Goal: Task Accomplishment & Management: Manage account settings

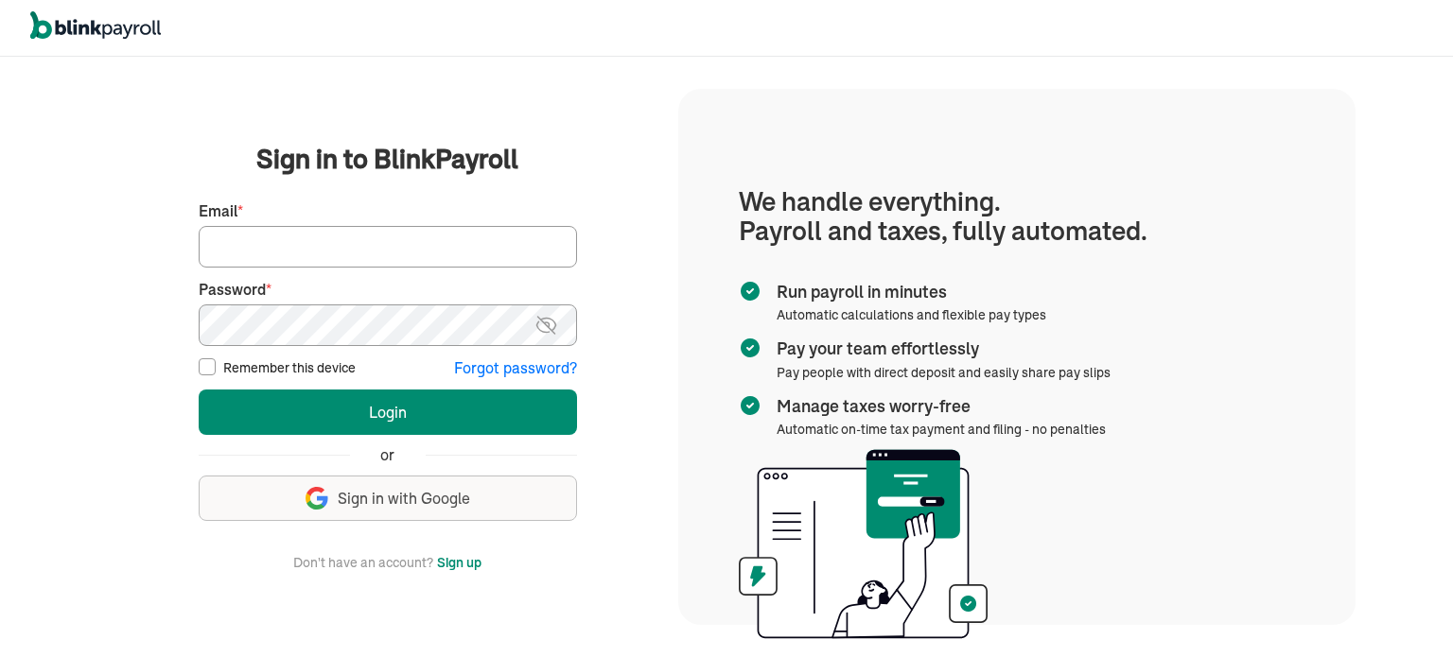
click at [250, 236] on input "Email *" at bounding box center [388, 247] width 378 height 42
type input "[PERSON_NAME][EMAIL_ADDRESS][DOMAIN_NAME]"
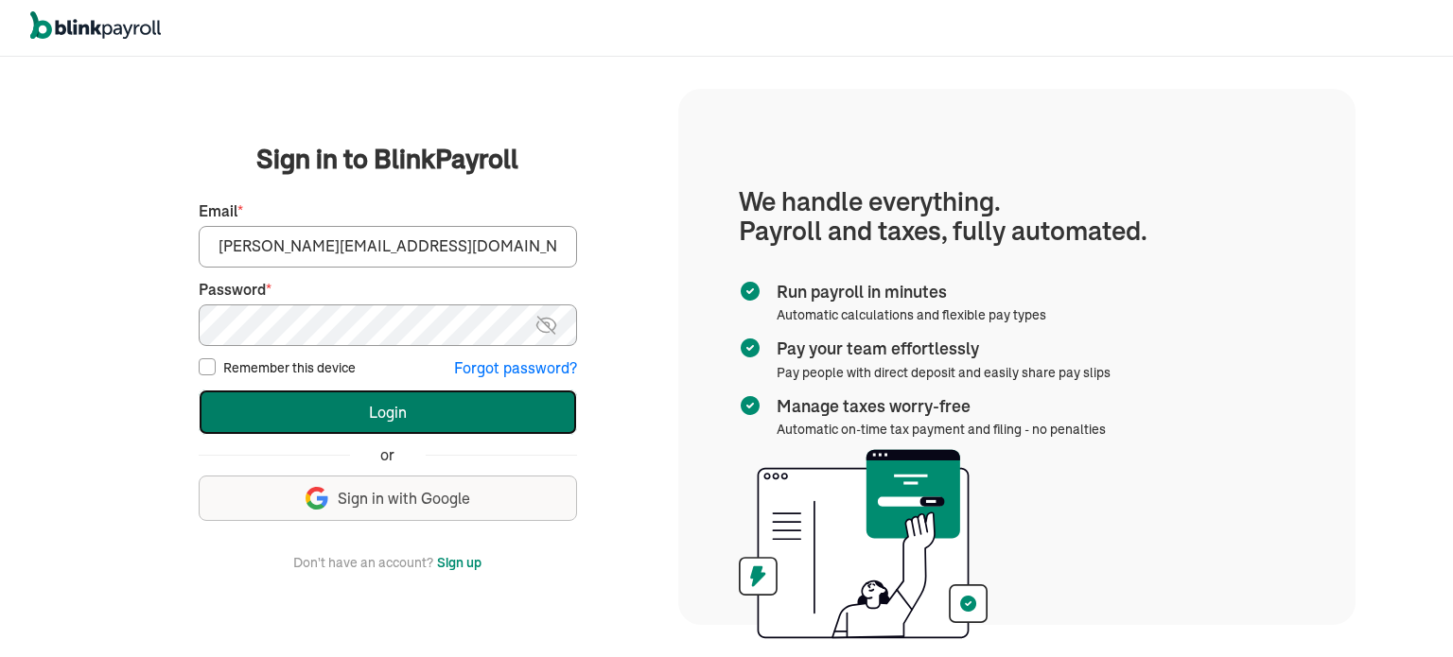
click at [345, 408] on button "Login" at bounding box center [388, 412] width 378 height 45
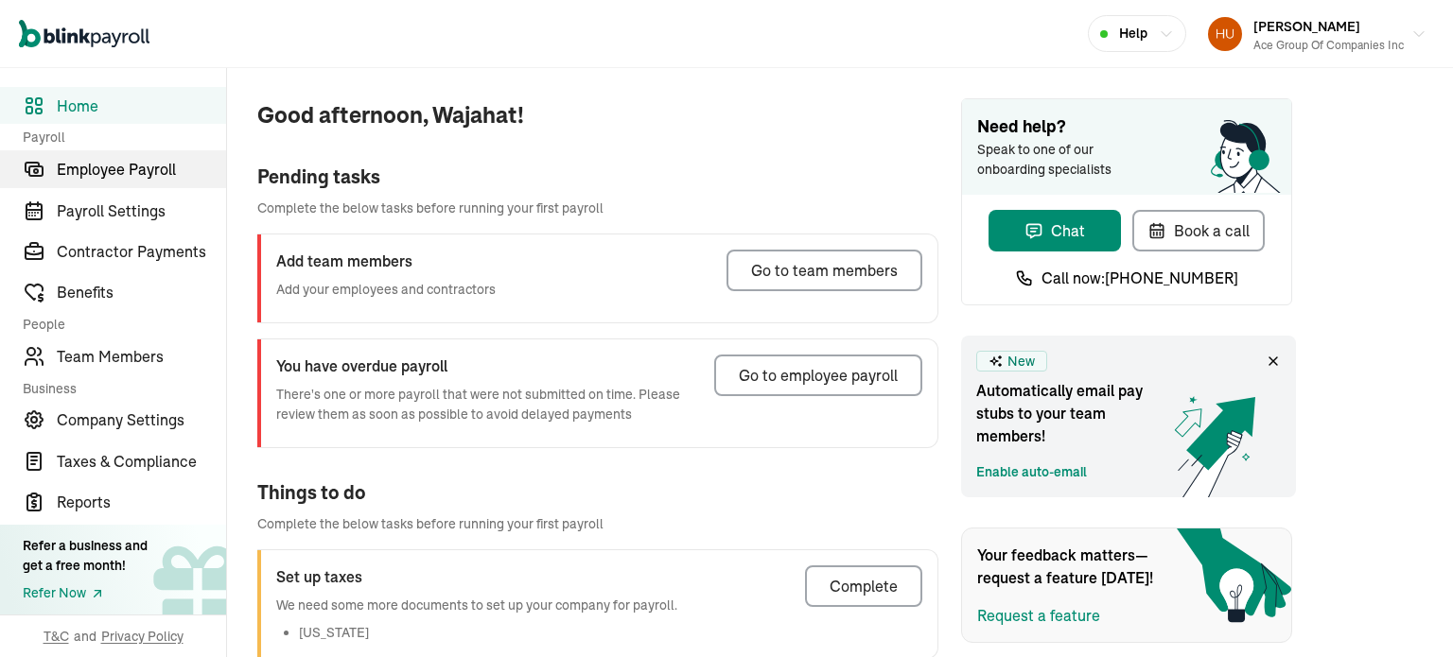
drag, startPoint x: 88, startPoint y: 170, endPoint x: 97, endPoint y: 173, distance: 9.9
click at [88, 170] on span "Employee Payroll" at bounding box center [141, 169] width 169 height 23
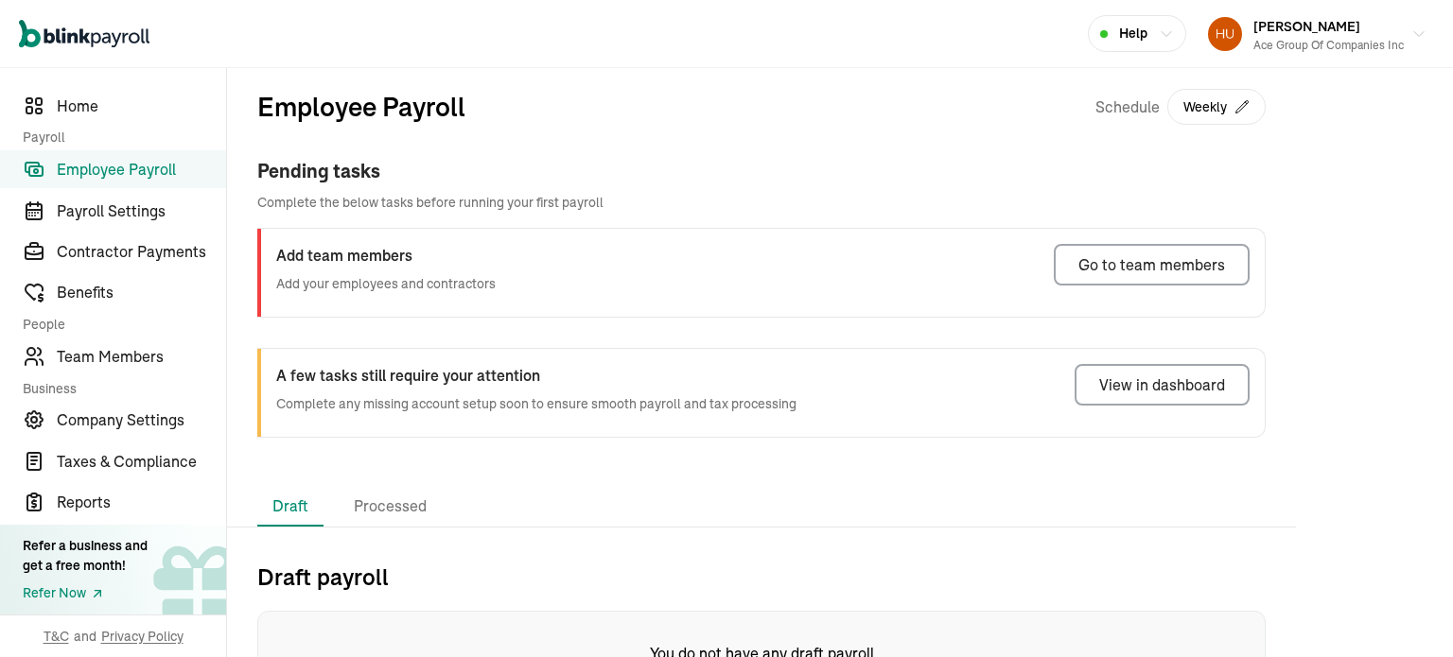
click at [348, 176] on div "Pending tasks" at bounding box center [761, 171] width 1008 height 28
click at [1102, 183] on div "Pending tasks" at bounding box center [761, 171] width 1008 height 28
click at [368, 263] on h3 "Add team members" at bounding box center [385, 255] width 219 height 23
click at [95, 358] on span "Team Members" at bounding box center [141, 356] width 169 height 23
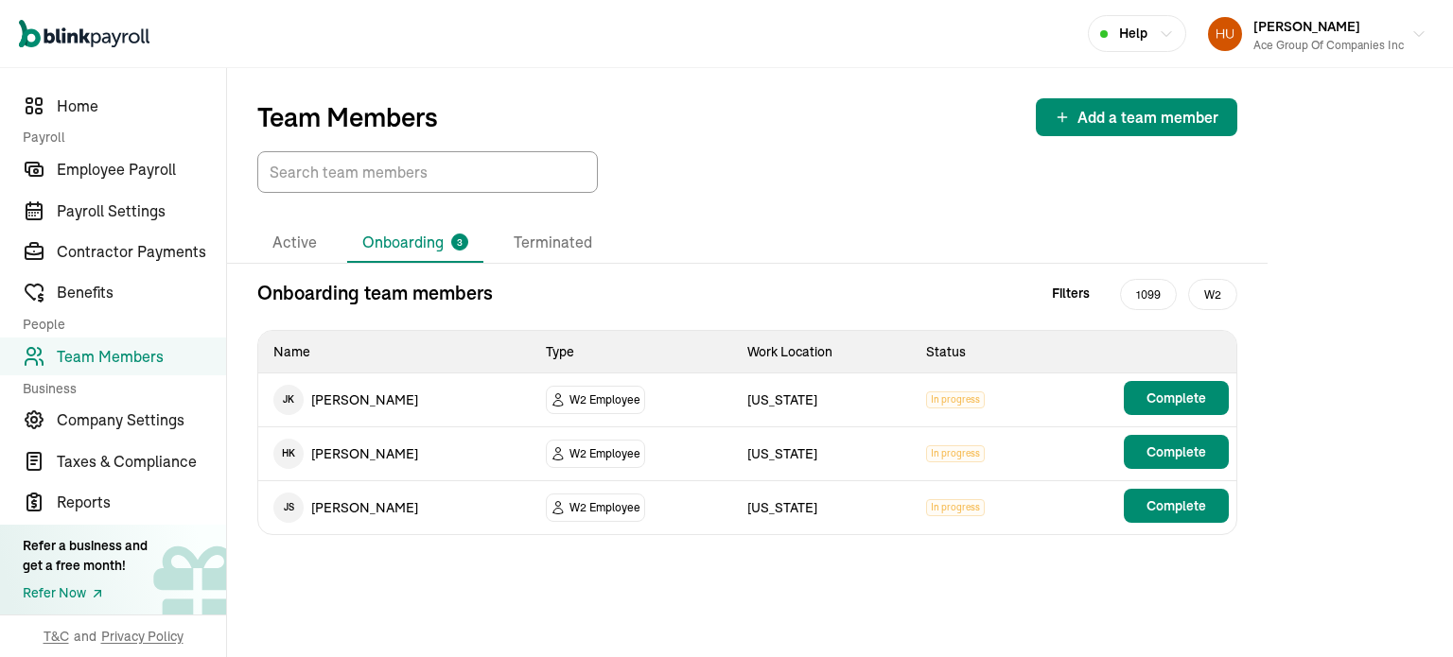
click at [404, 244] on li "Onboarding 3" at bounding box center [415, 243] width 136 height 40
click at [90, 173] on span "Employee Payroll" at bounding box center [141, 169] width 169 height 23
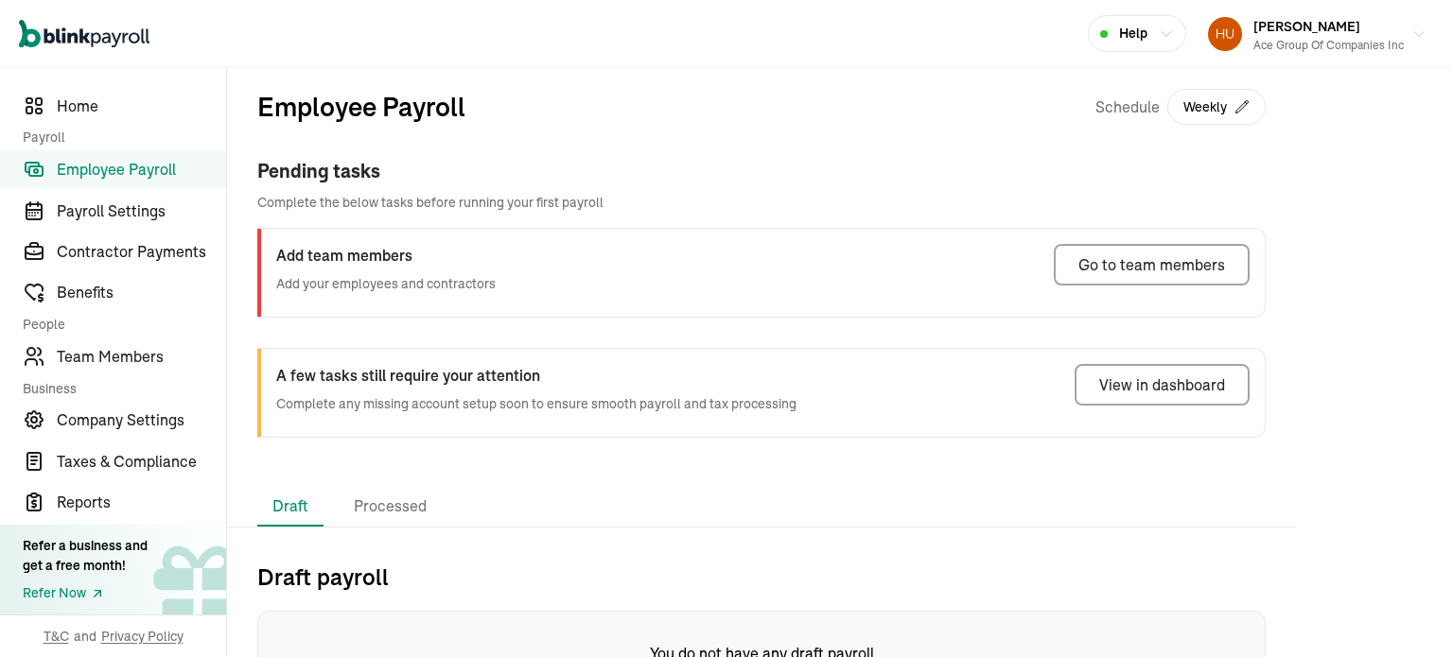
click at [1110, 109] on div "Schedule Weekly" at bounding box center [1180, 107] width 170 height 40
click at [378, 259] on h3 "Add team members" at bounding box center [385, 255] width 219 height 23
click at [90, 347] on span "Team Members" at bounding box center [141, 356] width 169 height 23
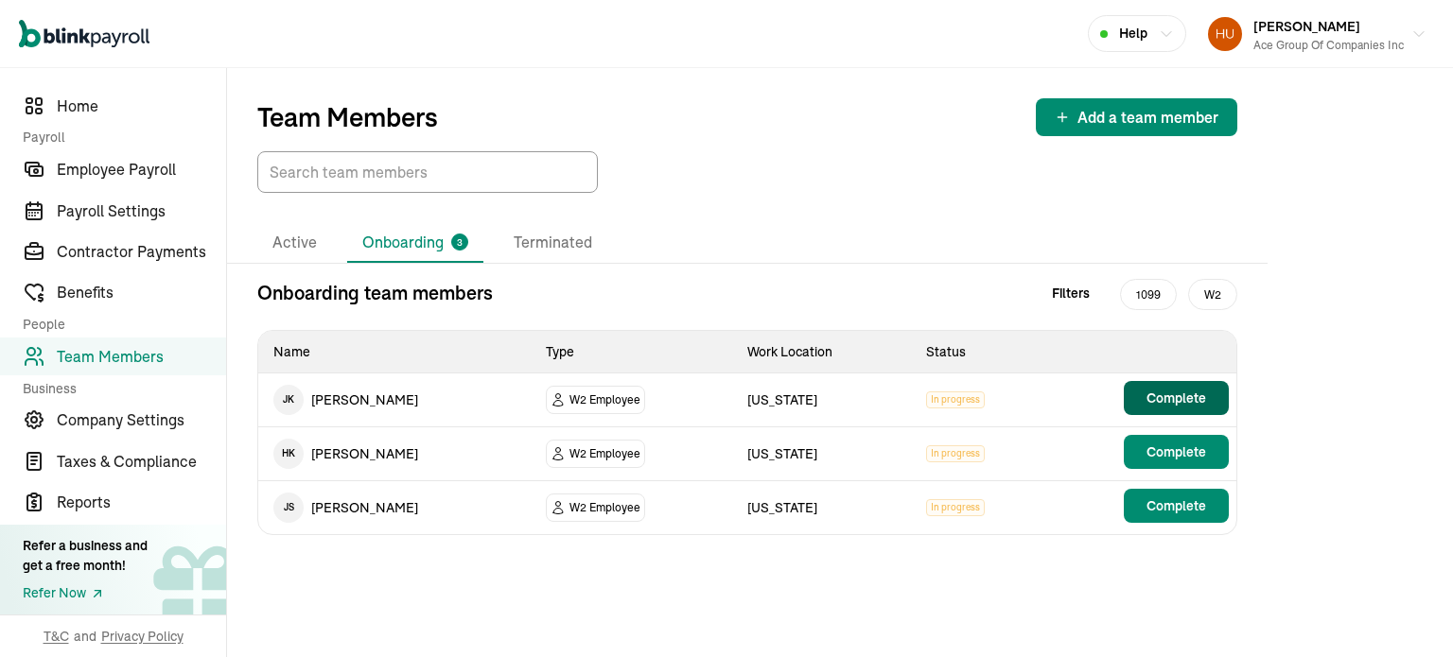
click at [1150, 397] on span "Complete" at bounding box center [1176, 398] width 60 height 19
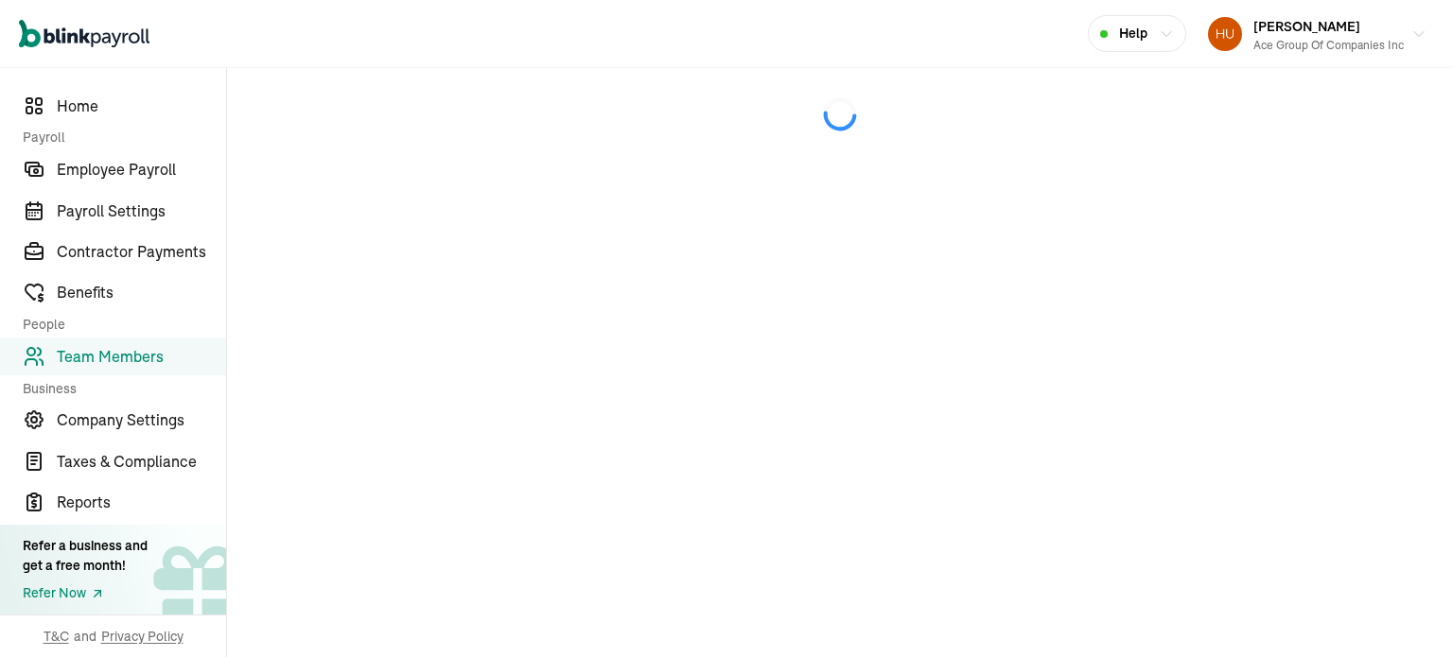
scroll to position [223, 0]
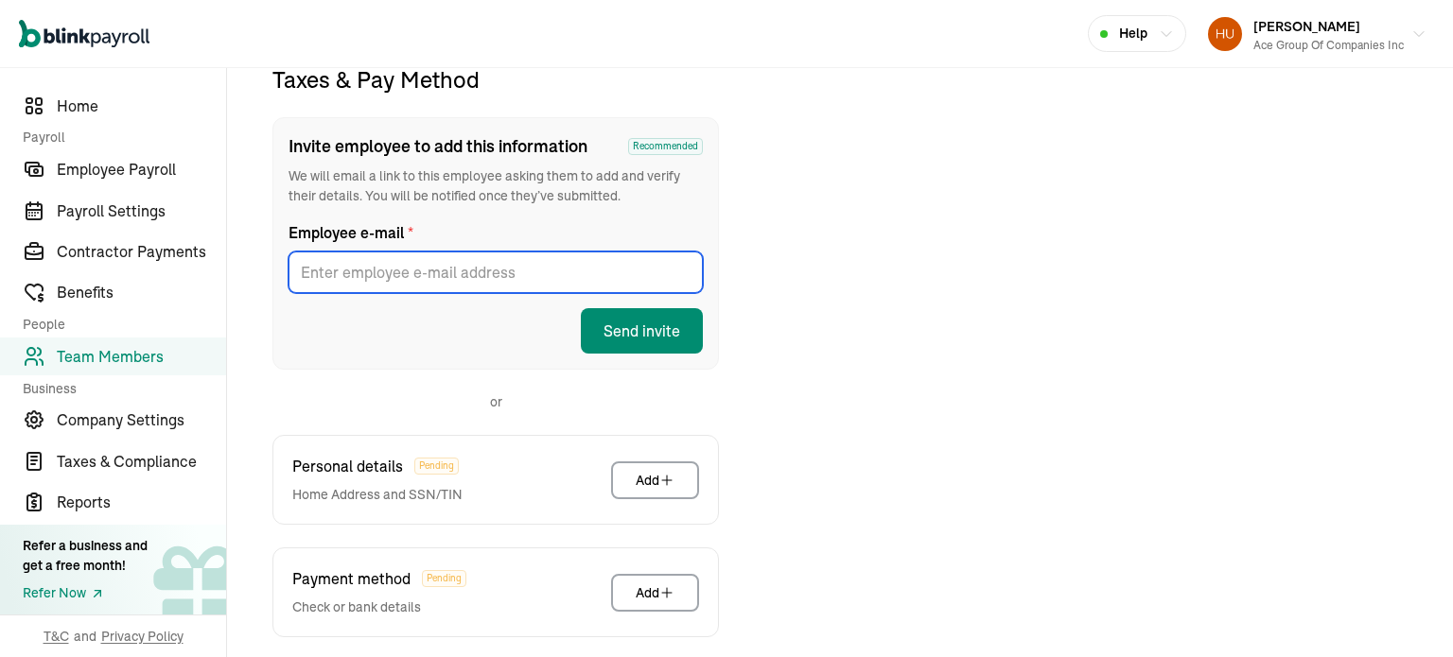
click at [394, 271] on input "Employee e-mail *" at bounding box center [495, 273] width 414 height 42
click at [897, 264] on div "Taxes & Pay Method Invite employee to add this information Recommended We will …" at bounding box center [840, 449] width 1180 height 770
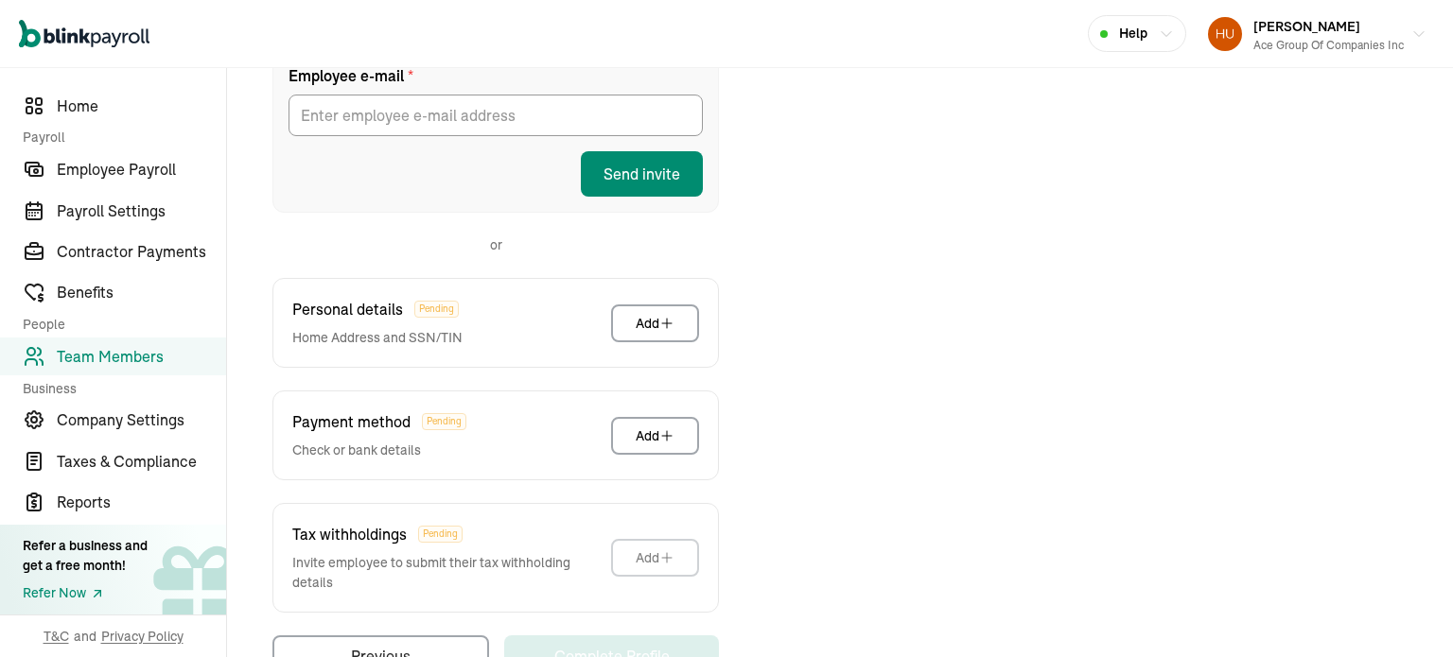
scroll to position [419, 0]
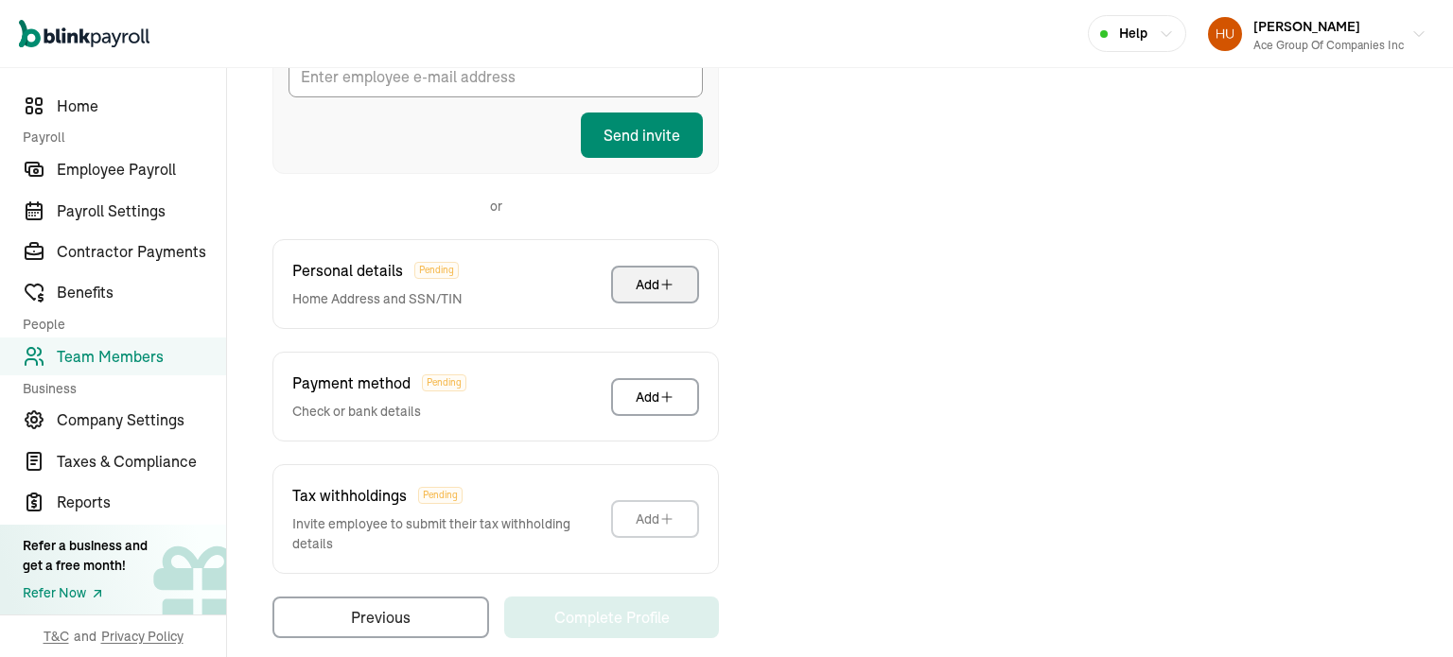
click at [657, 279] on div "Add" at bounding box center [655, 284] width 39 height 19
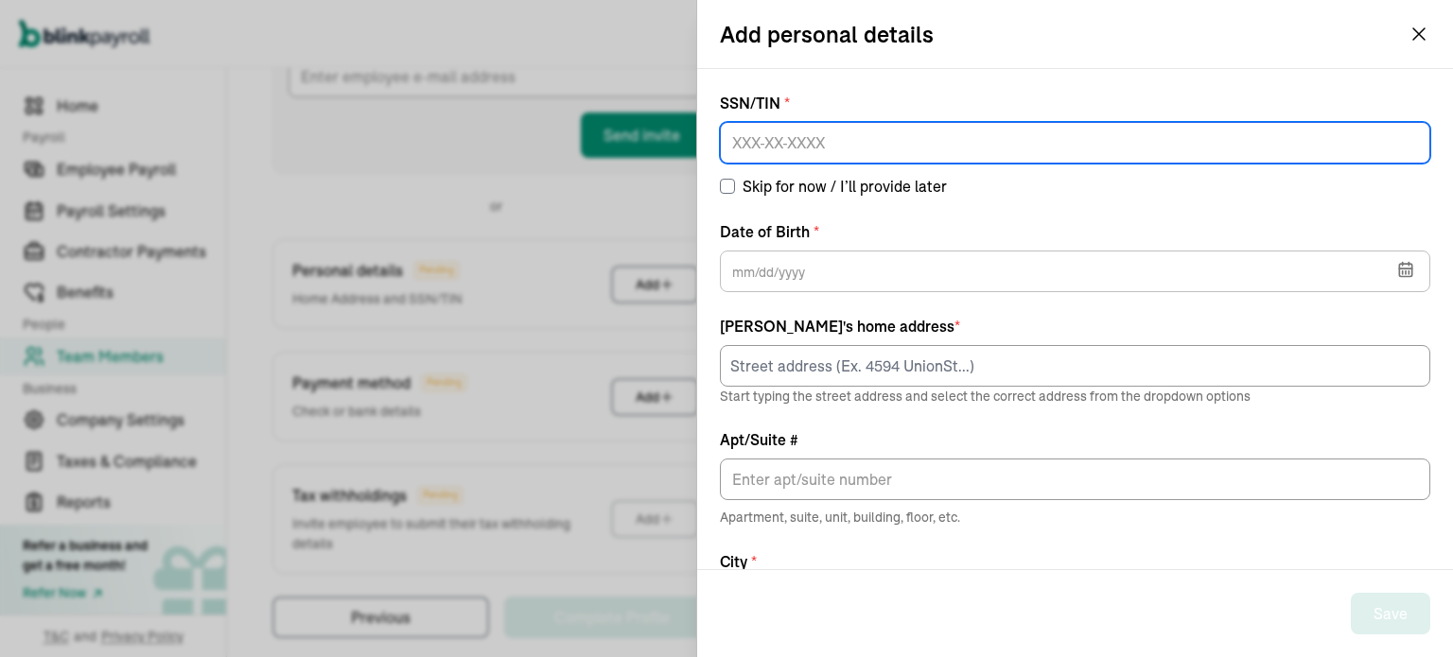
click at [812, 141] on input at bounding box center [1075, 143] width 710 height 42
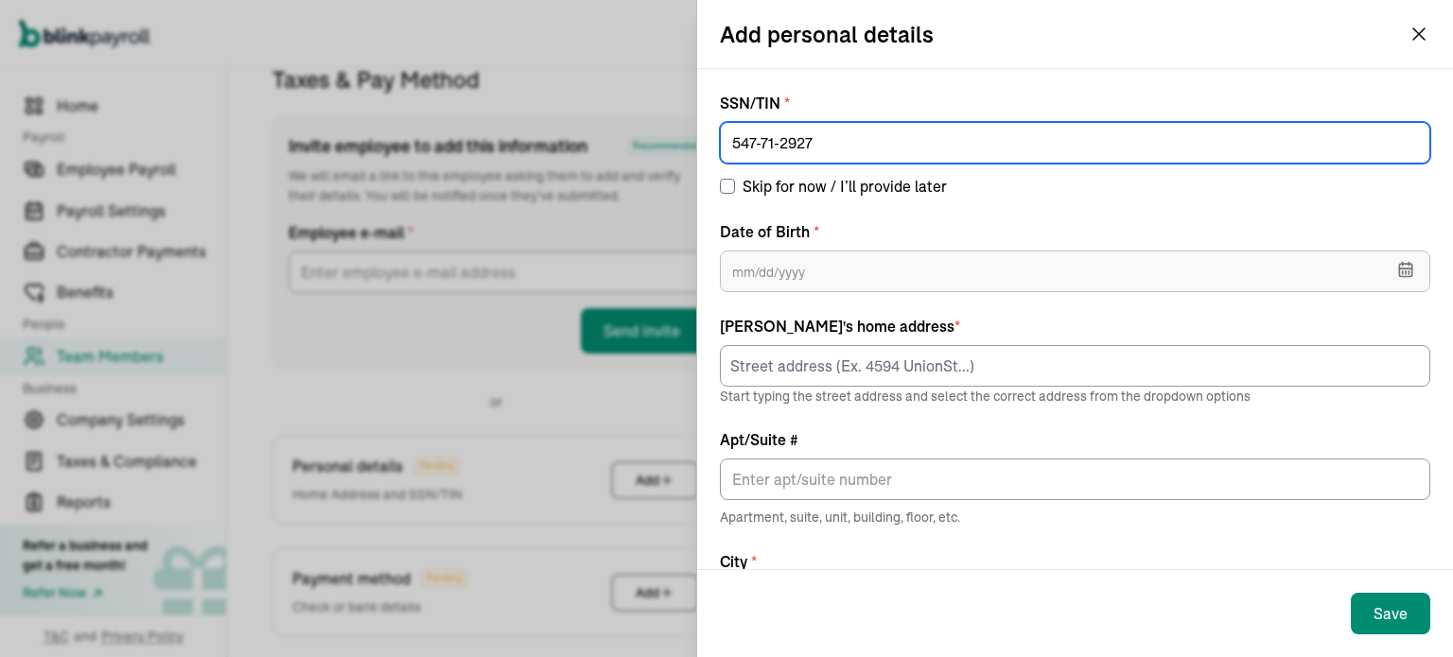
type input "547-71-2927"
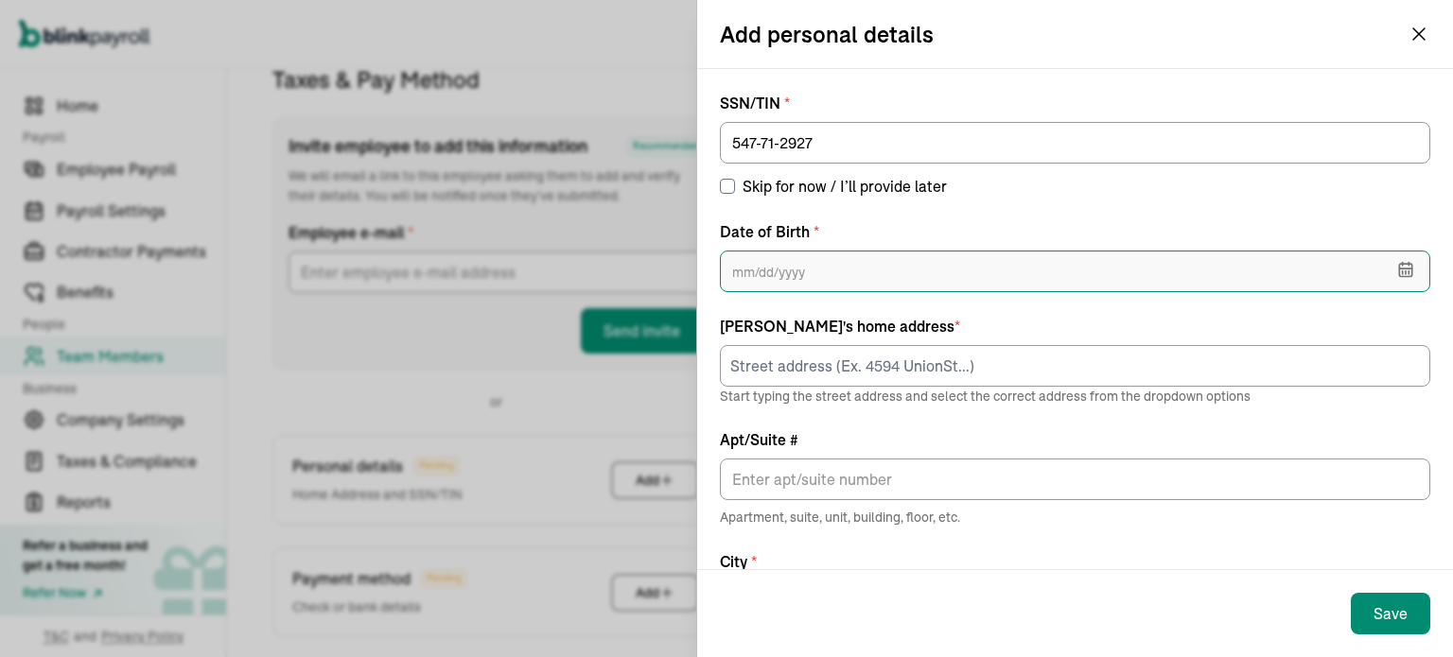
click at [793, 270] on input "text" at bounding box center [1075, 272] width 710 height 42
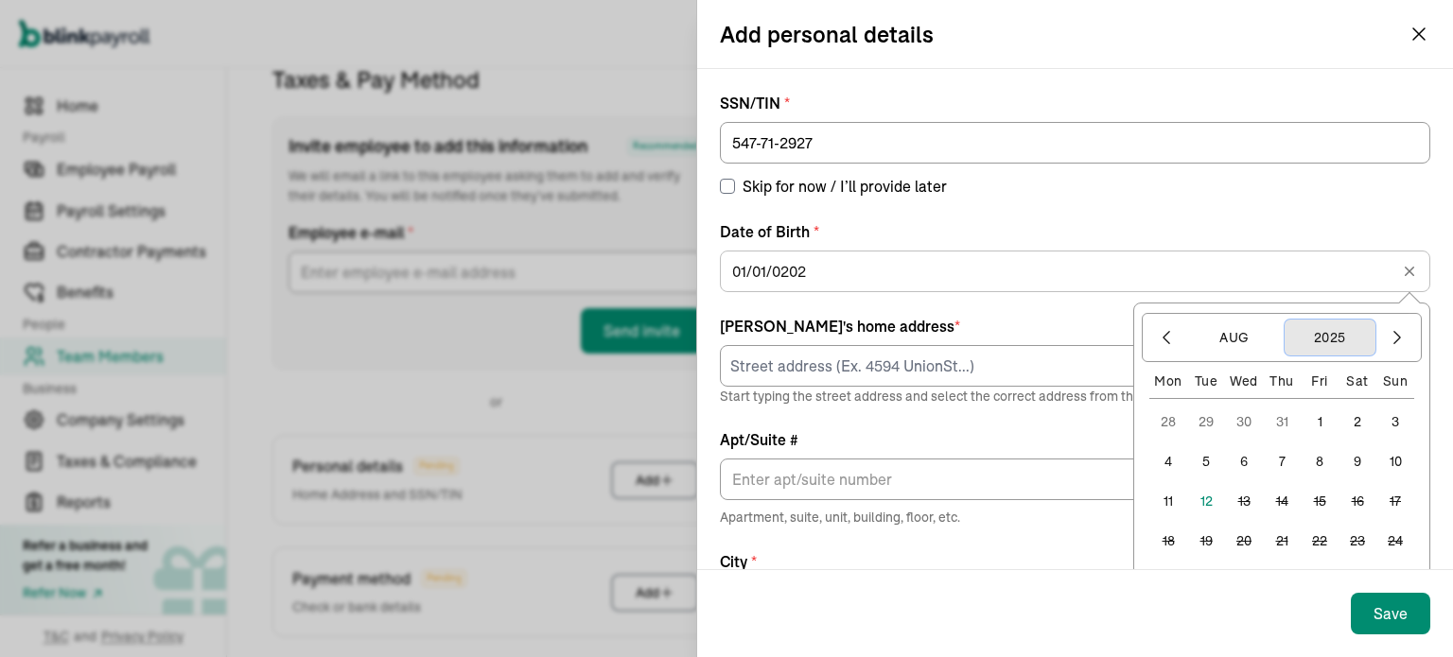
click at [1295, 328] on button "2025" at bounding box center [1329, 338] width 91 height 36
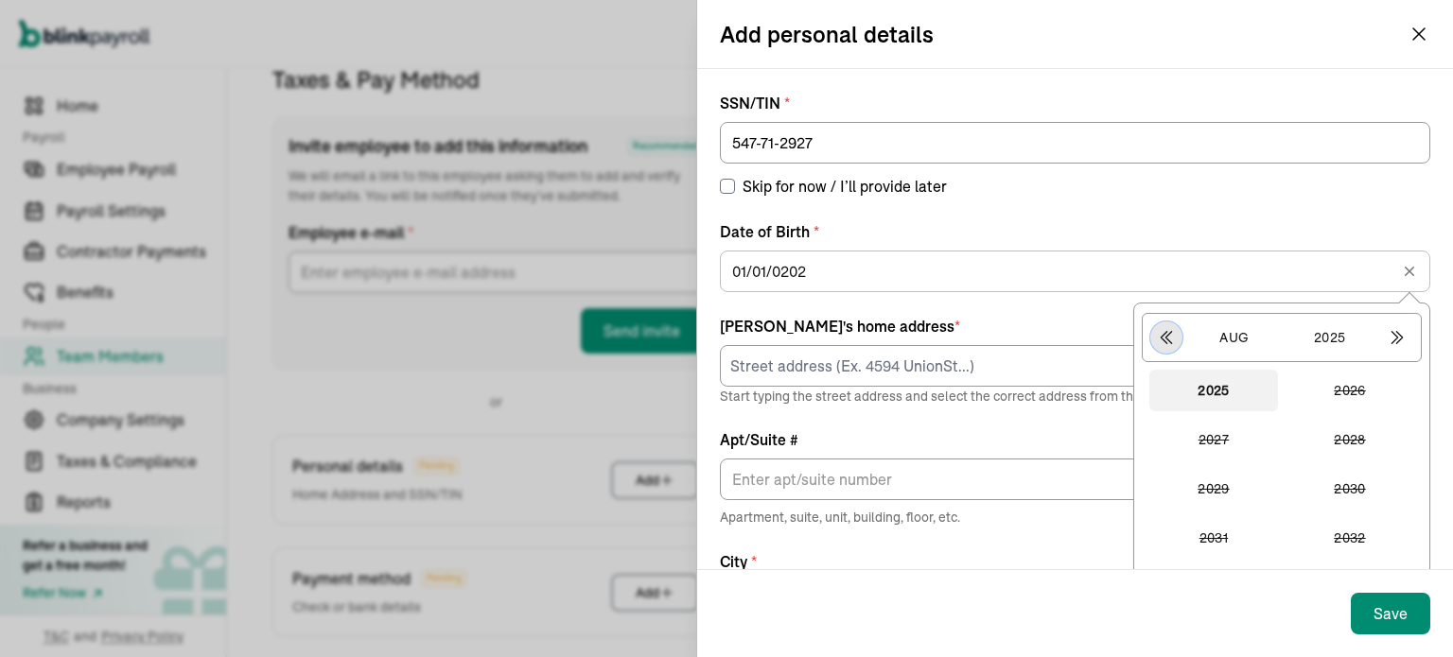
click at [1157, 340] on icon "button" at bounding box center [1166, 337] width 19 height 19
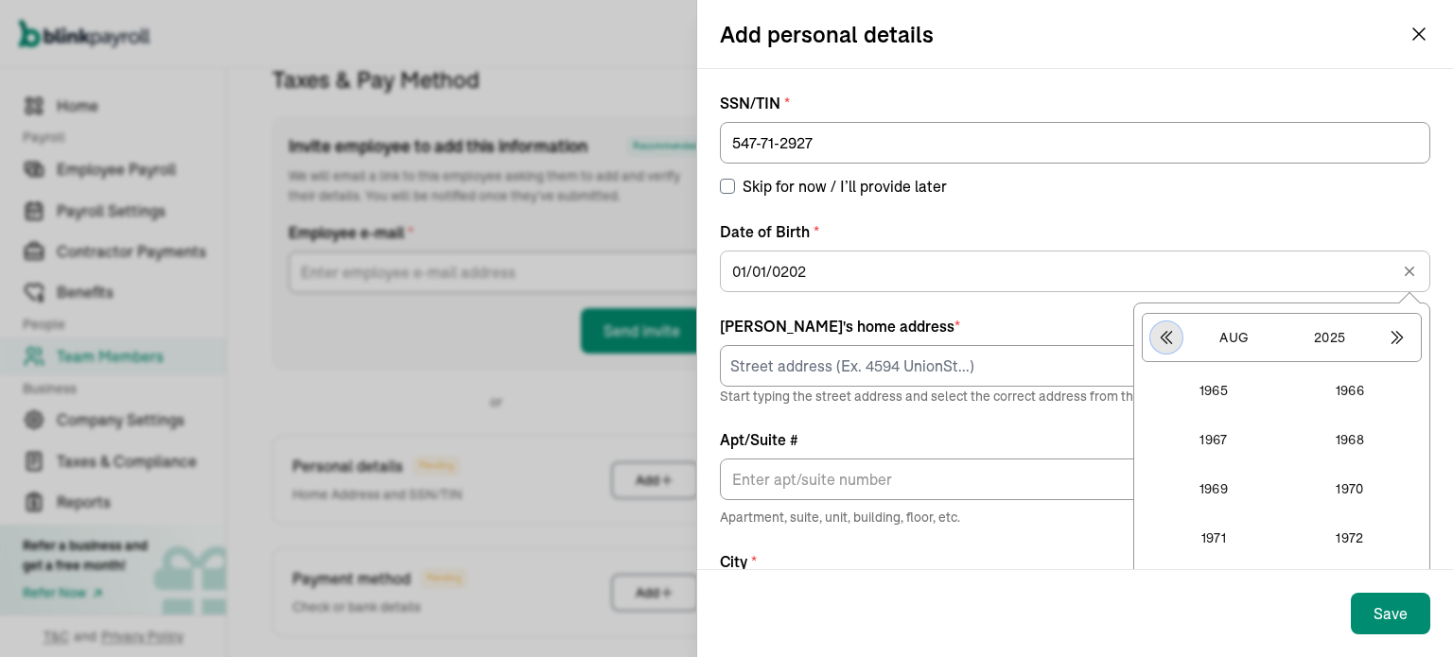
click at [1150, 334] on button "button" at bounding box center [1166, 338] width 32 height 32
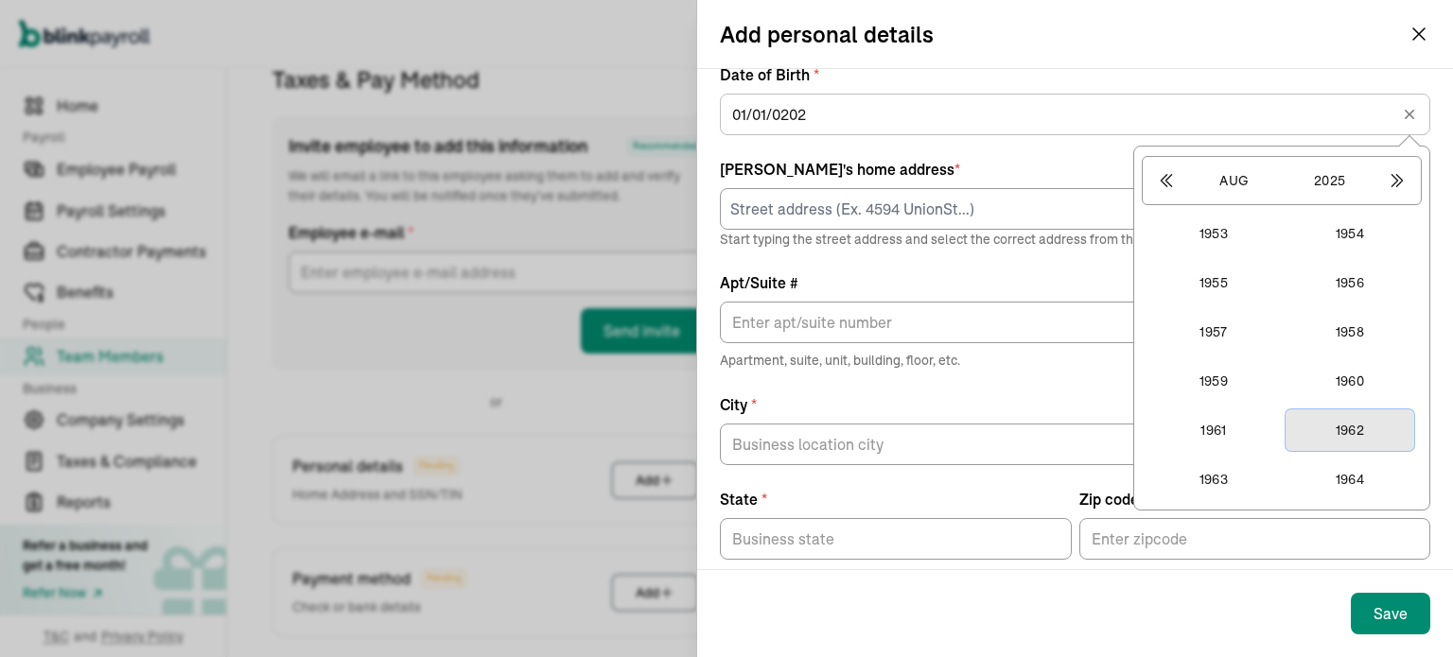
click at [1333, 419] on button "1962" at bounding box center [1349, 431] width 129 height 42
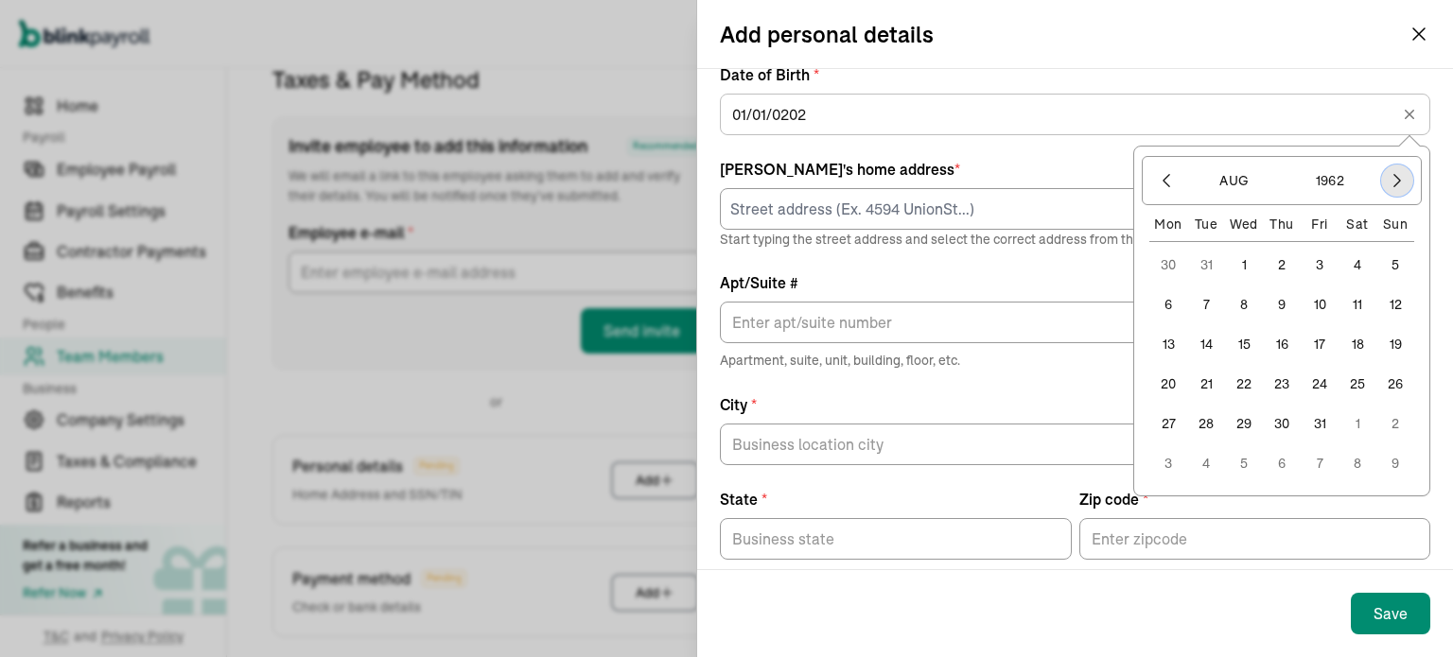
click at [1388, 183] on icon "button" at bounding box center [1397, 180] width 19 height 19
click at [1310, 264] on button "2" at bounding box center [1320, 265] width 38 height 38
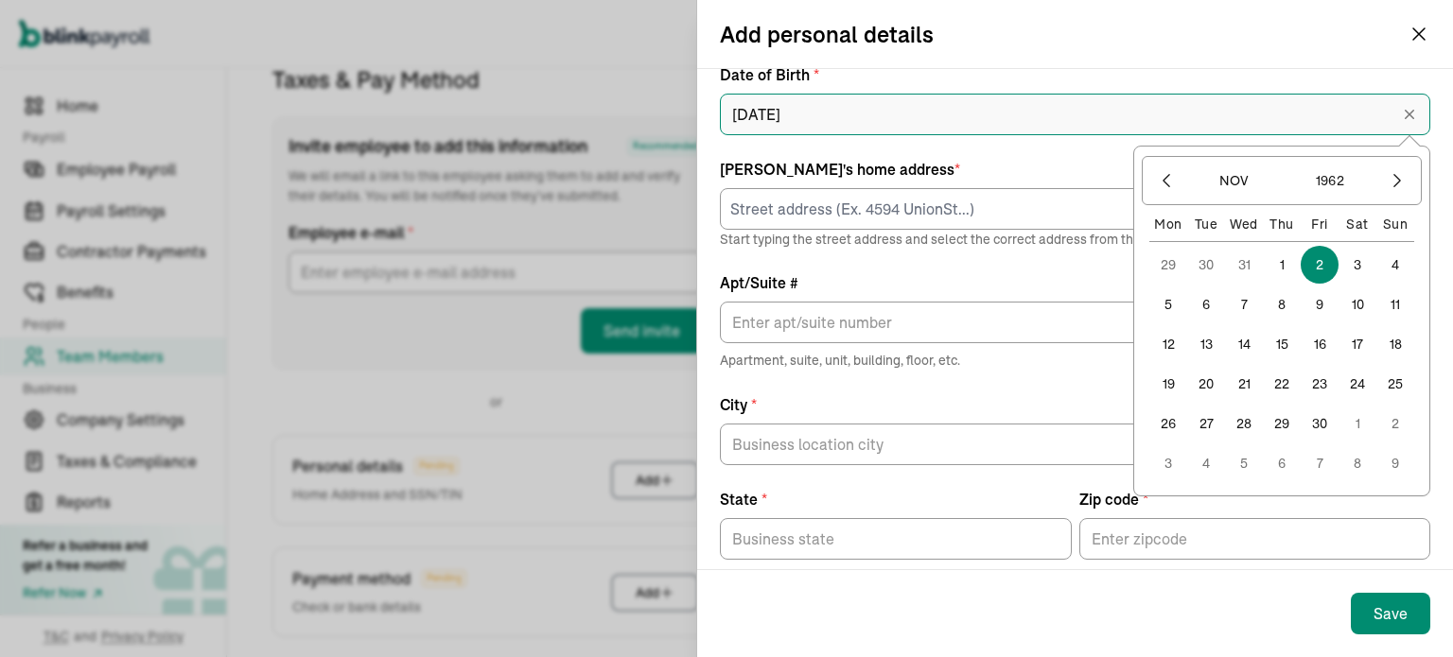
click at [1360, 120] on input "11/02/1962" at bounding box center [1075, 115] width 710 height 42
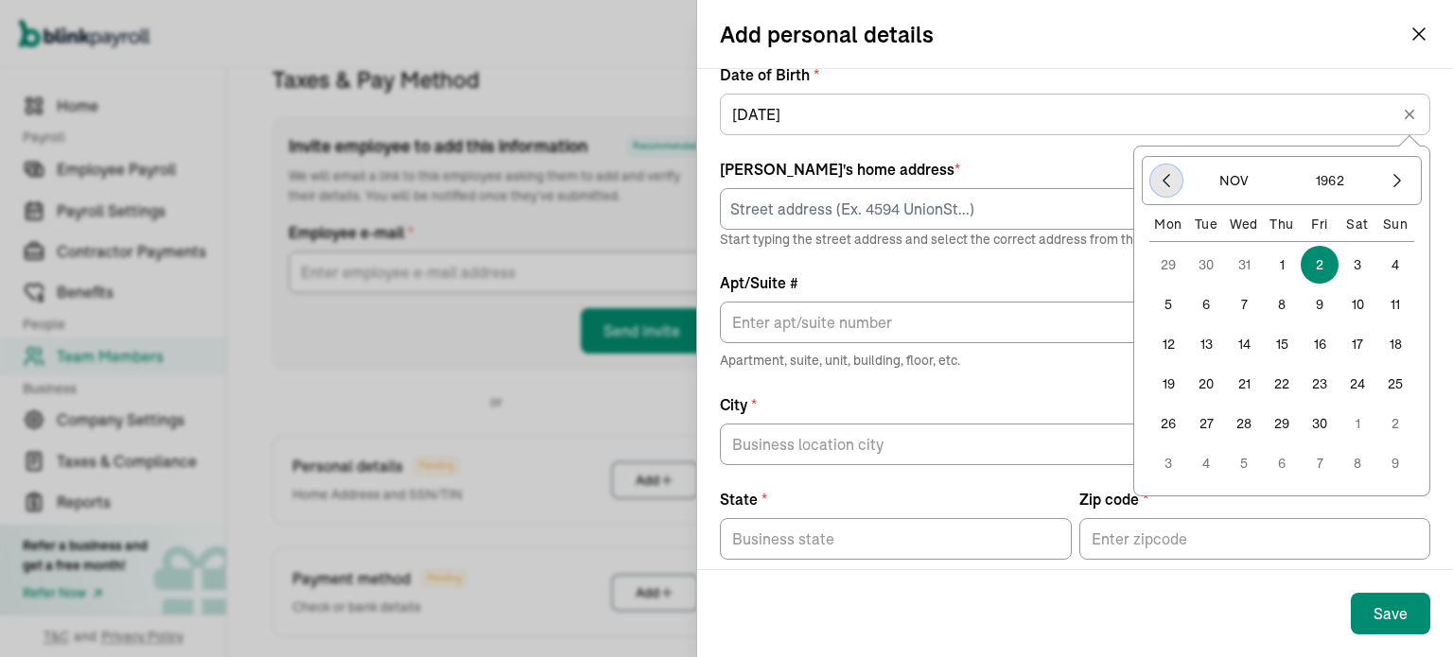
click at [1157, 184] on icon "button" at bounding box center [1166, 180] width 19 height 19
click at [1163, 183] on icon "button" at bounding box center [1166, 181] width 6 height 12
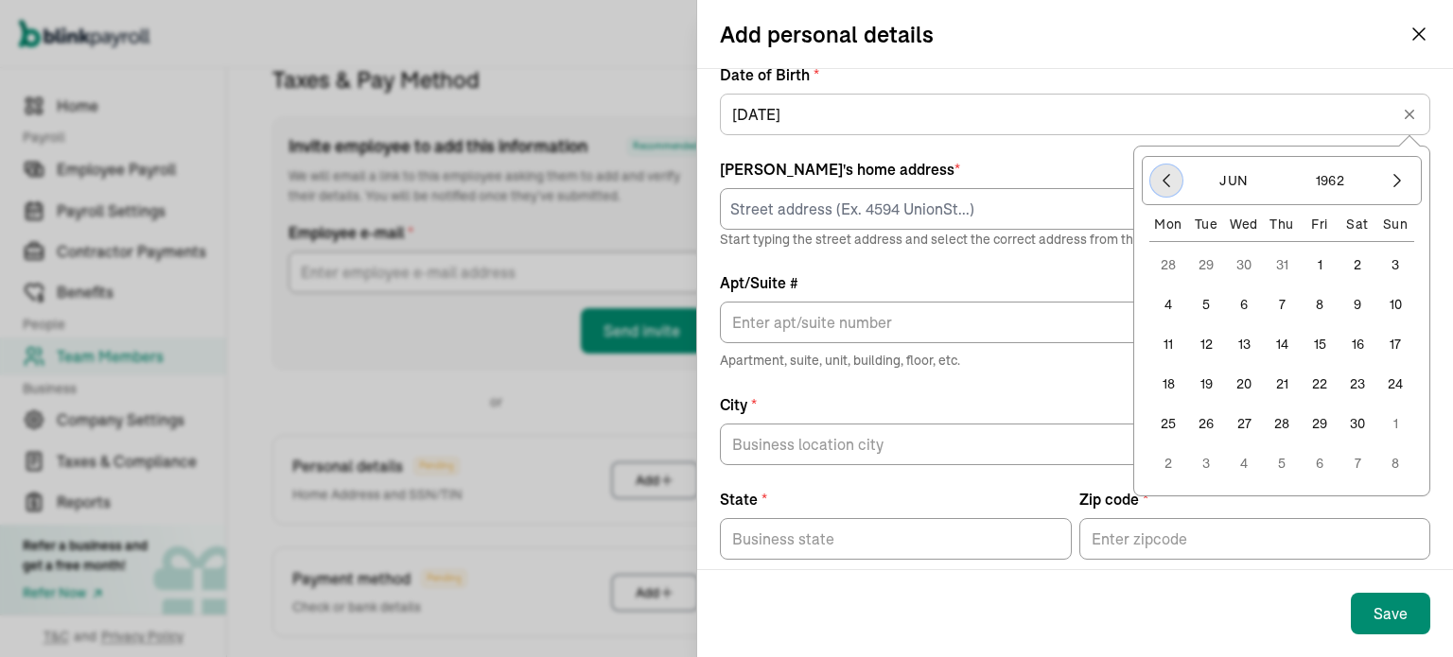
click at [1163, 183] on icon "button" at bounding box center [1166, 181] width 6 height 12
click at [1378, 299] on button "11" at bounding box center [1395, 305] width 38 height 38
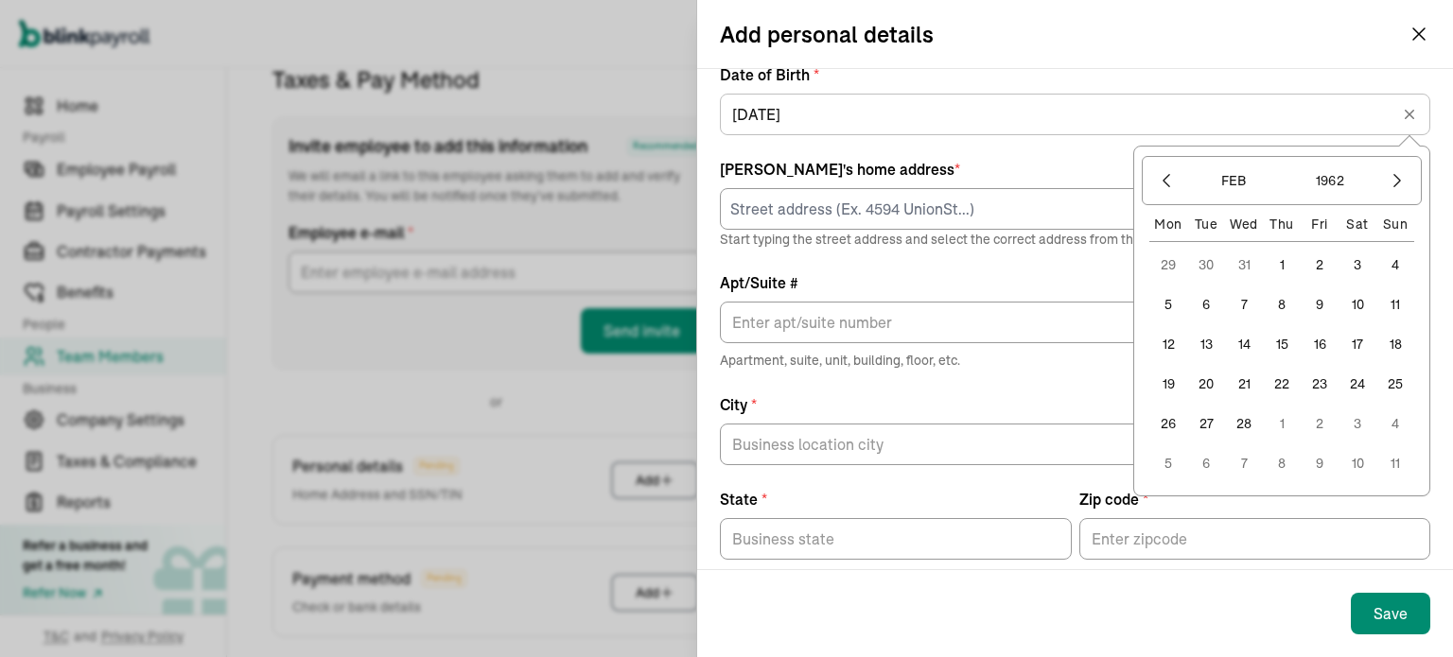
type input "02/11/1962"
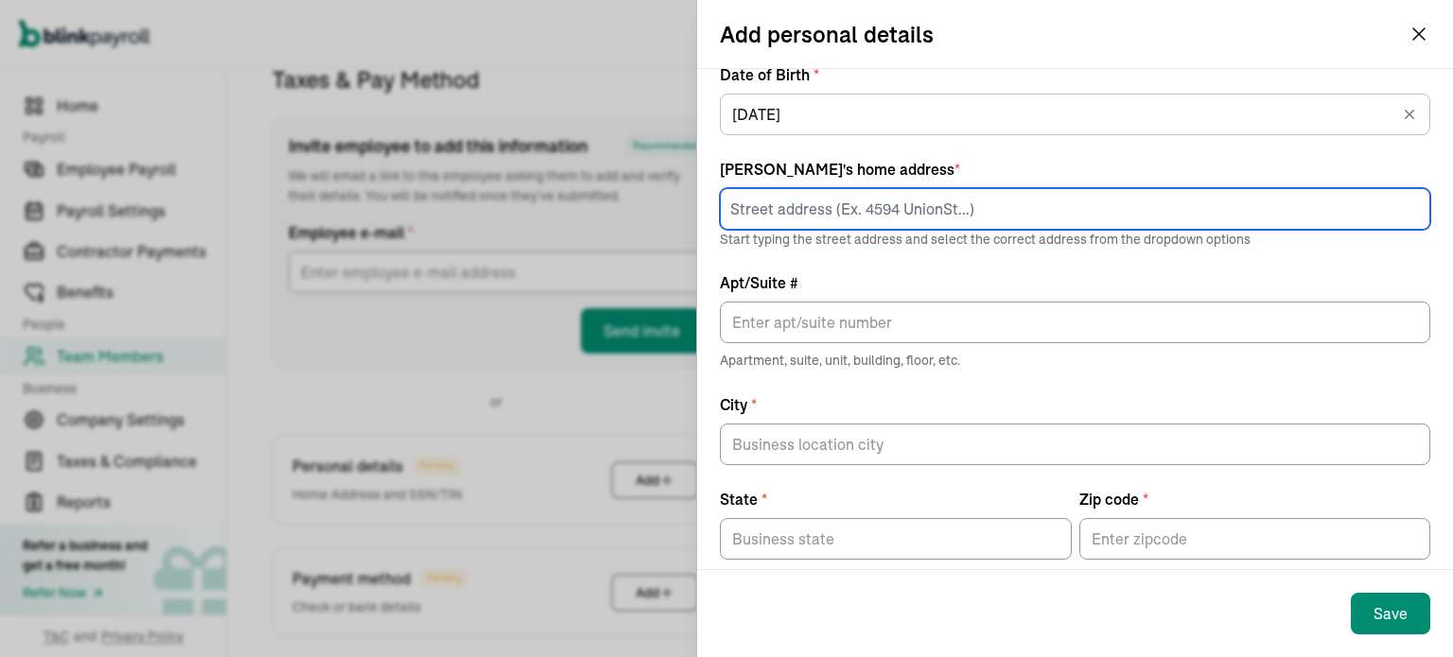
click at [762, 207] on input at bounding box center [1075, 209] width 710 height 42
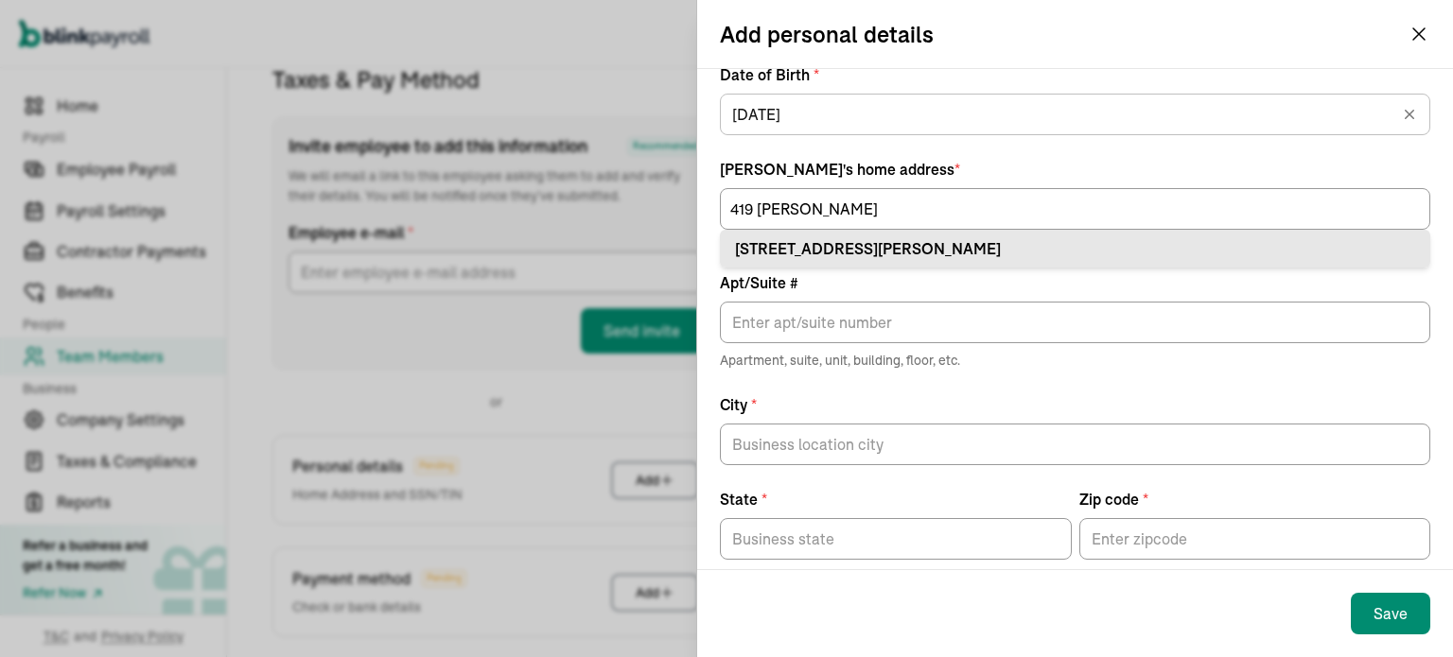
click at [847, 242] on div "419 Serpa Way Folsom, CA 95630" at bounding box center [1075, 248] width 680 height 23
type input "419 Serpa Way"
type input "Folsom"
type input "CA"
type input "95630"
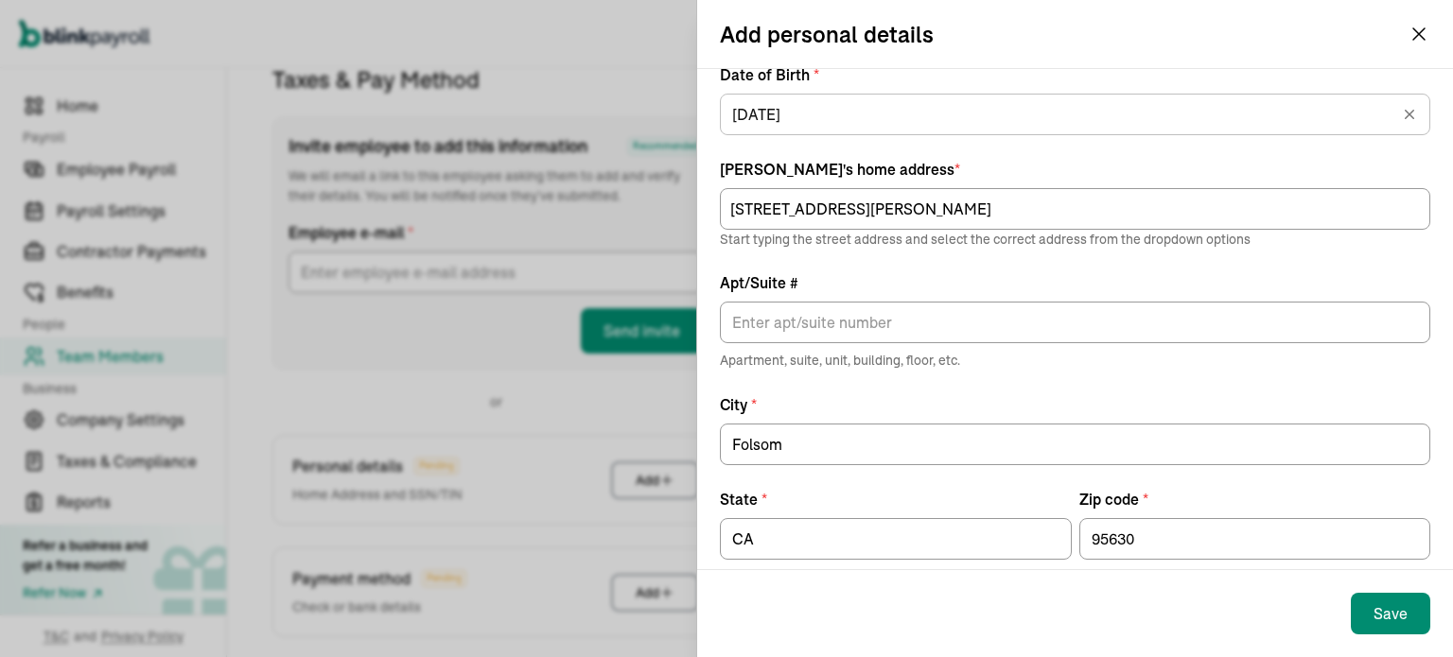
scroll to position [184, 0]
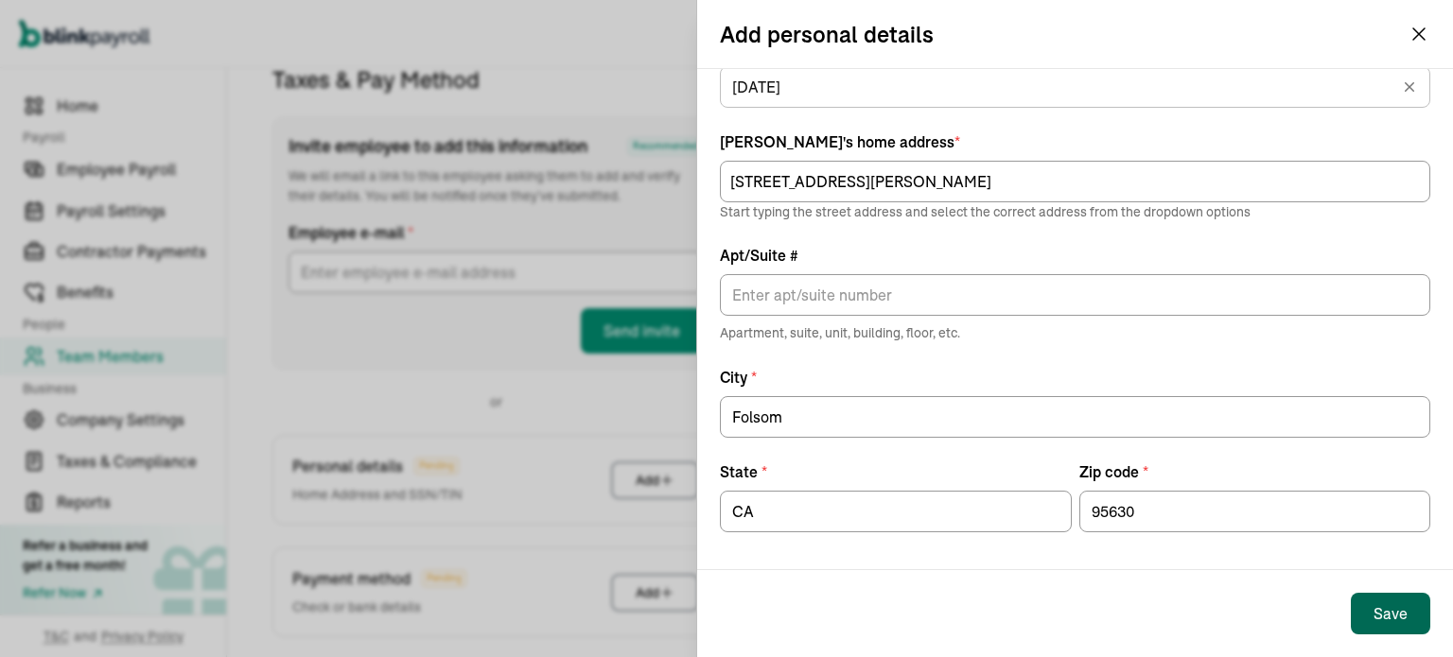
click at [1366, 606] on button "Save" at bounding box center [1390, 614] width 79 height 42
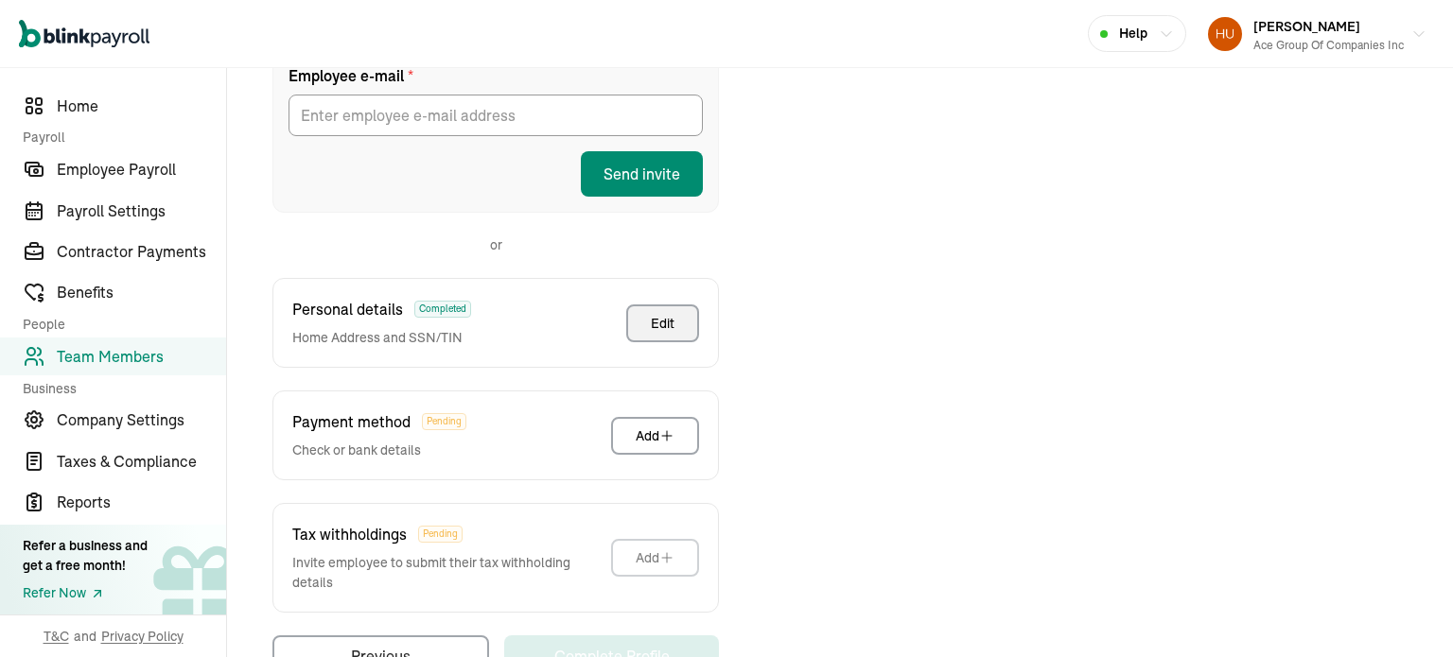
scroll to position [419, 0]
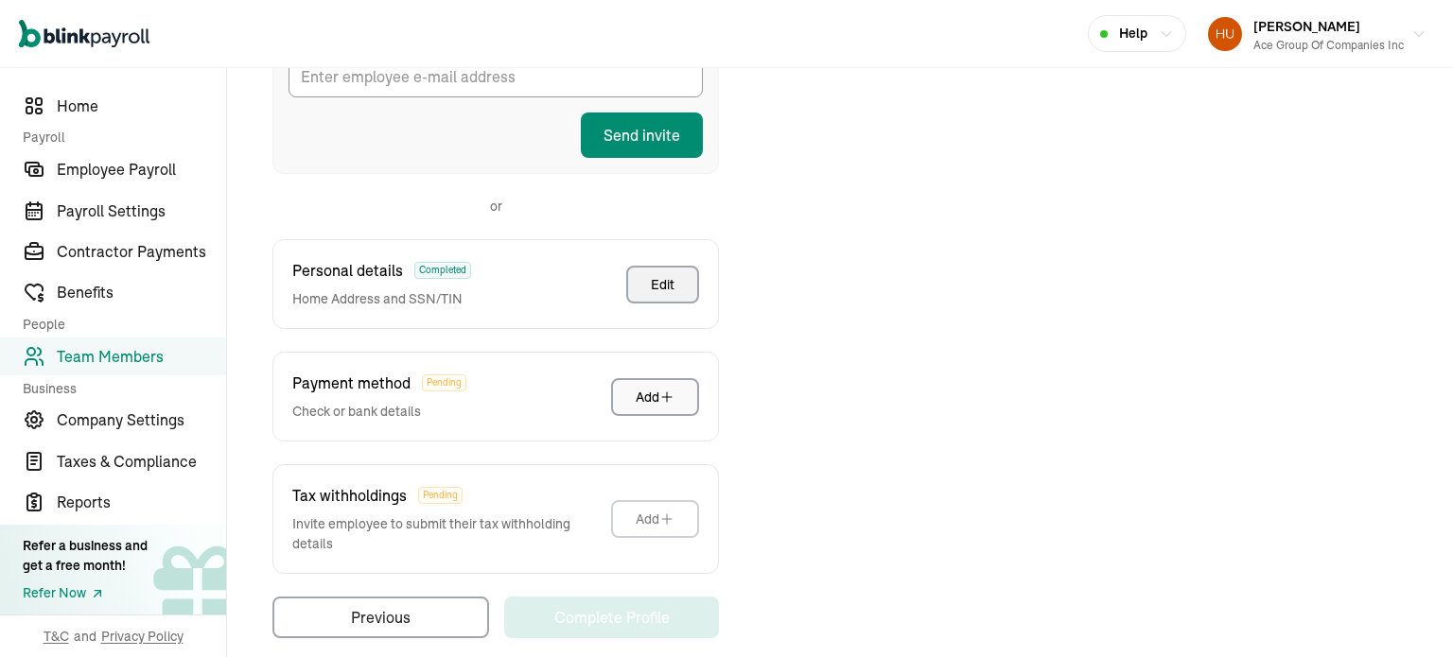
click at [658, 393] on div "Add" at bounding box center [655, 397] width 39 height 19
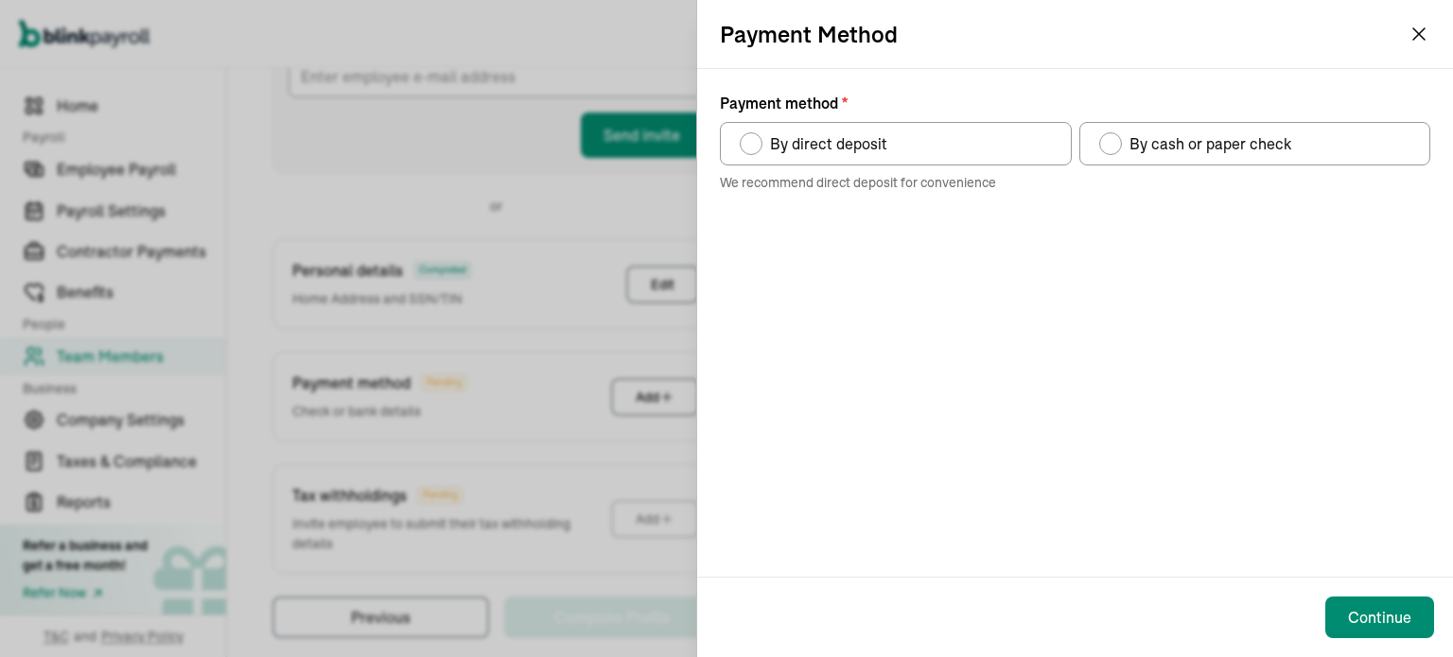
click at [1115, 148] on div "Payment method" at bounding box center [1110, 143] width 15 height 15
click at [1113, 147] on input "By cash or paper check" at bounding box center [1105, 138] width 15 height 15
radio input "true"
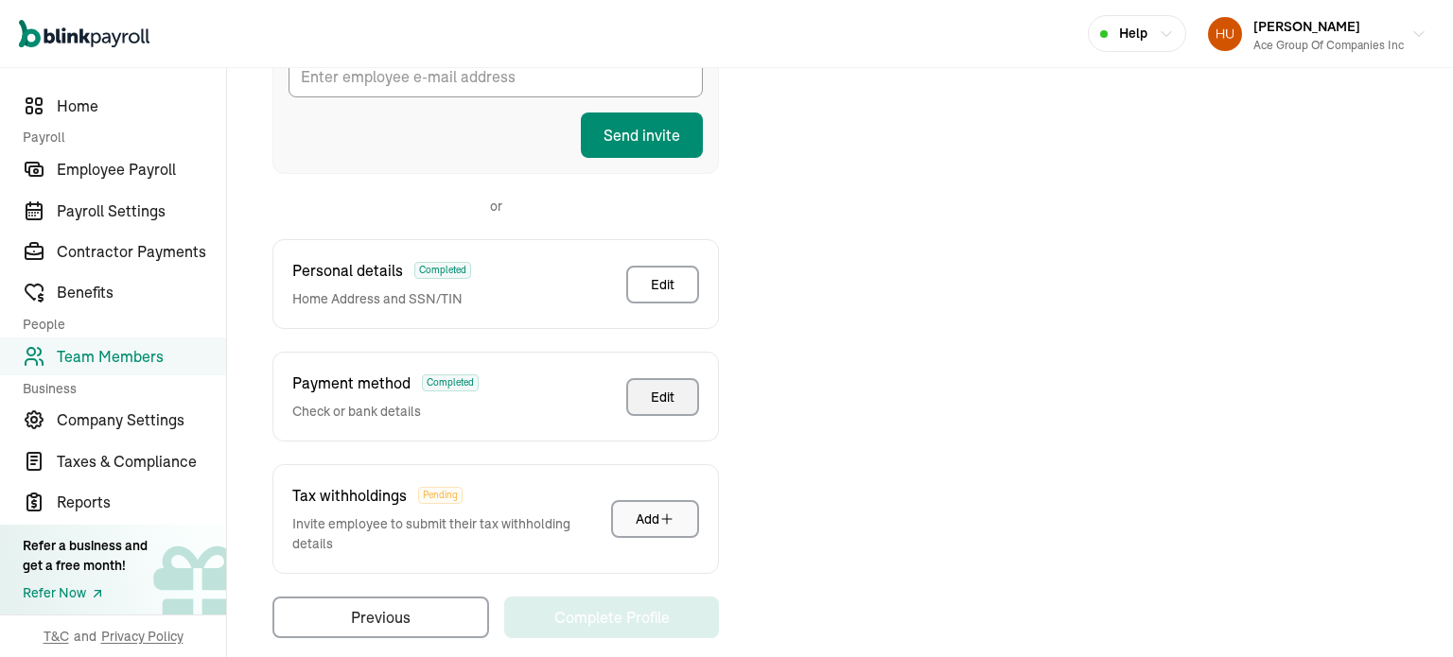
click at [648, 510] on div "Add" at bounding box center [655, 519] width 39 height 19
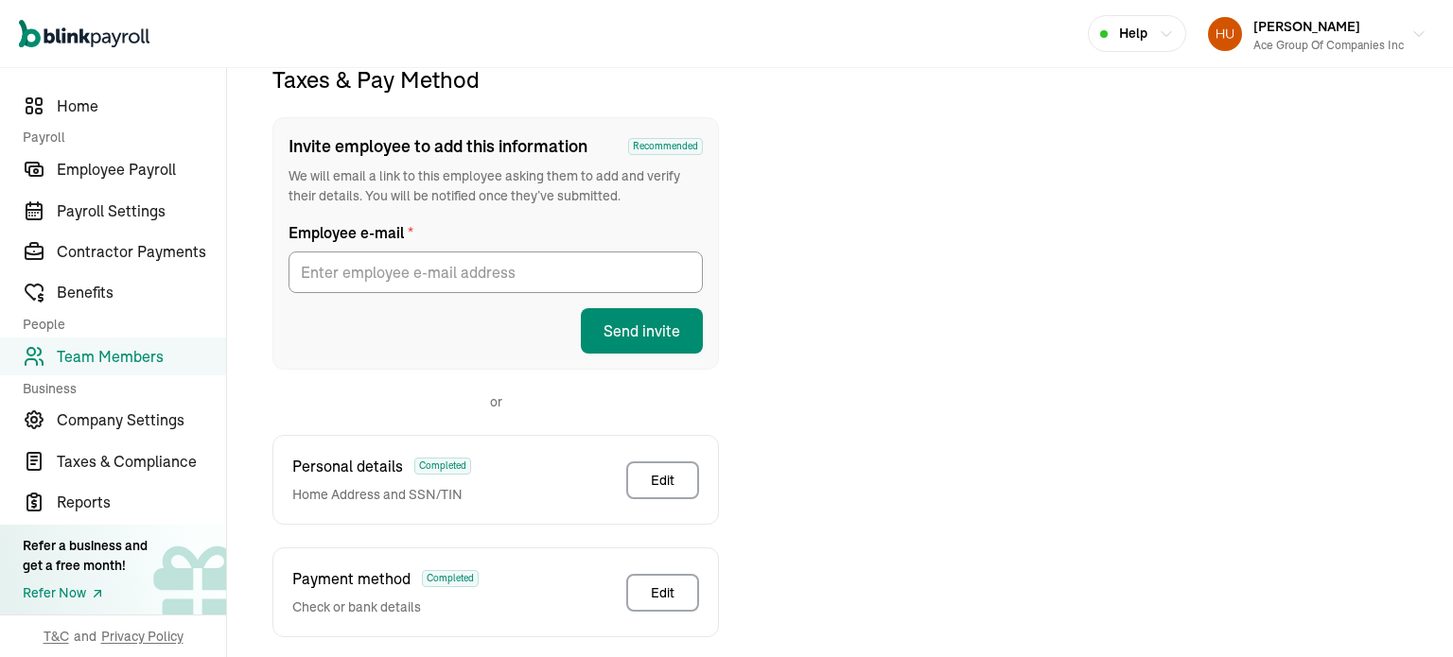
click at [984, 208] on div "Taxes & Pay Method Invite employee to add this information Recommended We will …" at bounding box center [840, 449] width 1180 height 770
drag, startPoint x: 69, startPoint y: 101, endPoint x: 95, endPoint y: 112, distance: 27.6
click at [69, 101] on span "Home" at bounding box center [141, 106] width 169 height 23
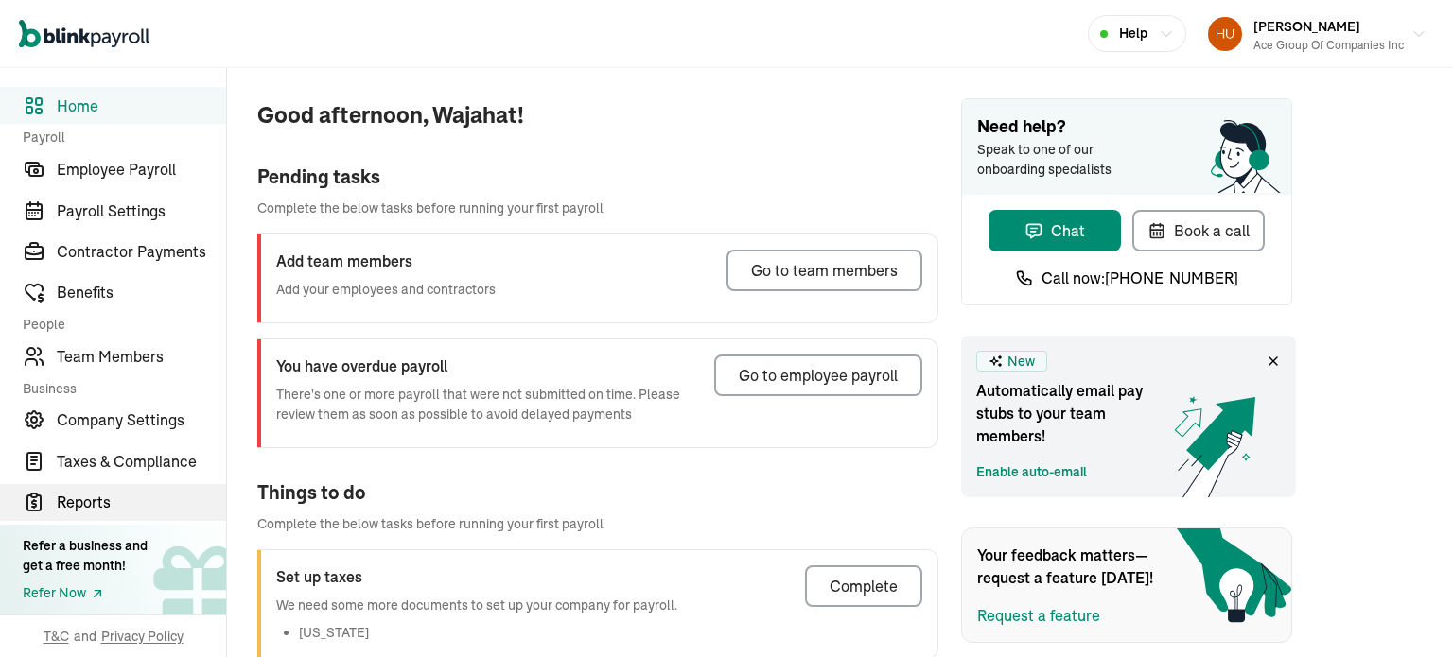
click at [86, 506] on span "Reports" at bounding box center [141, 502] width 169 height 23
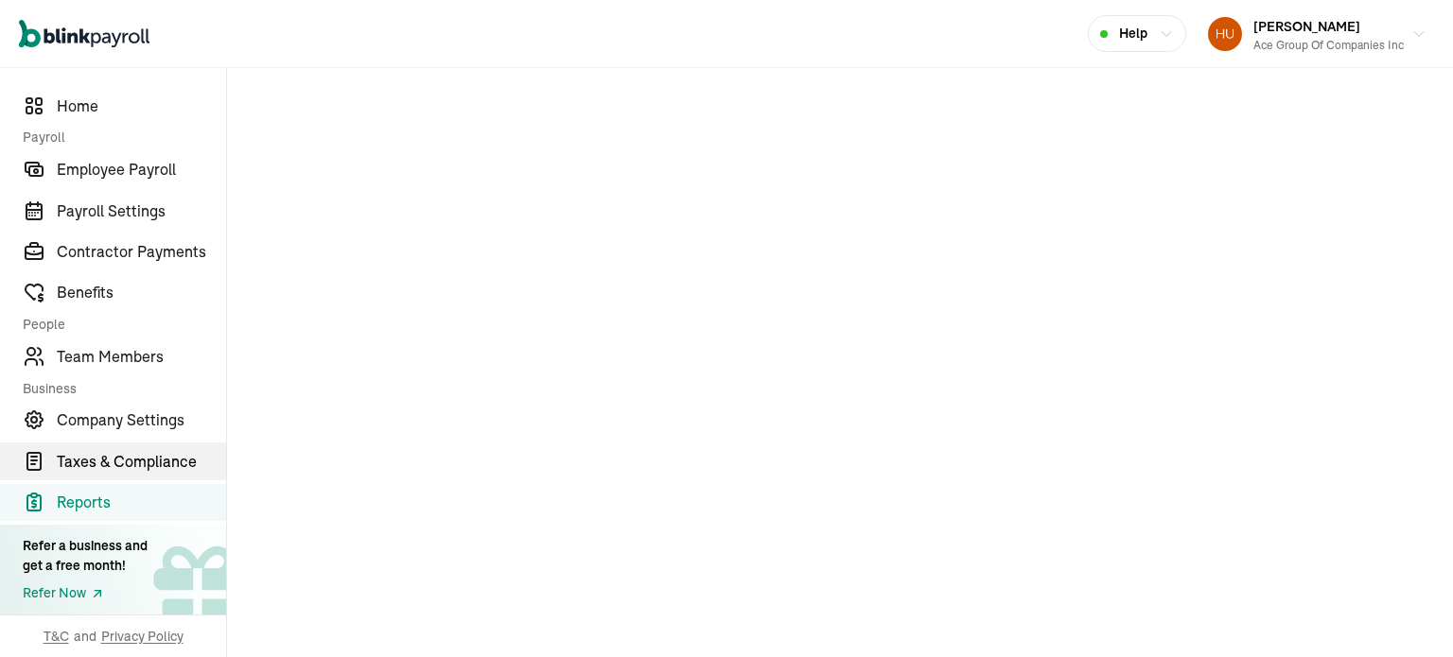
drag, startPoint x: 116, startPoint y: 463, endPoint x: 130, endPoint y: 471, distance: 15.3
click at [116, 463] on span "Taxes & Compliance" at bounding box center [141, 461] width 169 height 23
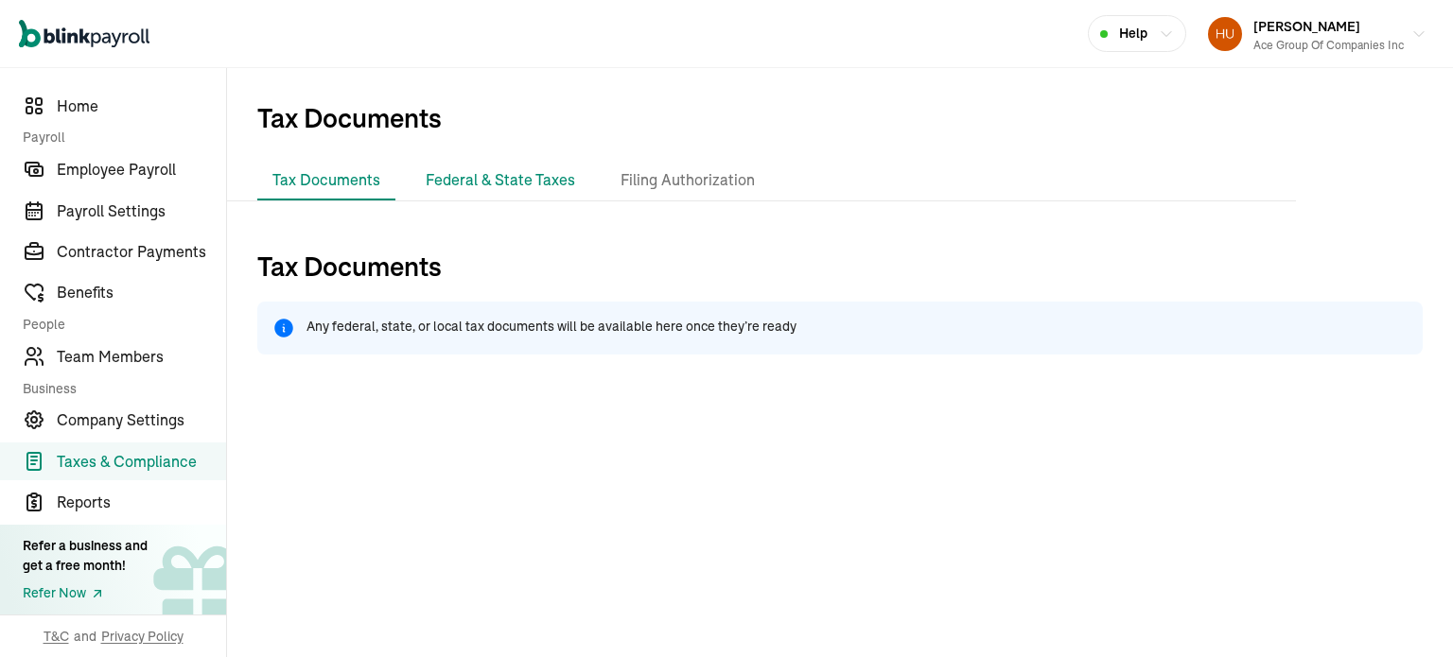
click at [499, 171] on li "Federal & State Taxes" at bounding box center [501, 181] width 180 height 40
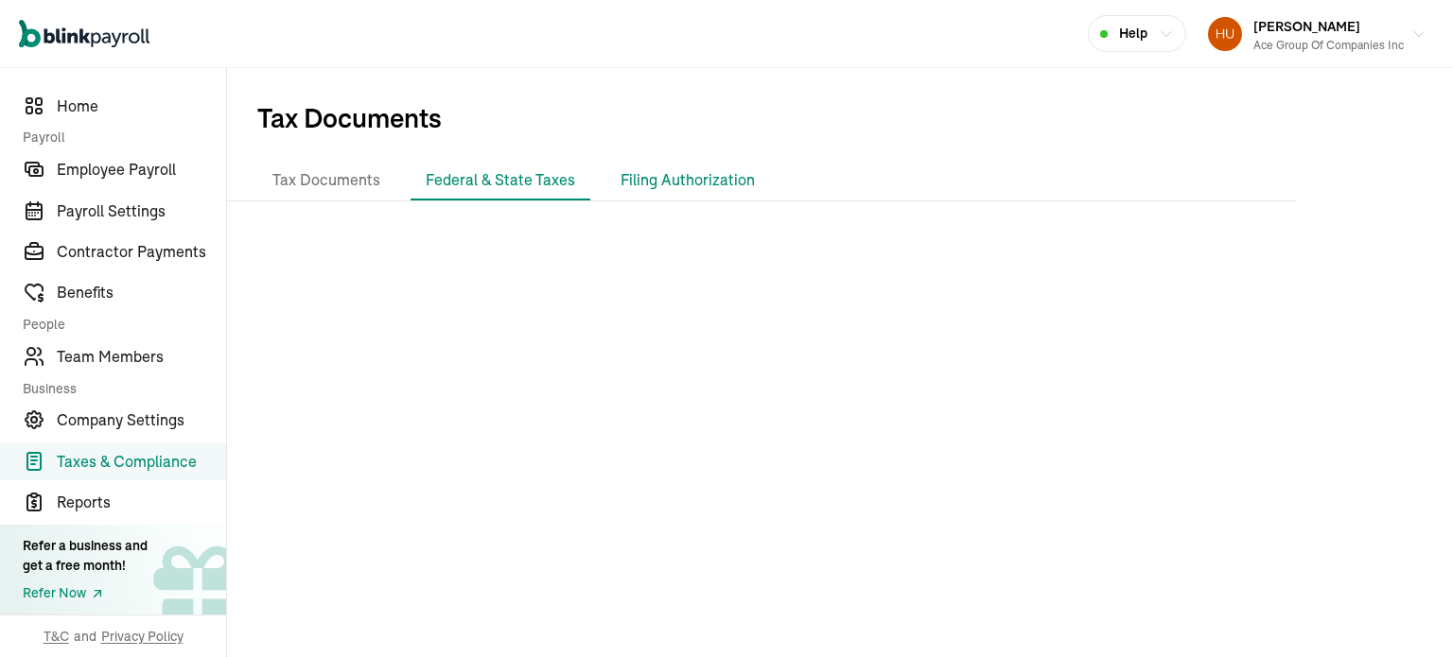
click at [659, 184] on li "Filing Authorization" at bounding box center [687, 181] width 165 height 40
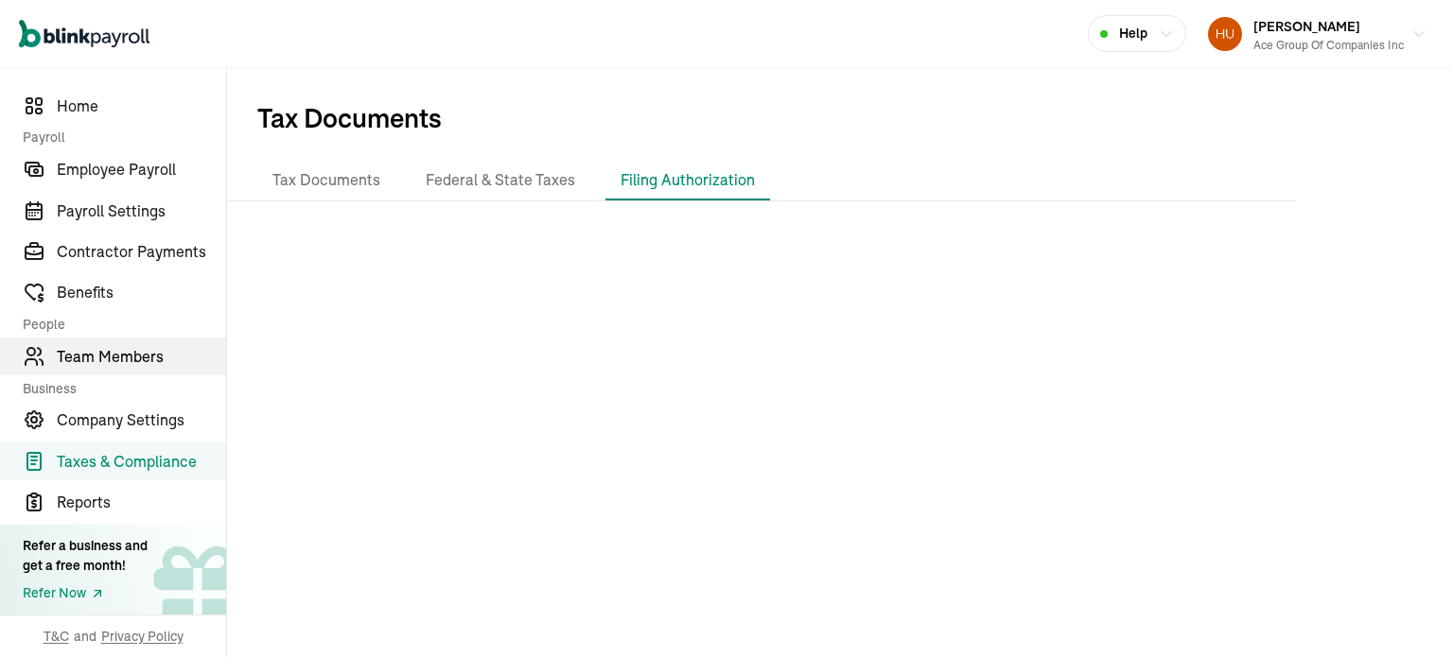
click at [95, 355] on span "Team Members" at bounding box center [141, 356] width 169 height 23
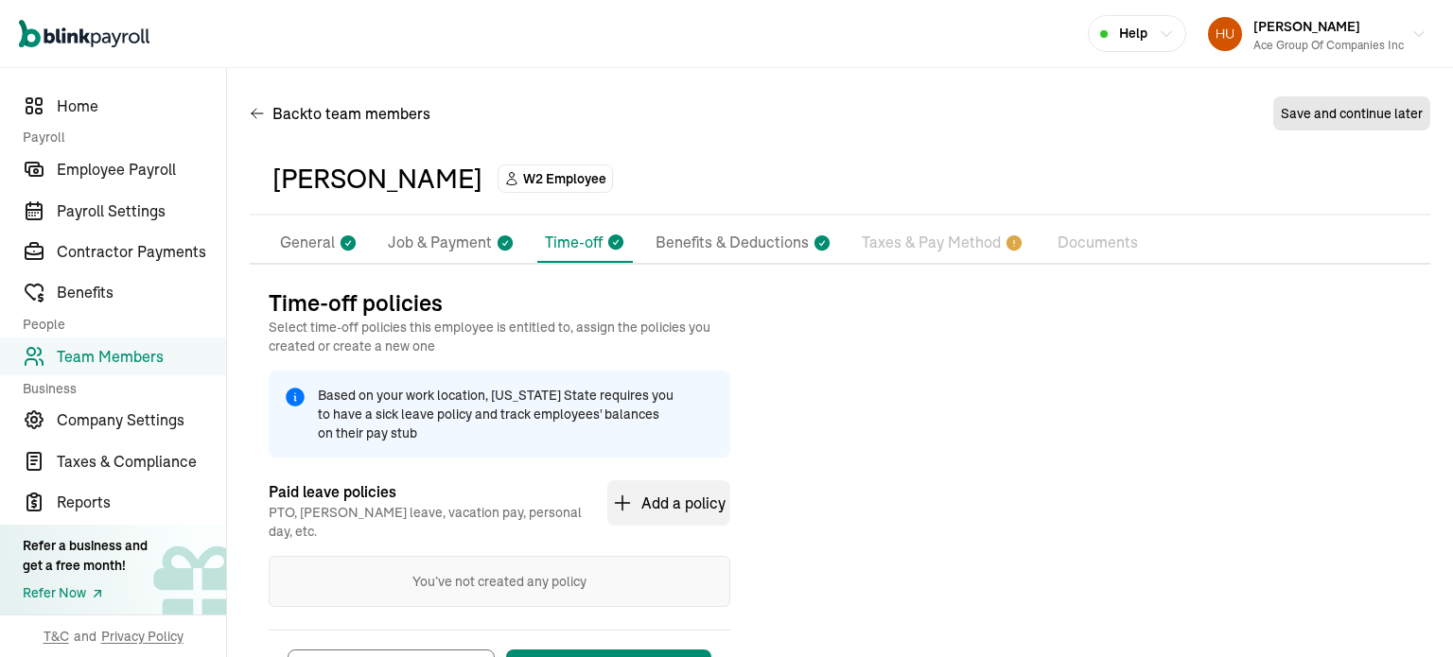
scroll to position [81, 0]
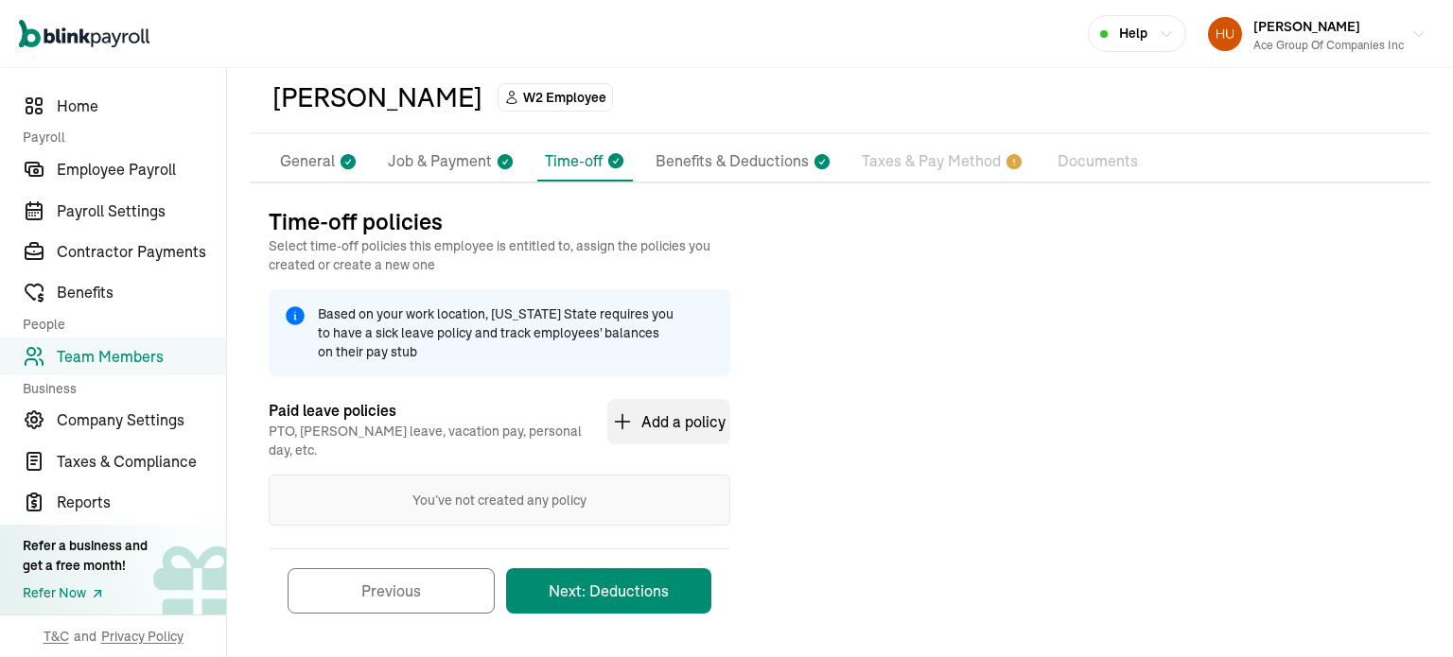
click at [946, 165] on p "Taxes & Pay Method" at bounding box center [931, 161] width 139 height 25
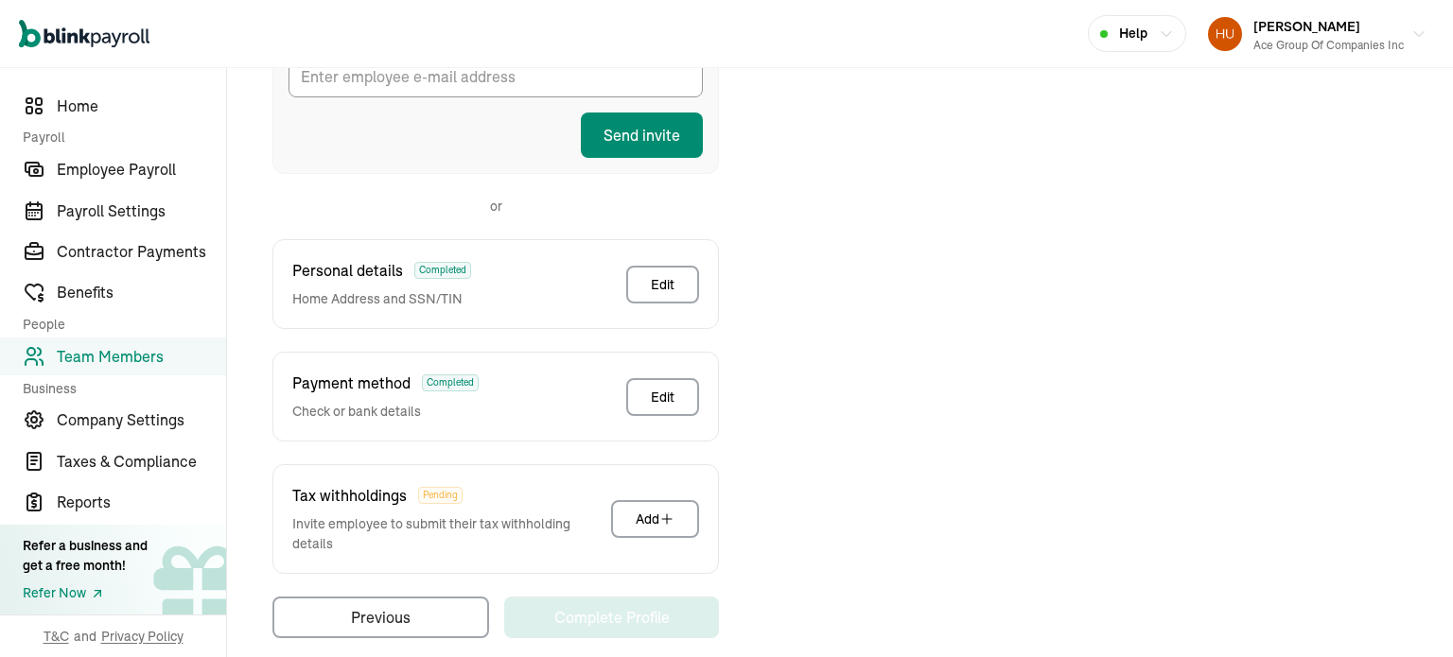
scroll to position [103, 0]
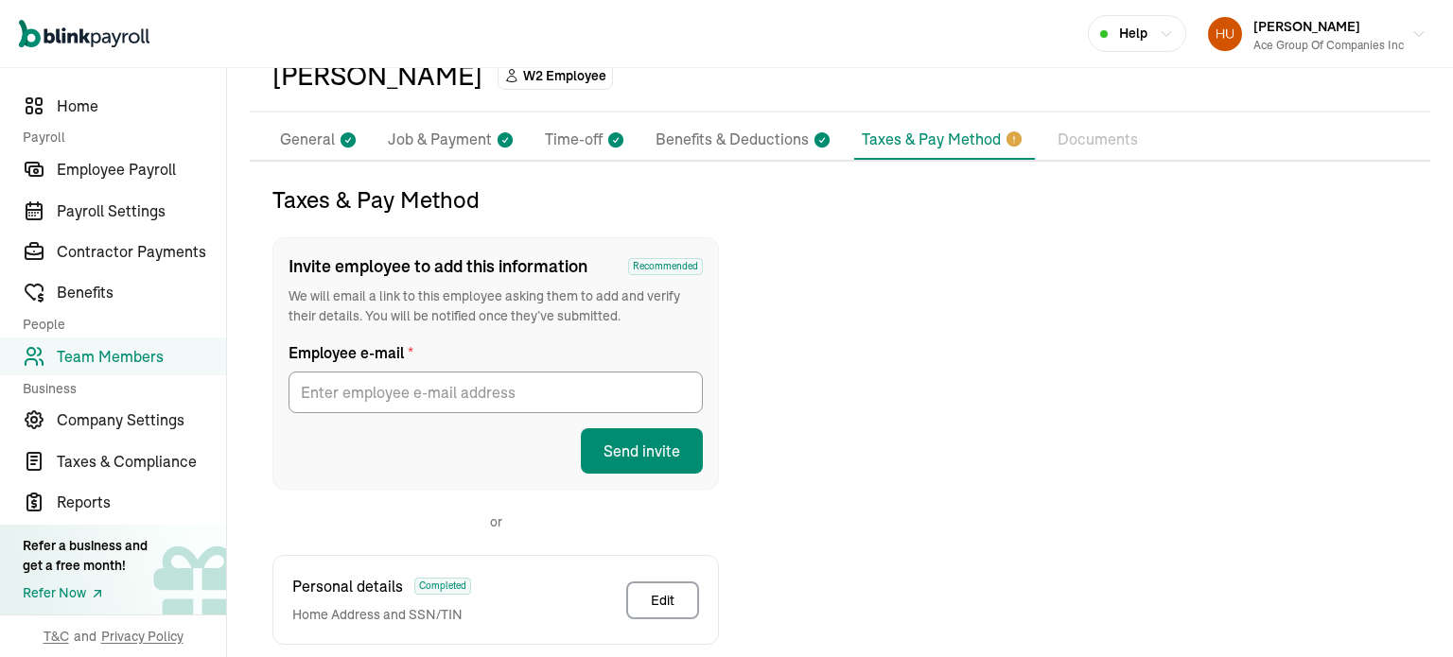
click at [1159, 32] on icon "button" at bounding box center [1166, 33] width 15 height 15
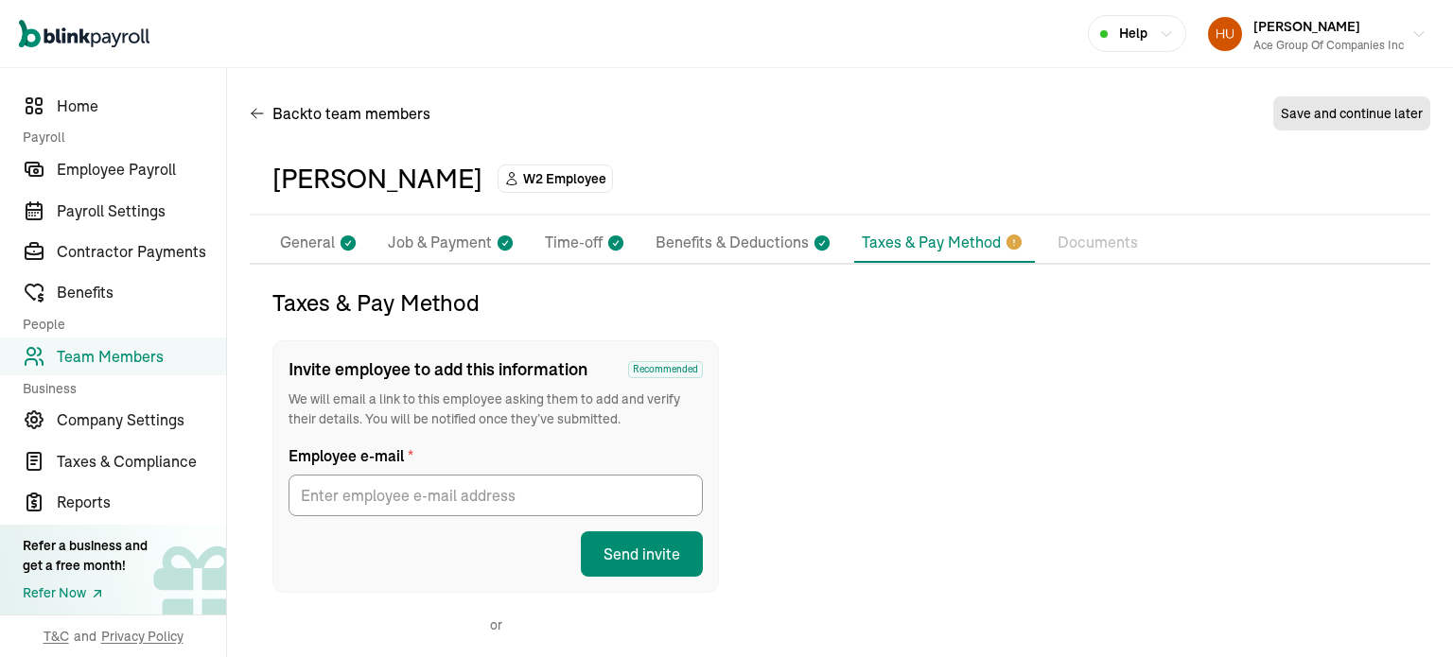
scroll to position [223, 0]
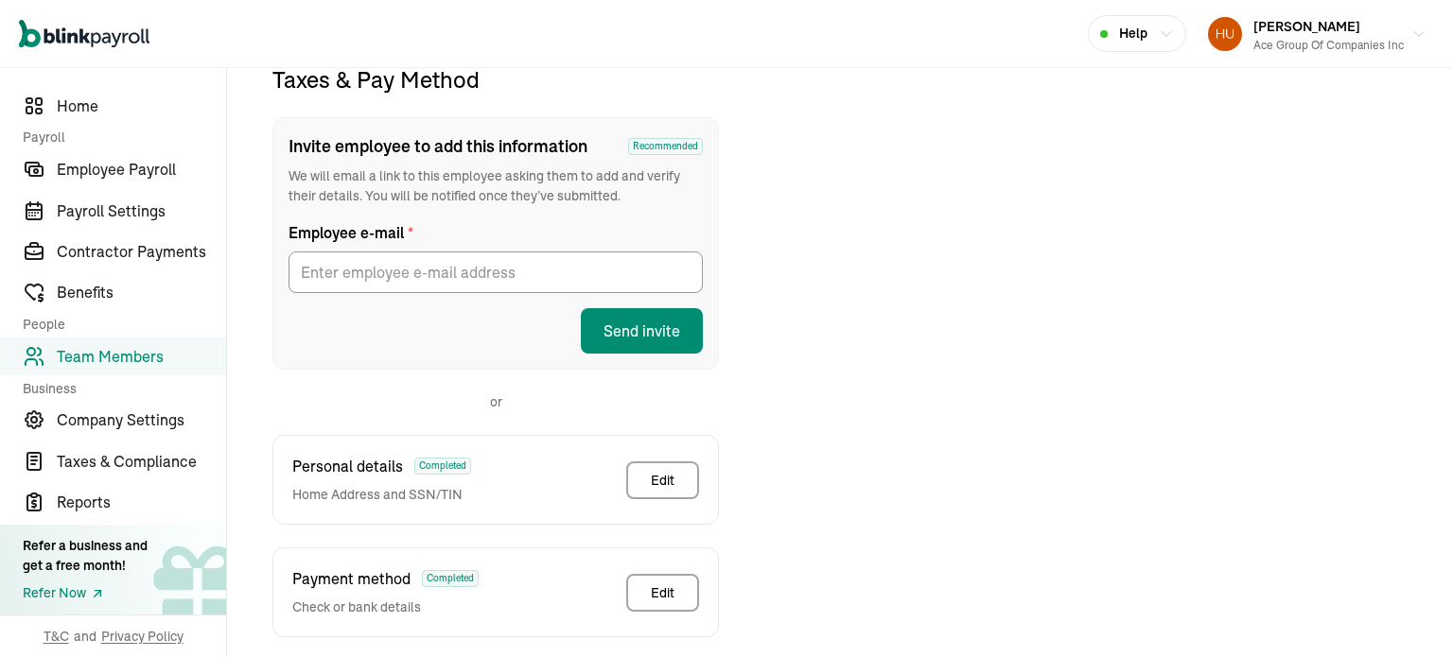
click at [1290, 398] on div "Taxes & Pay Method Invite employee to add this information Recommended We will …" at bounding box center [840, 449] width 1180 height 770
click at [917, 246] on div "Taxes & Pay Method Invite employee to add this information Recommended We will …" at bounding box center [840, 449] width 1180 height 770
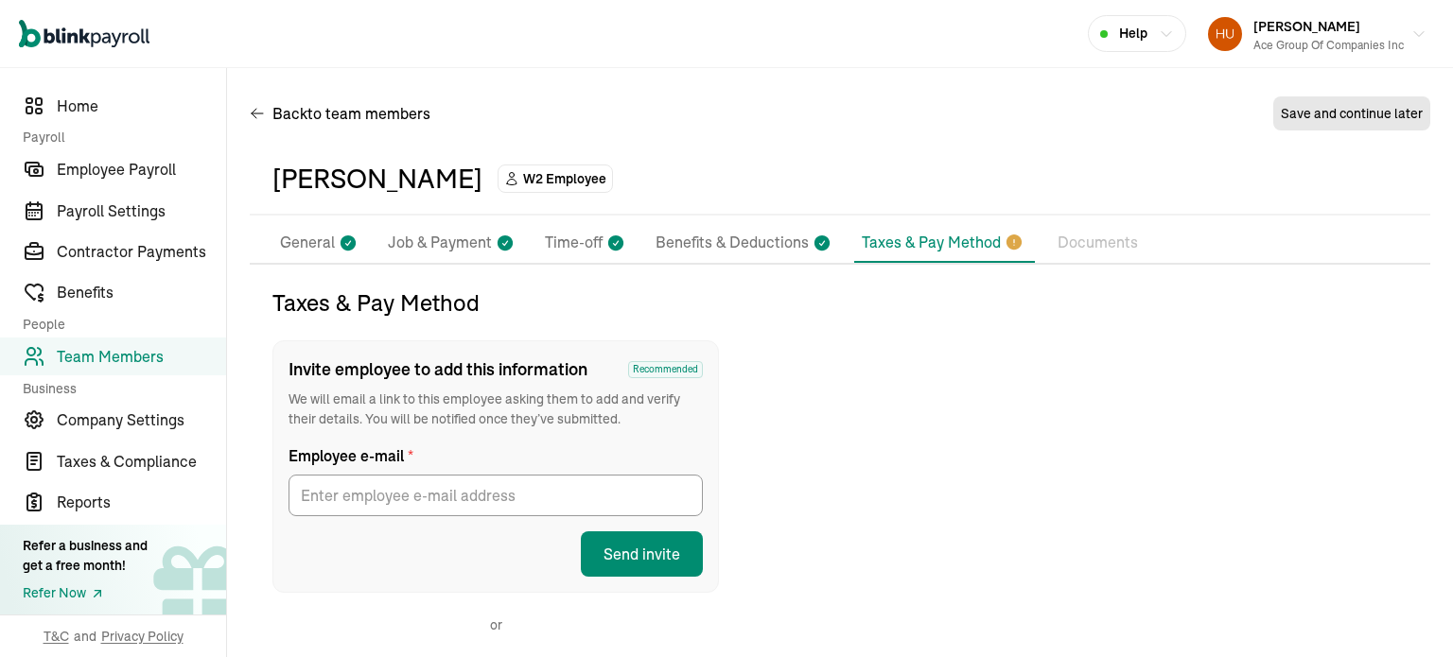
scroll to position [419, 0]
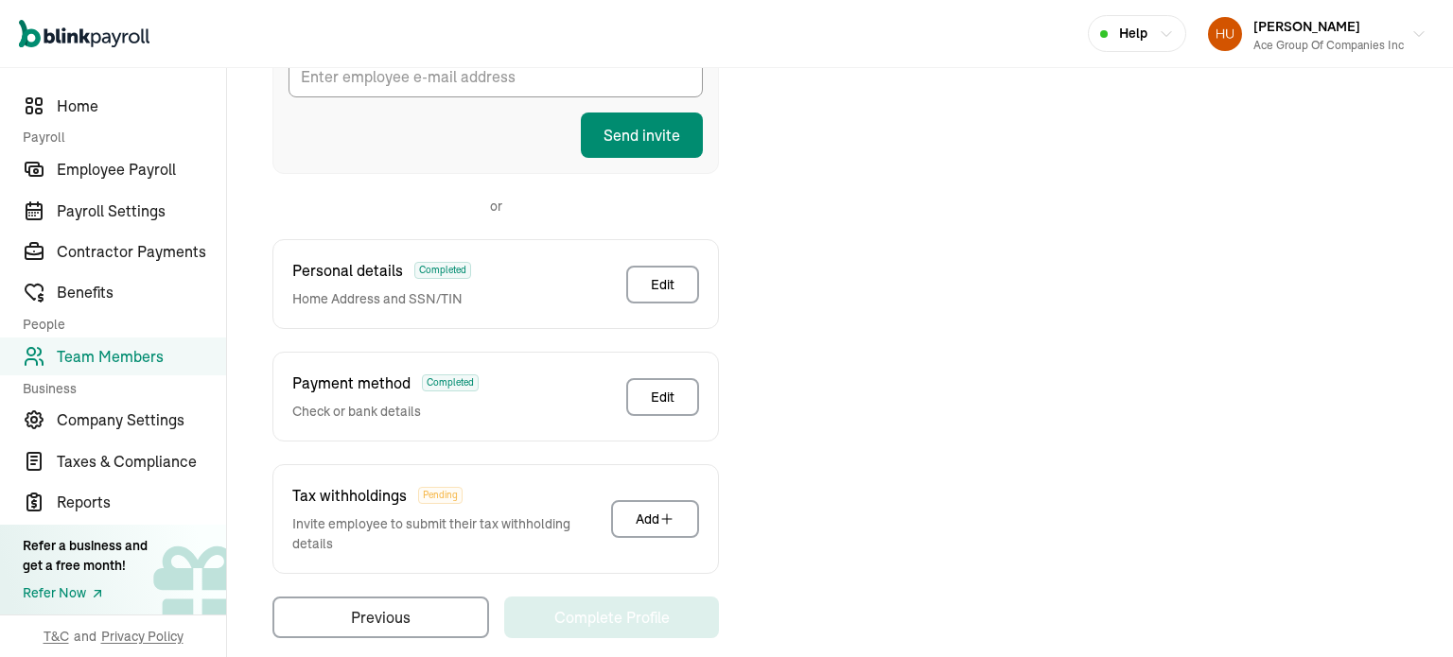
click at [1010, 345] on div "Taxes & Pay Method Invite employee to add this information Recommended We will …" at bounding box center [840, 254] width 1180 height 770
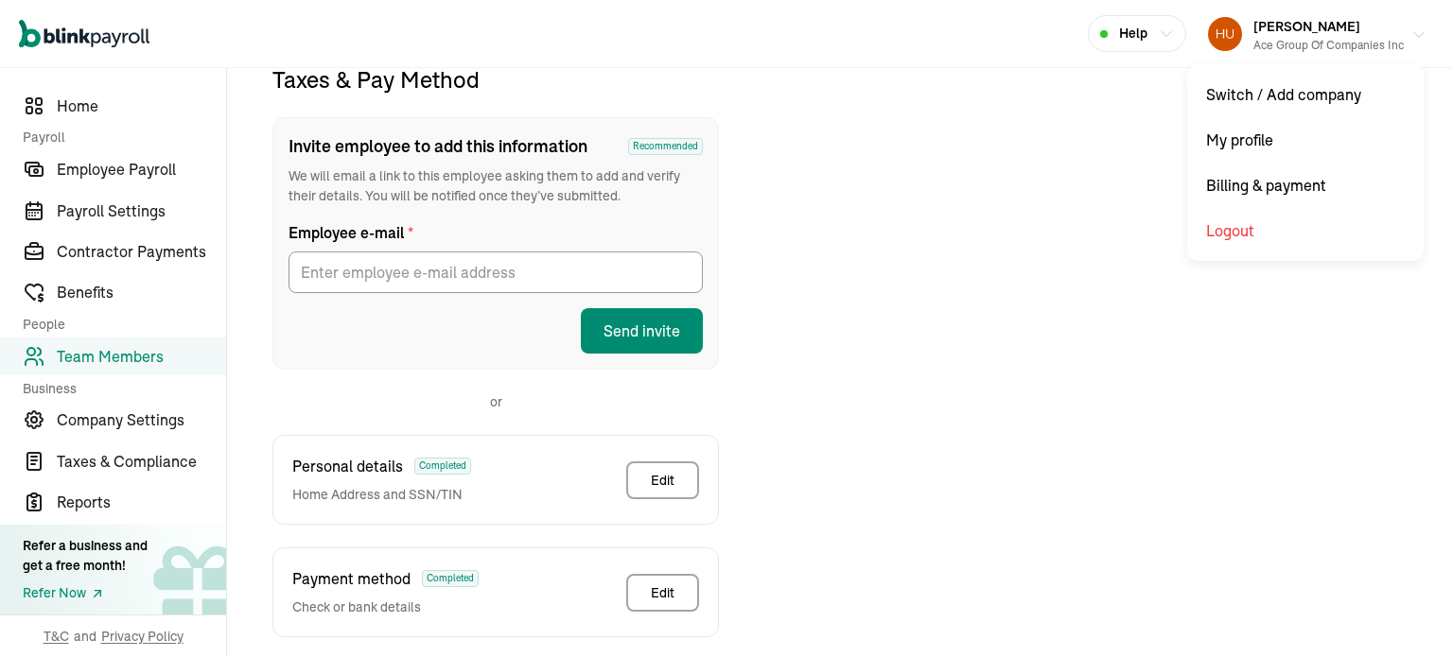
click at [1365, 22] on div "Wajahat Husain Ace Group of Companies Inc" at bounding box center [1328, 34] width 150 height 40
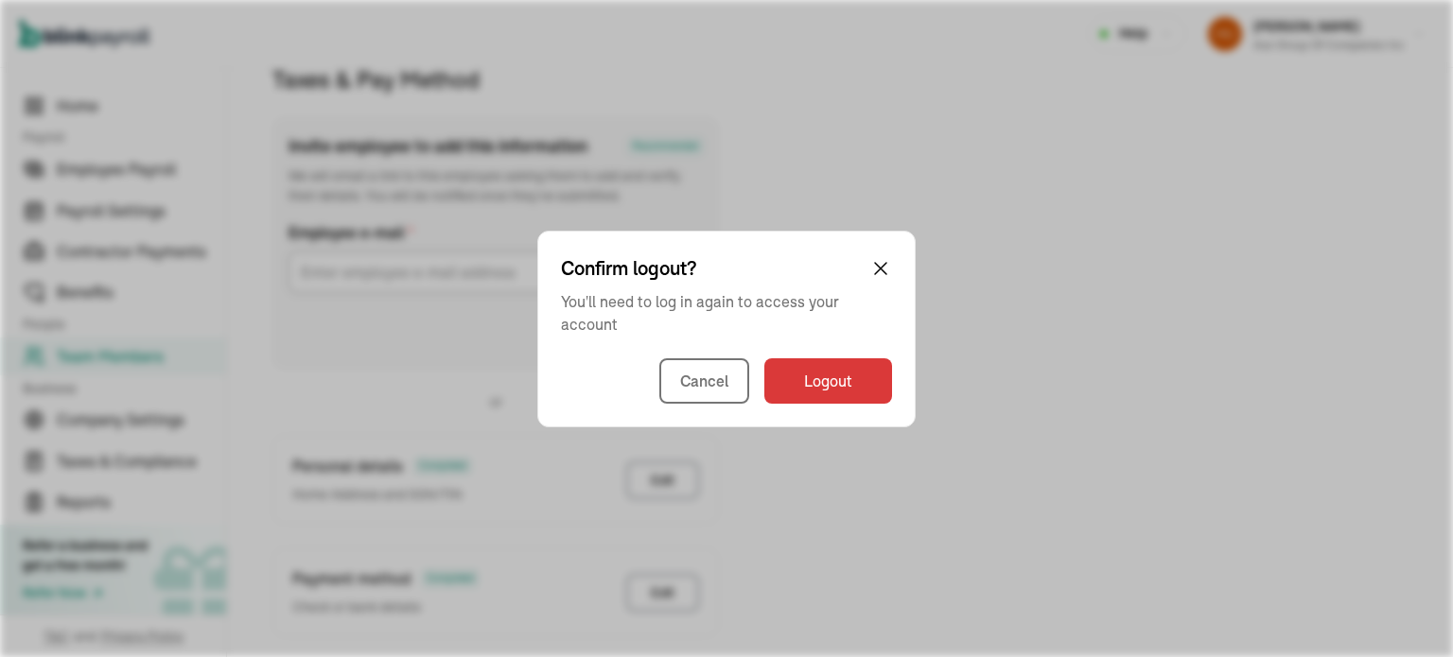
drag, startPoint x: 884, startPoint y: 255, endPoint x: 896, endPoint y: 253, distance: 11.7
click at [884, 254] on div "Confirm logout?" at bounding box center [726, 268] width 331 height 28
click at [862, 259] on div "Confirm logout?" at bounding box center [726, 268] width 331 height 28
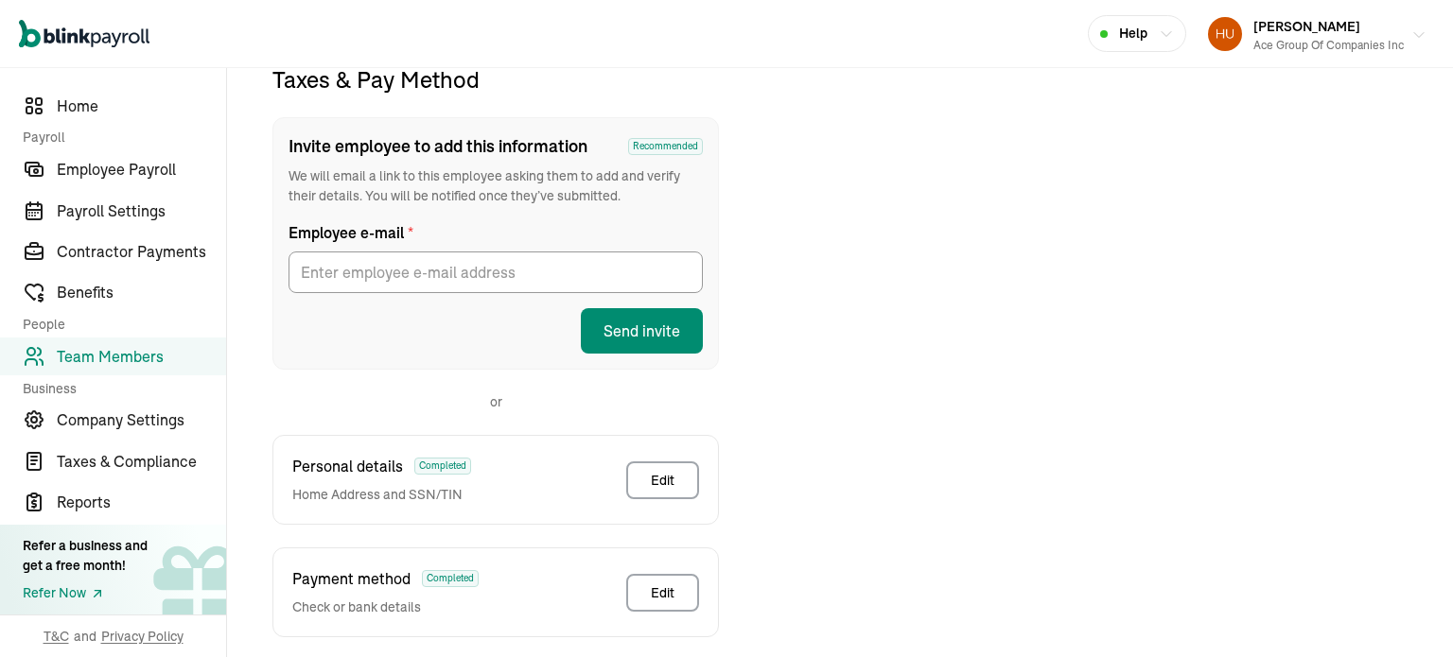
click at [1388, 20] on div "Wajahat Husain Ace Group of Companies Inc" at bounding box center [1328, 34] width 150 height 40
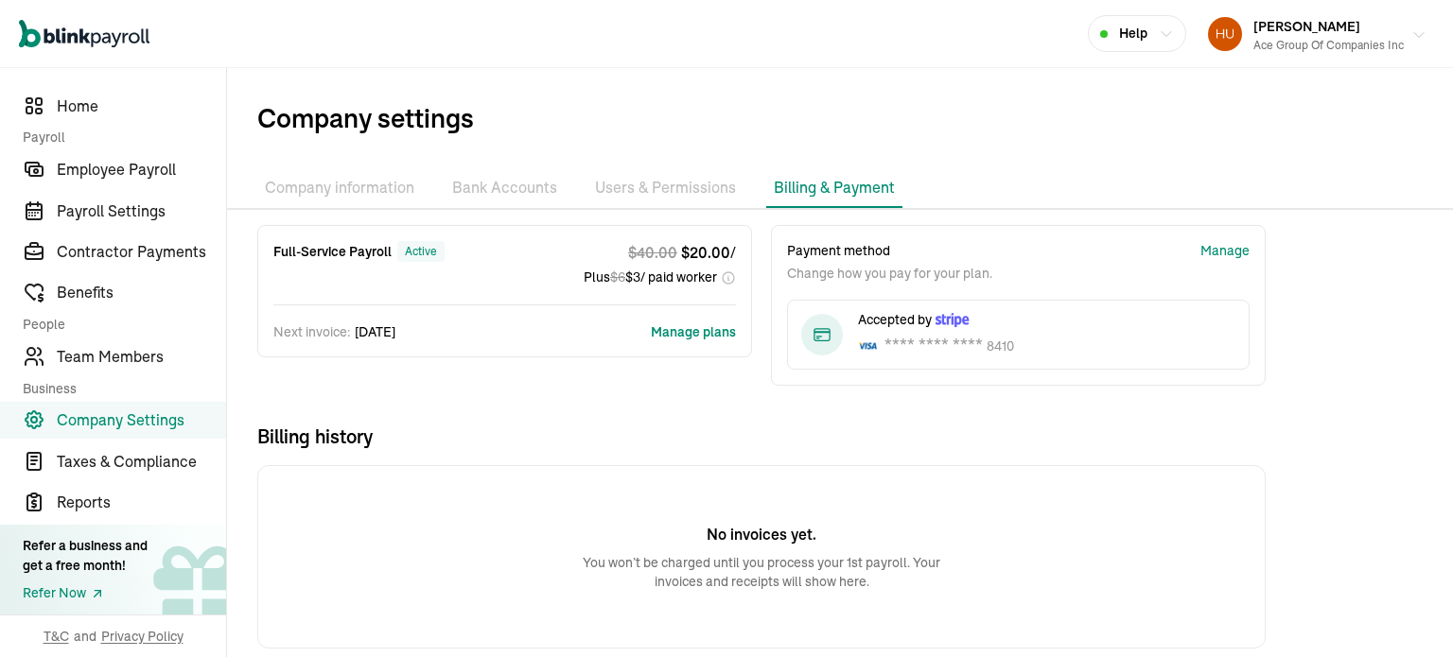
click at [1393, 30] on button "Wajahat Husain Ace Group of Companies Inc" at bounding box center [1317, 33] width 234 height 47
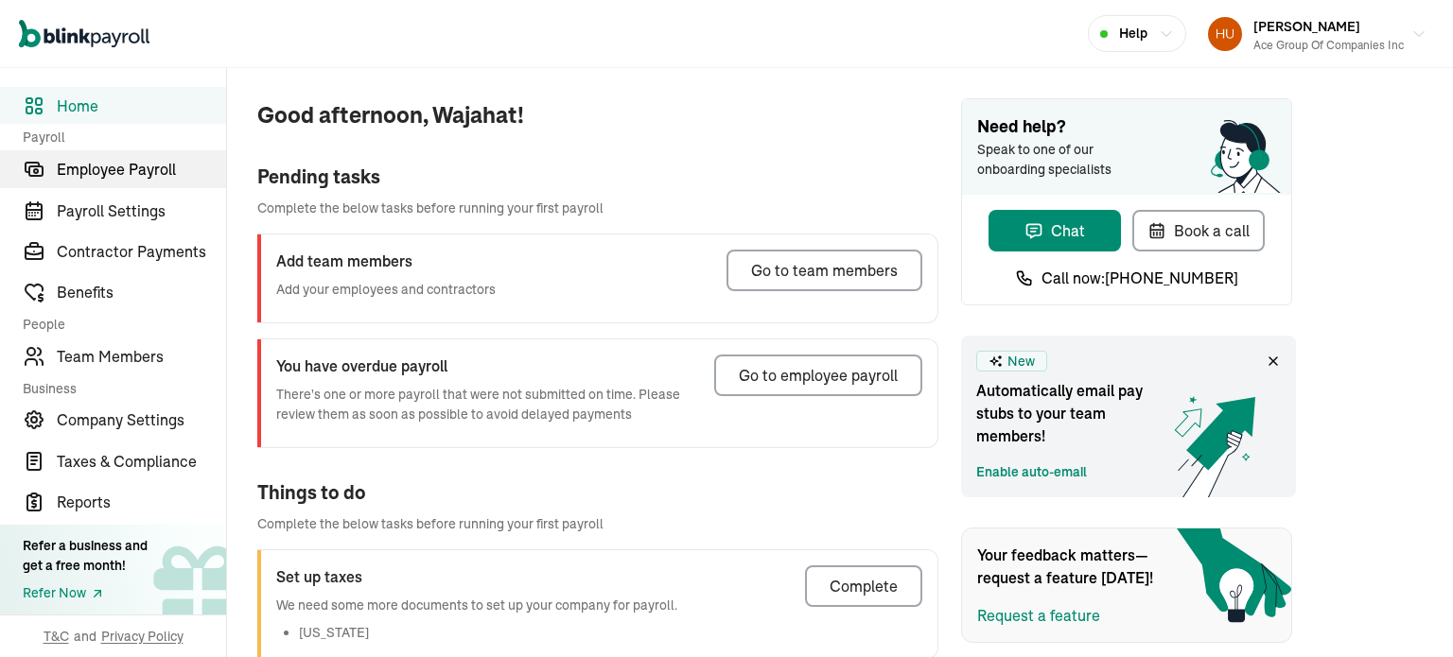
click at [88, 170] on span "Employee Payroll" at bounding box center [141, 169] width 169 height 23
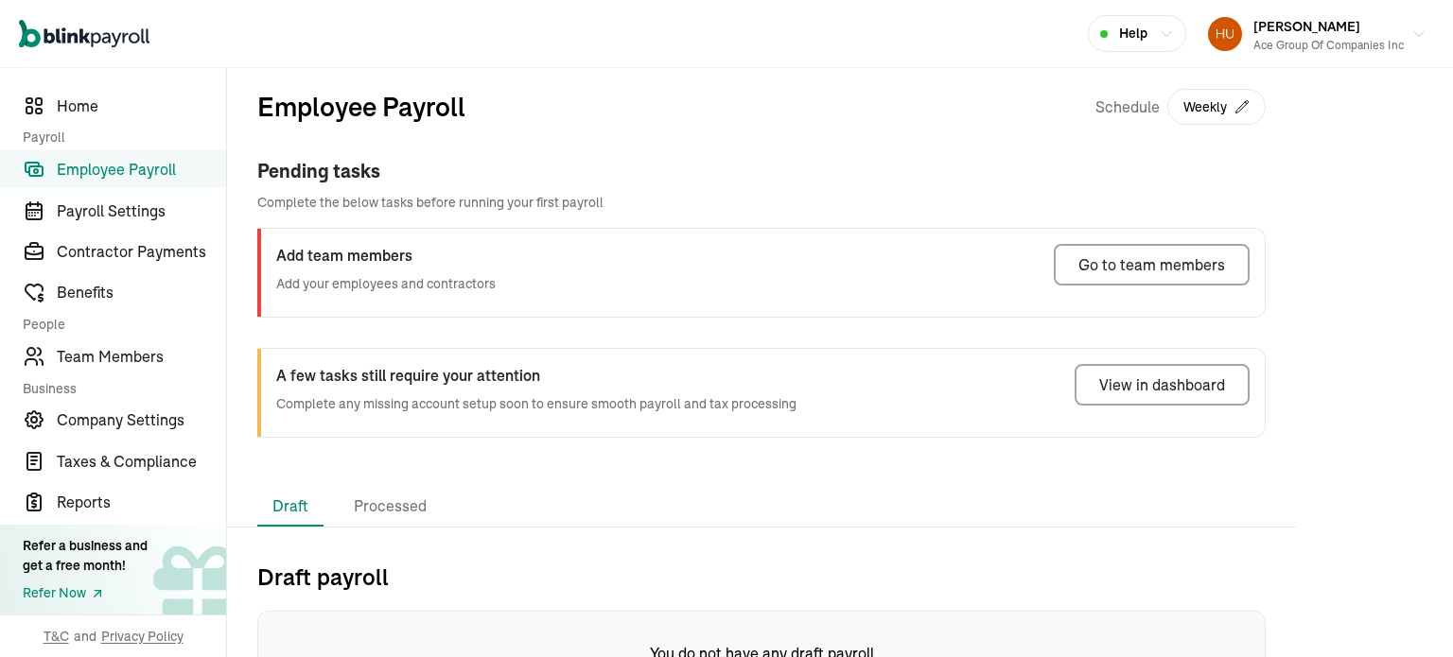
click at [348, 176] on div "Pending tasks" at bounding box center [761, 171] width 1008 height 28
click at [1102, 183] on div "Pending tasks" at bounding box center [761, 171] width 1008 height 28
click at [368, 263] on h3 "Add team members" at bounding box center [385, 255] width 219 height 23
click at [95, 358] on span "Team Members" at bounding box center [141, 356] width 169 height 23
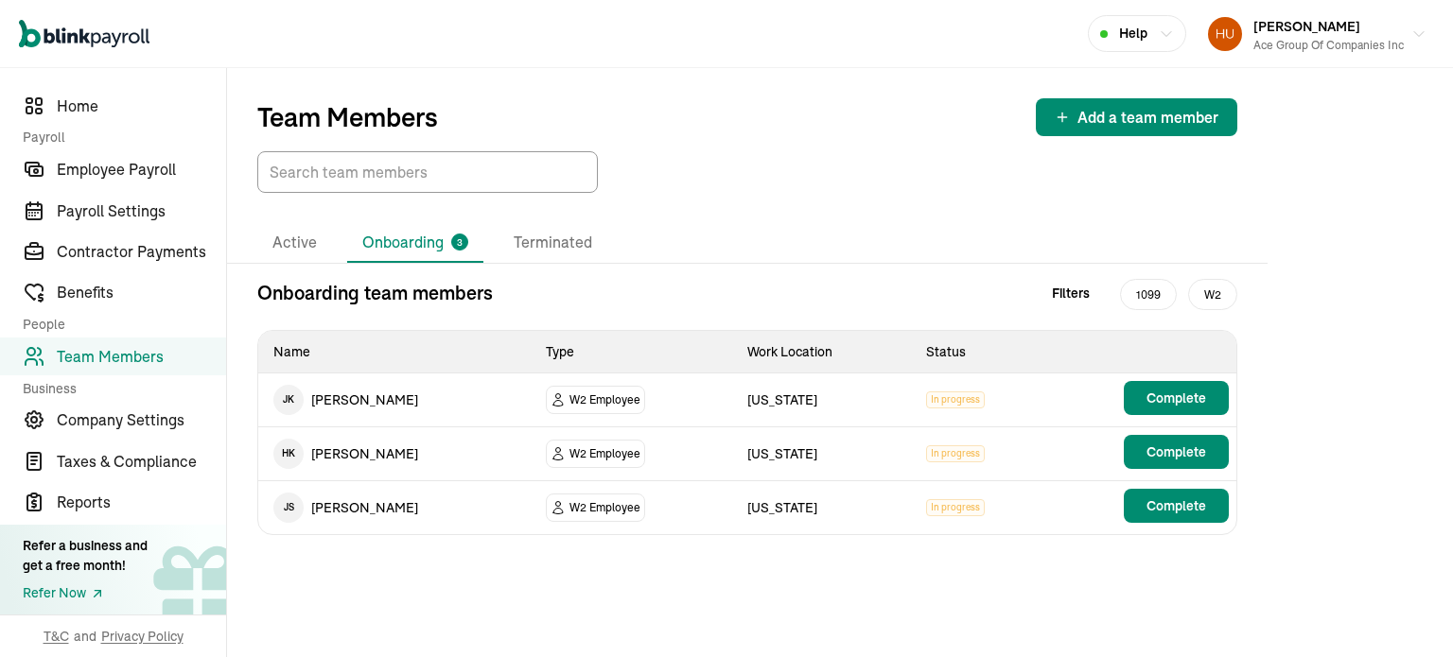
click at [404, 244] on li "Onboarding 3" at bounding box center [415, 243] width 136 height 40
click at [90, 173] on span "Employee Payroll" at bounding box center [141, 169] width 169 height 23
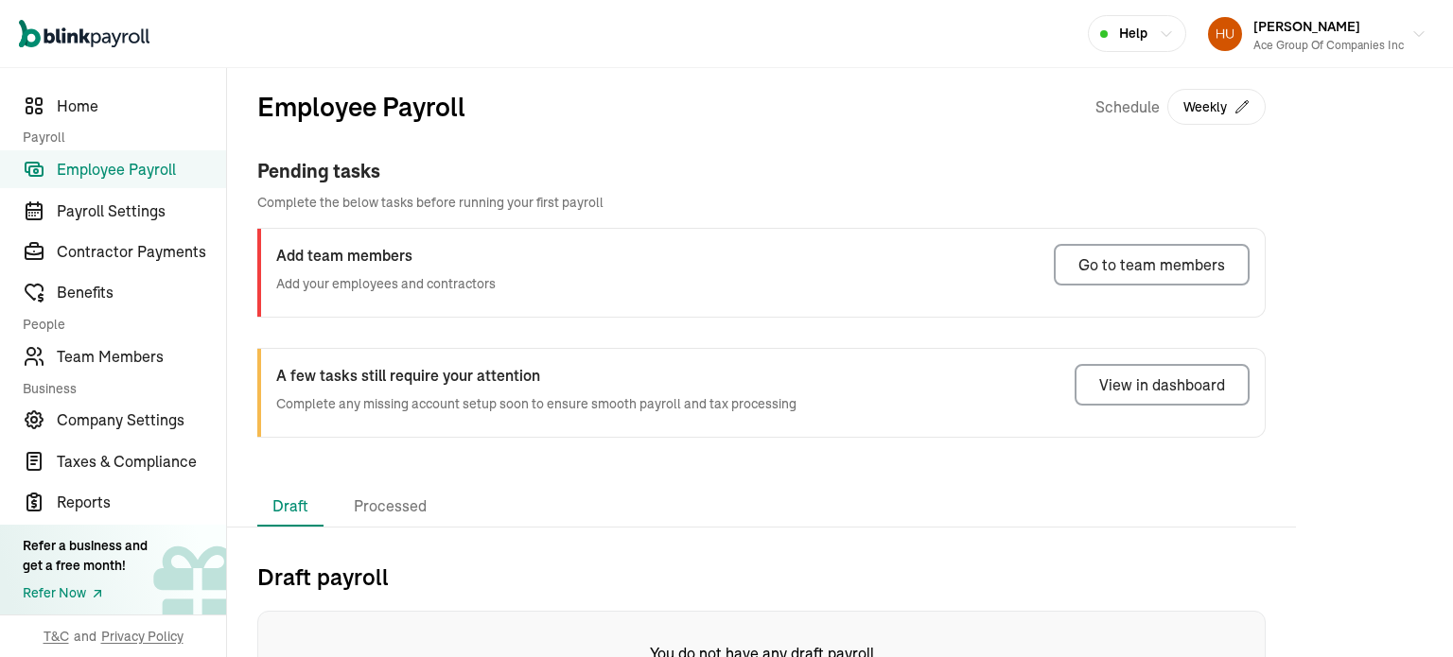
click at [1110, 109] on div "Schedule Weekly" at bounding box center [1180, 107] width 170 height 40
click at [378, 259] on h3 "Add team members" at bounding box center [385, 255] width 219 height 23
click at [90, 347] on span "Team Members" at bounding box center [141, 356] width 169 height 23
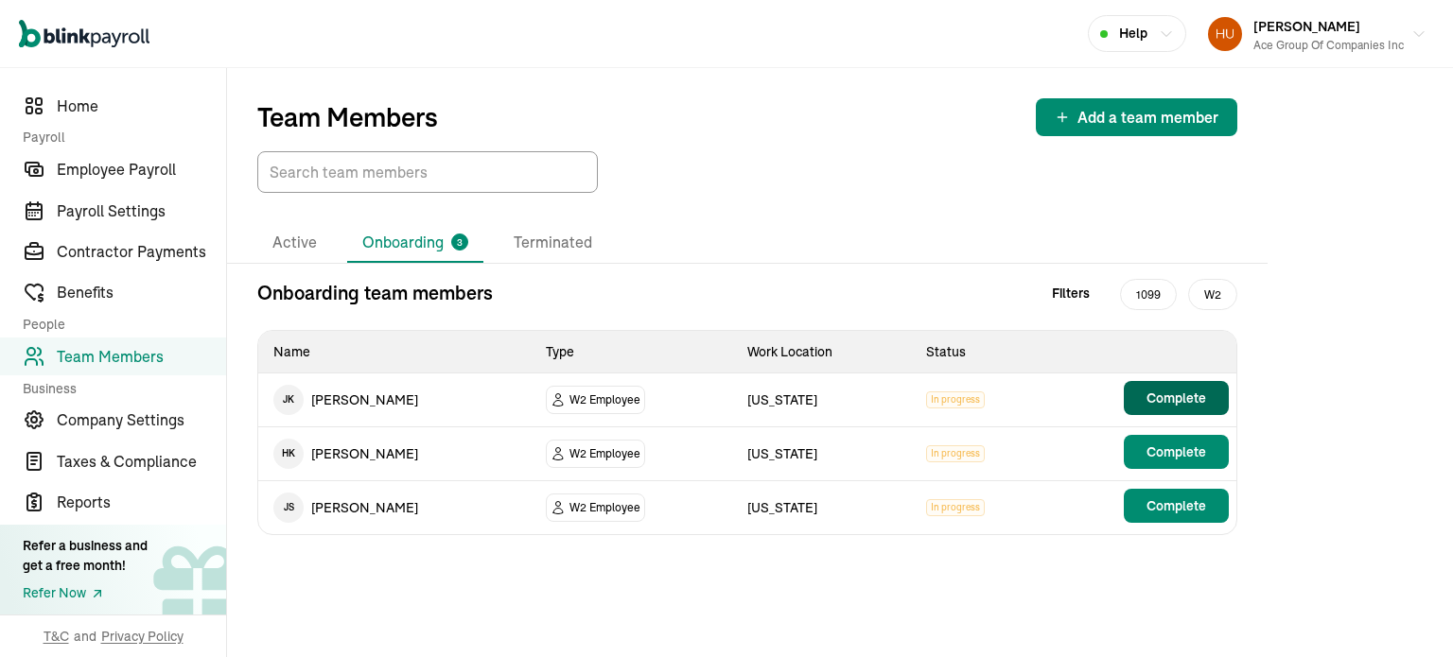
click at [1150, 397] on span "Complete" at bounding box center [1176, 398] width 60 height 19
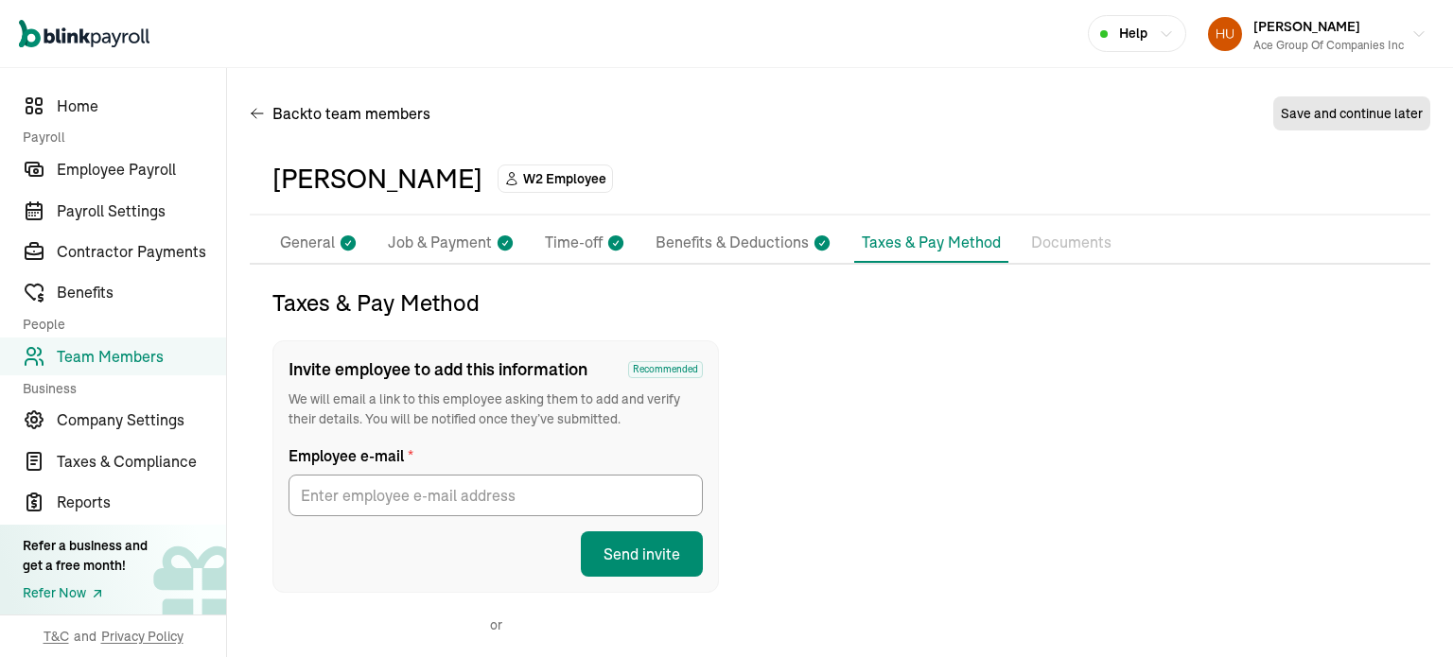
scroll to position [223, 0]
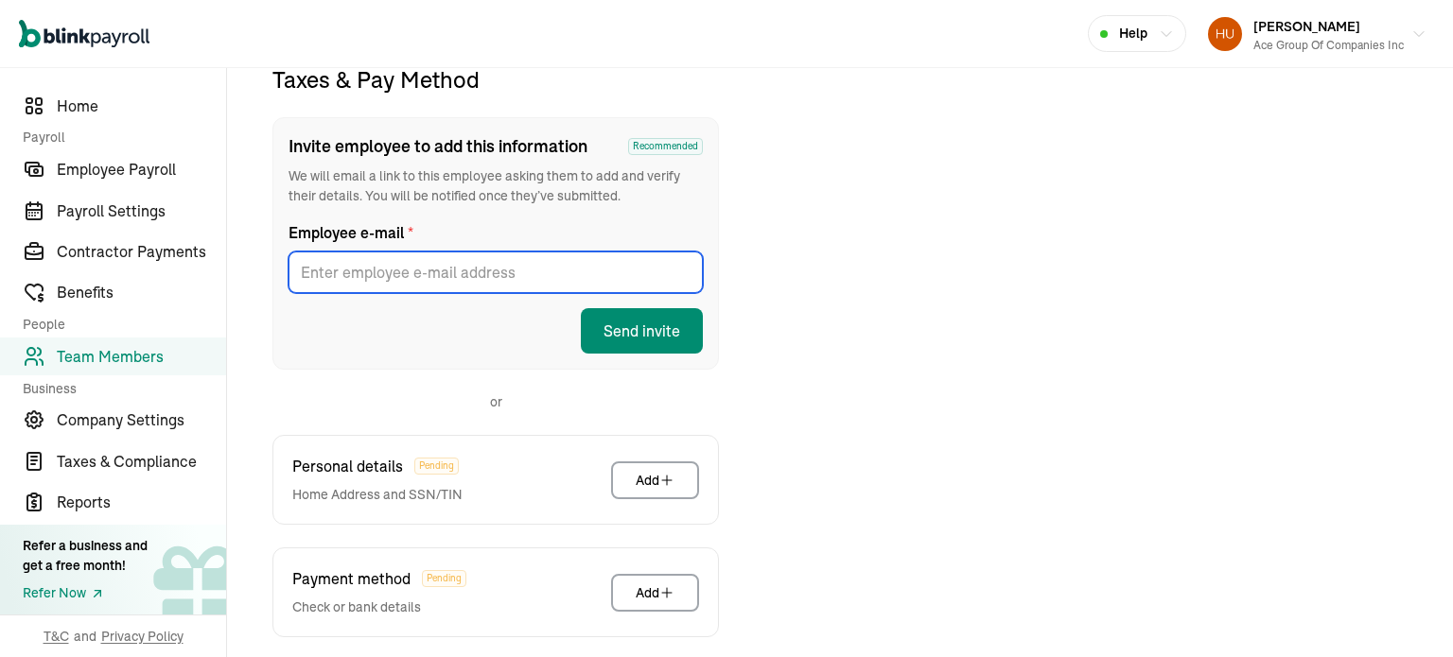
click at [394, 271] on input "Employee e-mail *" at bounding box center [495, 273] width 414 height 42
click at [897, 264] on div "Taxes & Pay Method Invite employee to add this information Recommended We will …" at bounding box center [840, 449] width 1180 height 770
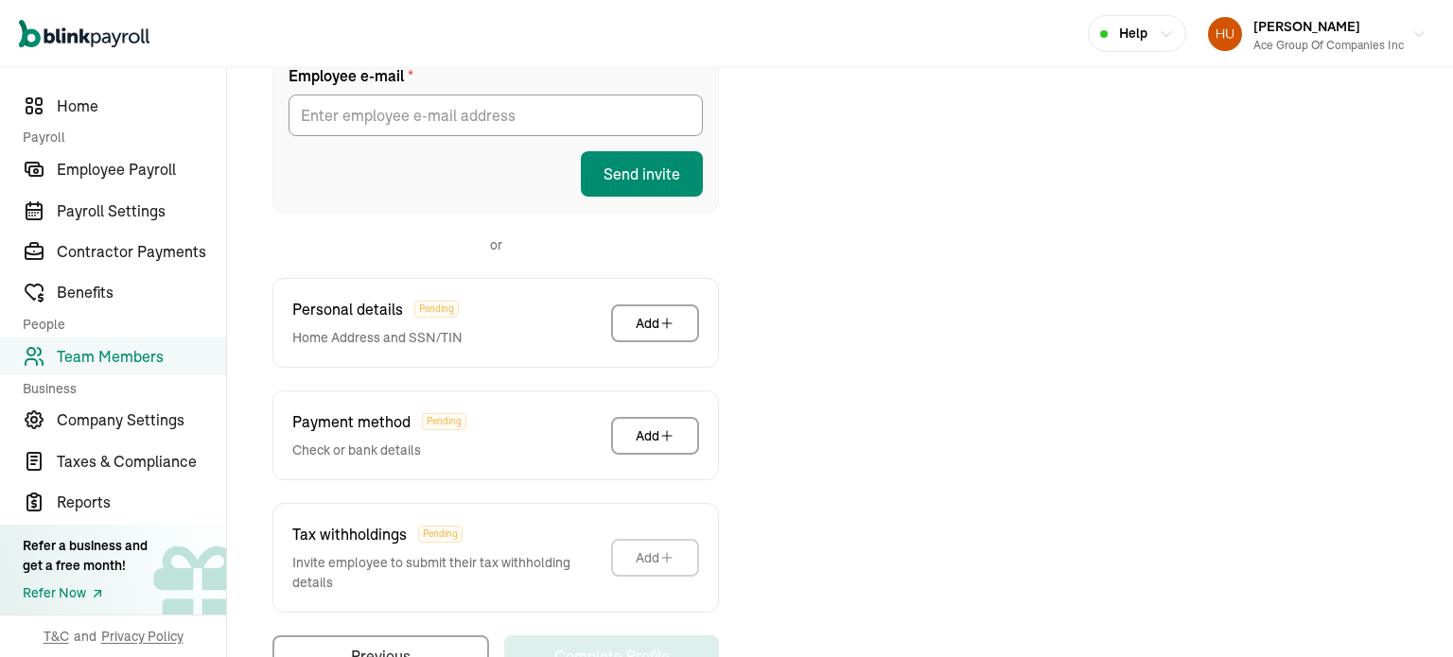
scroll to position [419, 0]
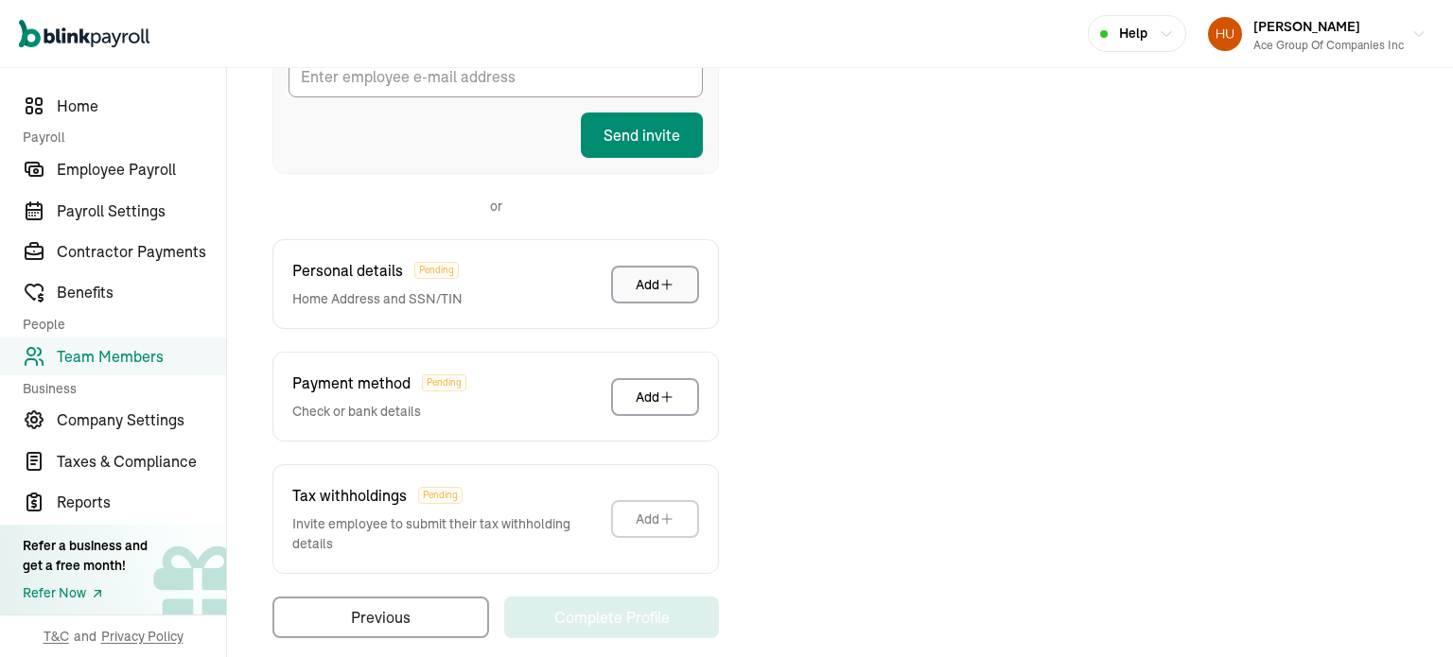
click at [657, 279] on div "Add" at bounding box center [655, 284] width 39 height 19
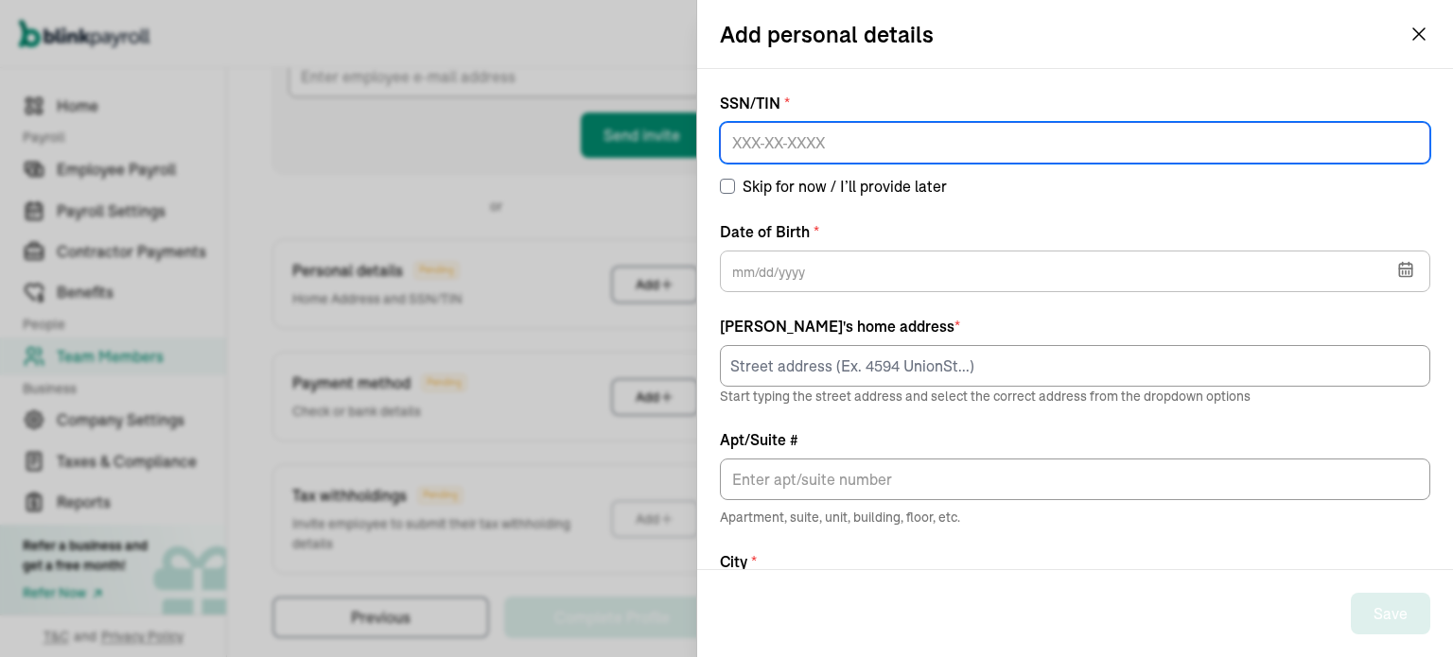
click at [812, 141] on input at bounding box center [1075, 143] width 710 height 42
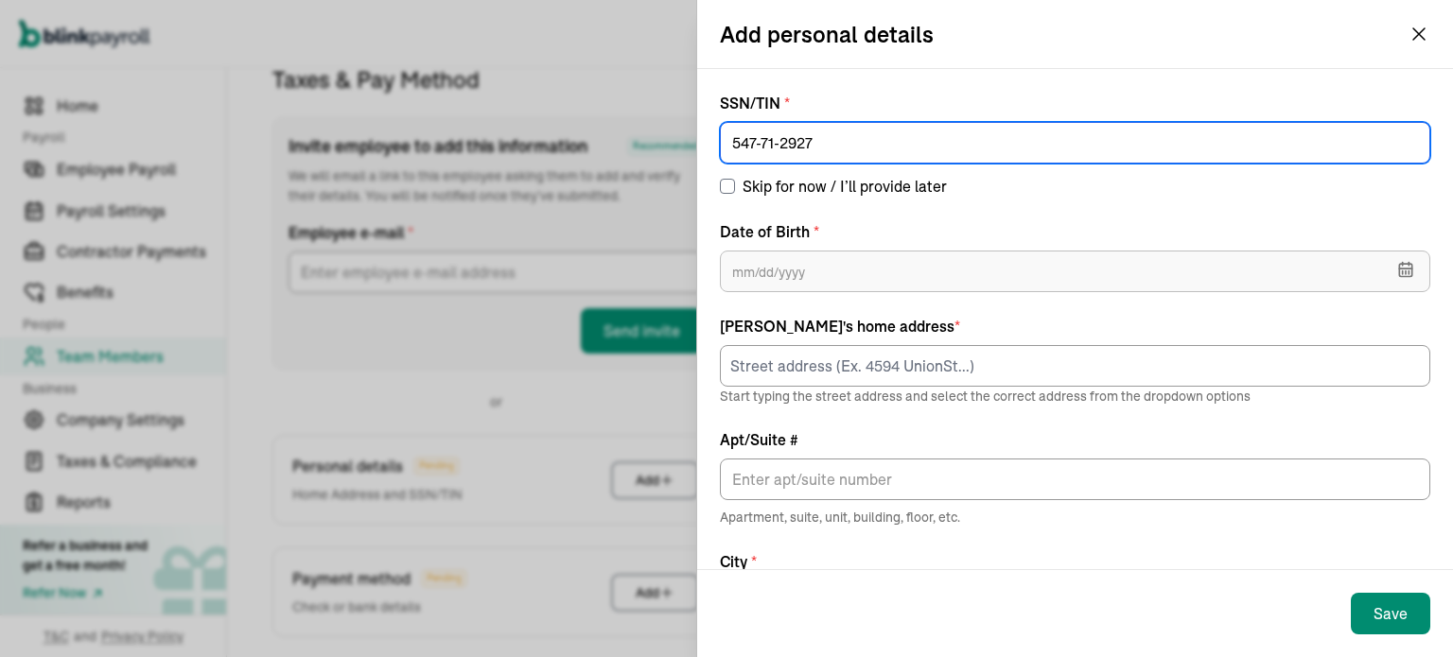
type input "547-71-2927"
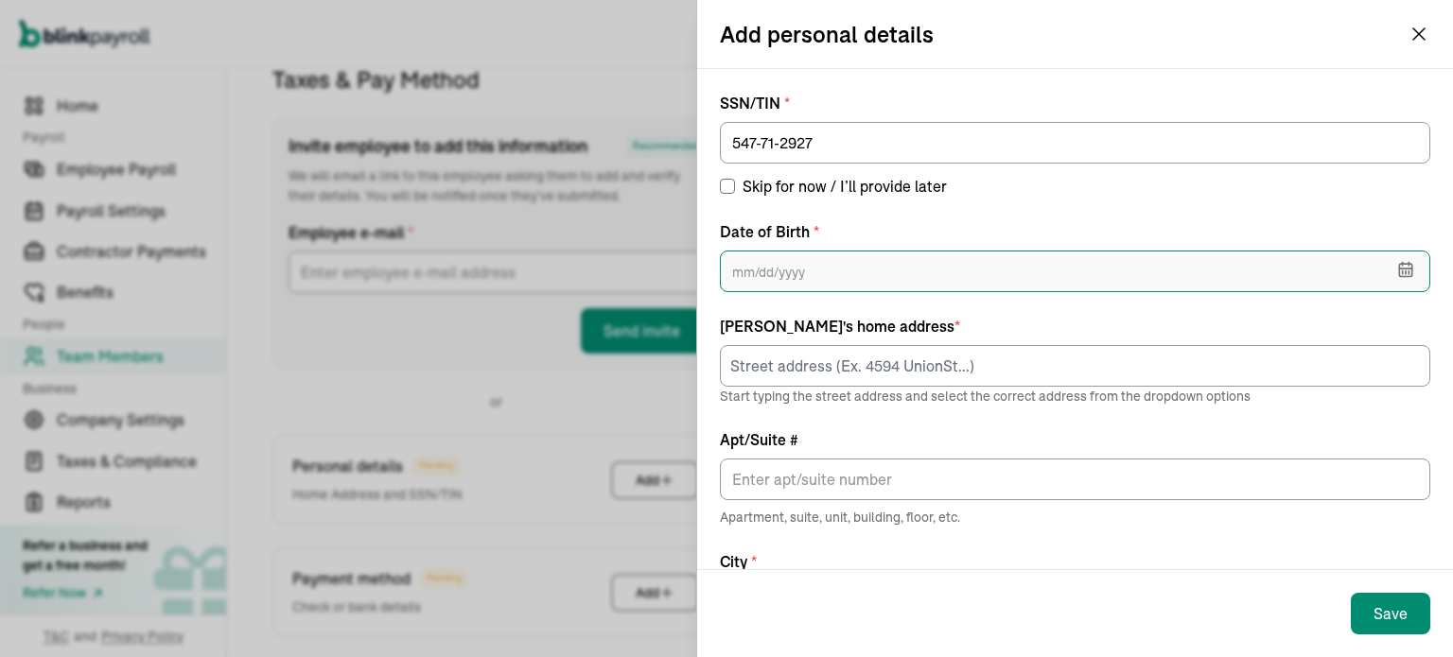
click at [793, 270] on input "text" at bounding box center [1075, 272] width 710 height 42
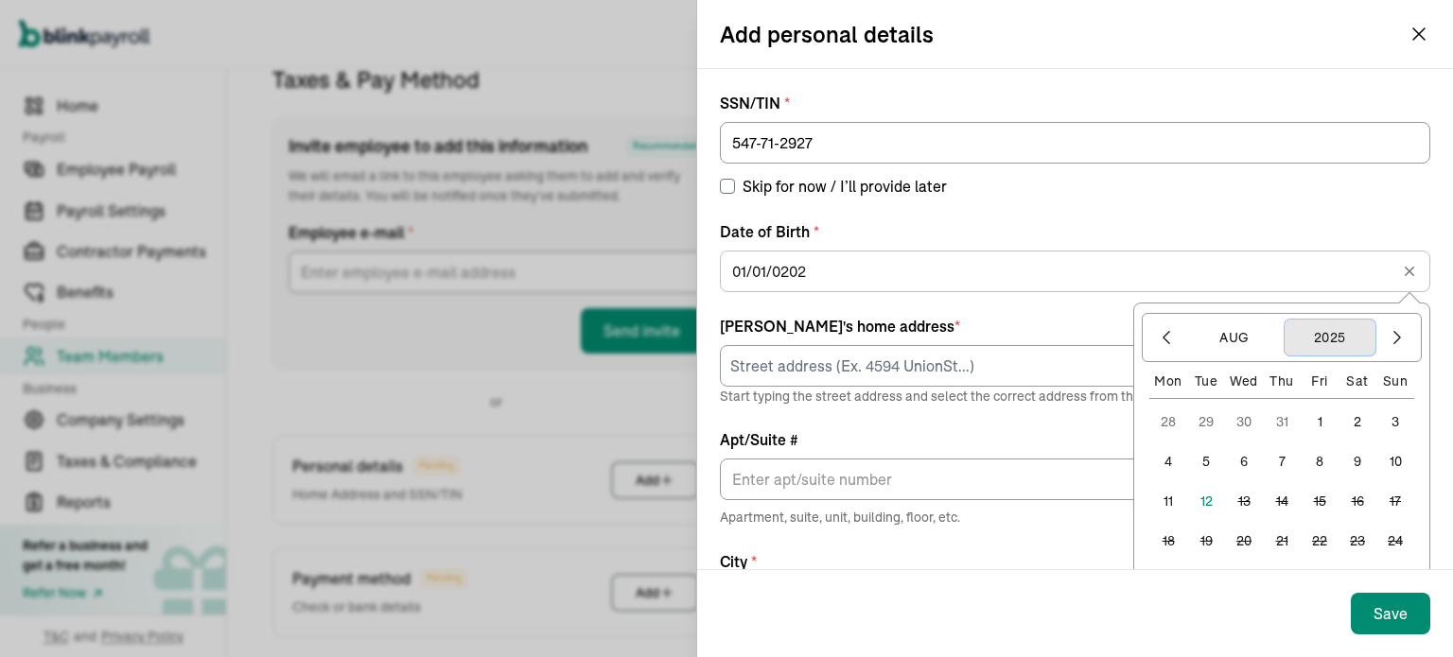
click at [1295, 328] on button "2025" at bounding box center [1329, 338] width 91 height 36
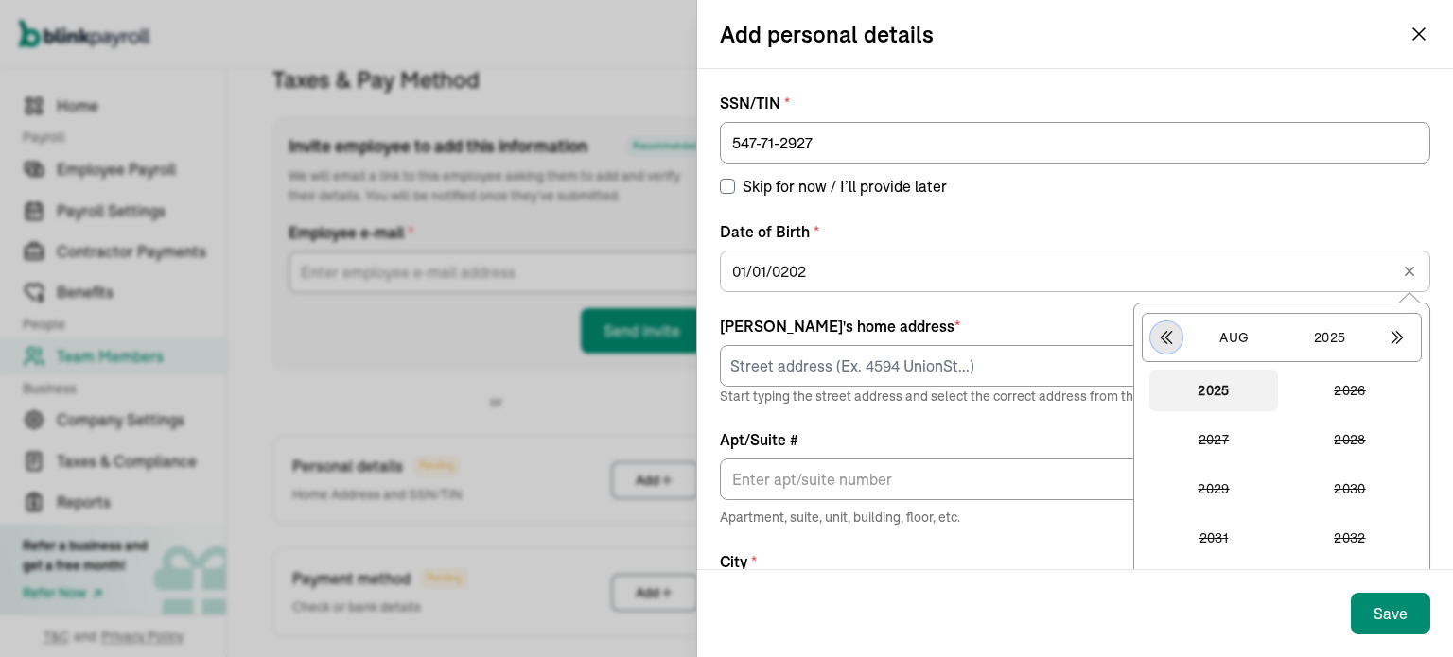
click at [1157, 340] on icon "button" at bounding box center [1166, 337] width 19 height 19
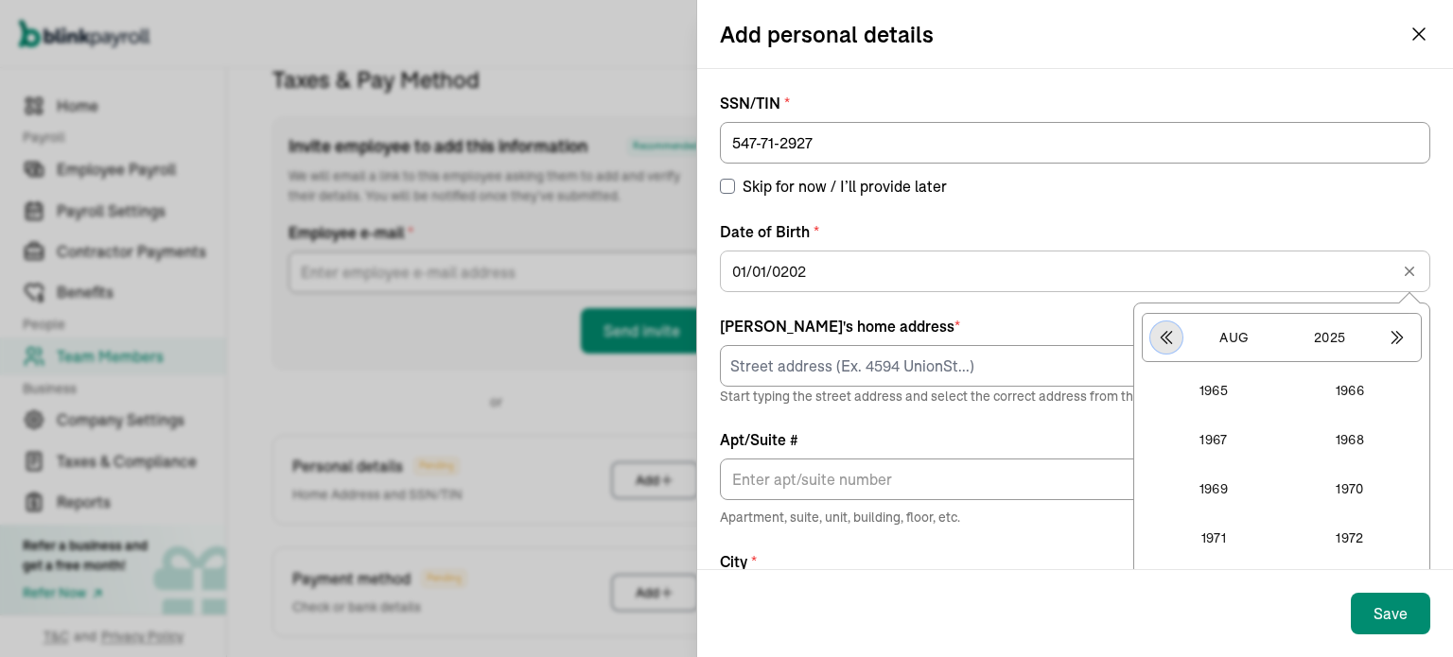
click at [1150, 334] on button "button" at bounding box center [1166, 338] width 32 height 32
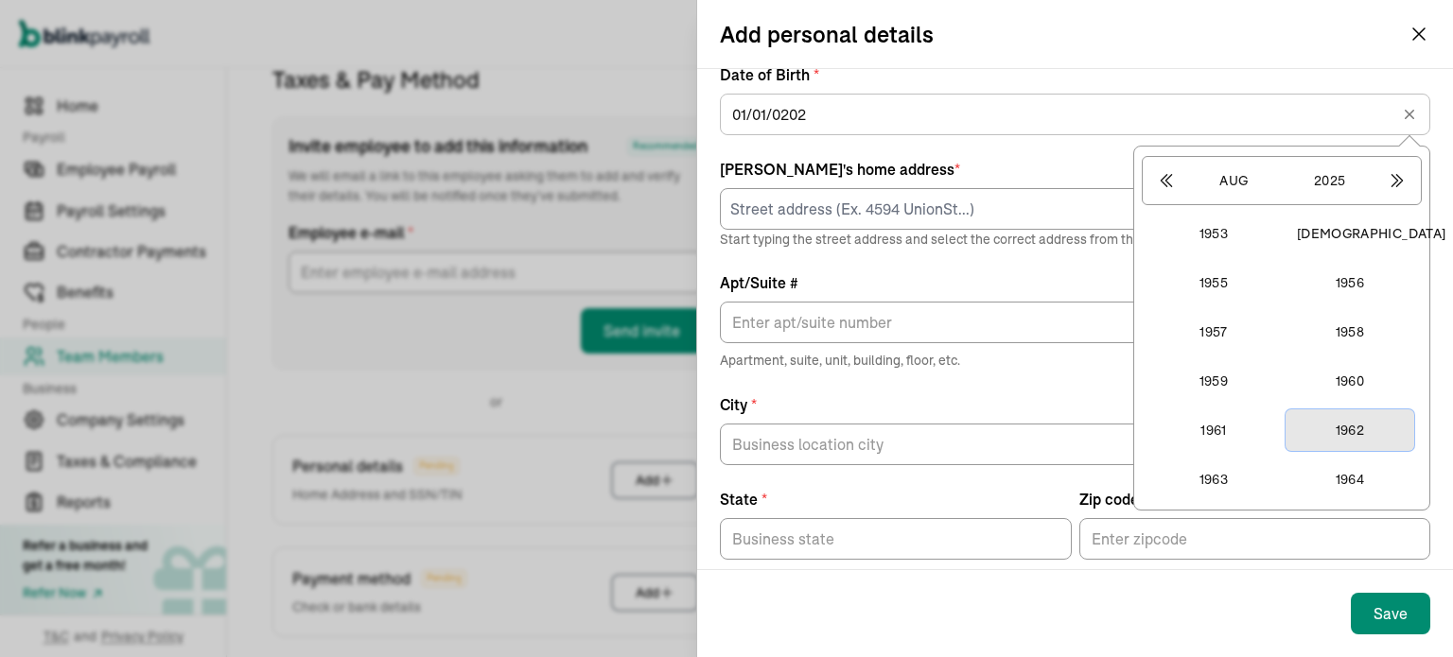
click at [1333, 419] on button "1962" at bounding box center [1349, 431] width 129 height 42
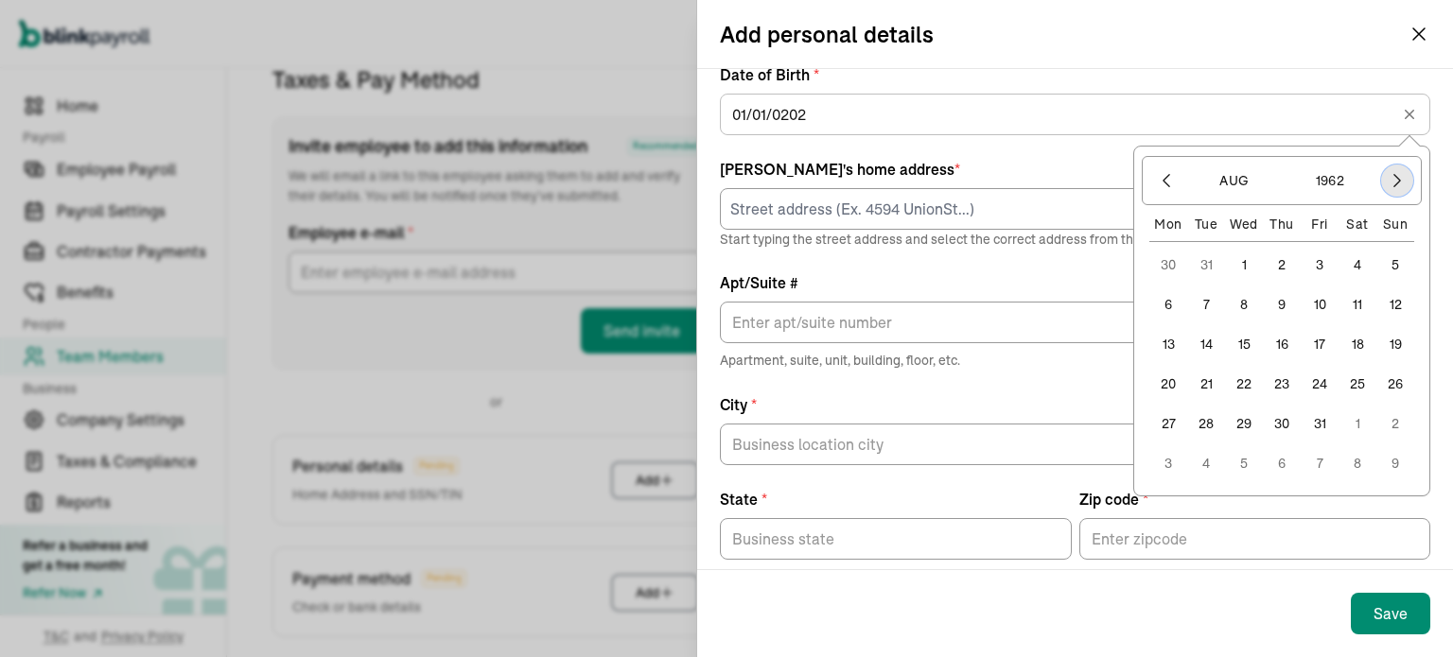
click at [1388, 183] on icon "button" at bounding box center [1397, 180] width 19 height 19
click at [1310, 264] on button "2" at bounding box center [1320, 265] width 38 height 38
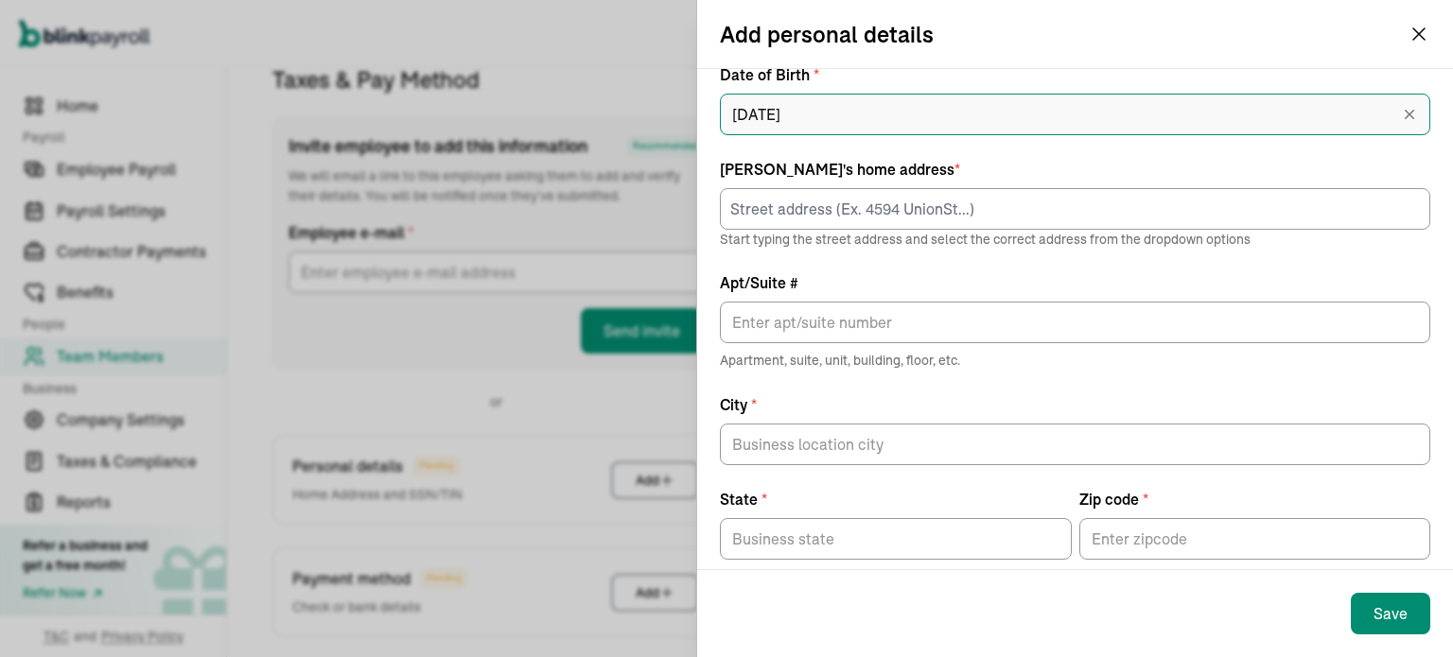
click at [1360, 120] on input "11/02/1962" at bounding box center [1075, 115] width 710 height 42
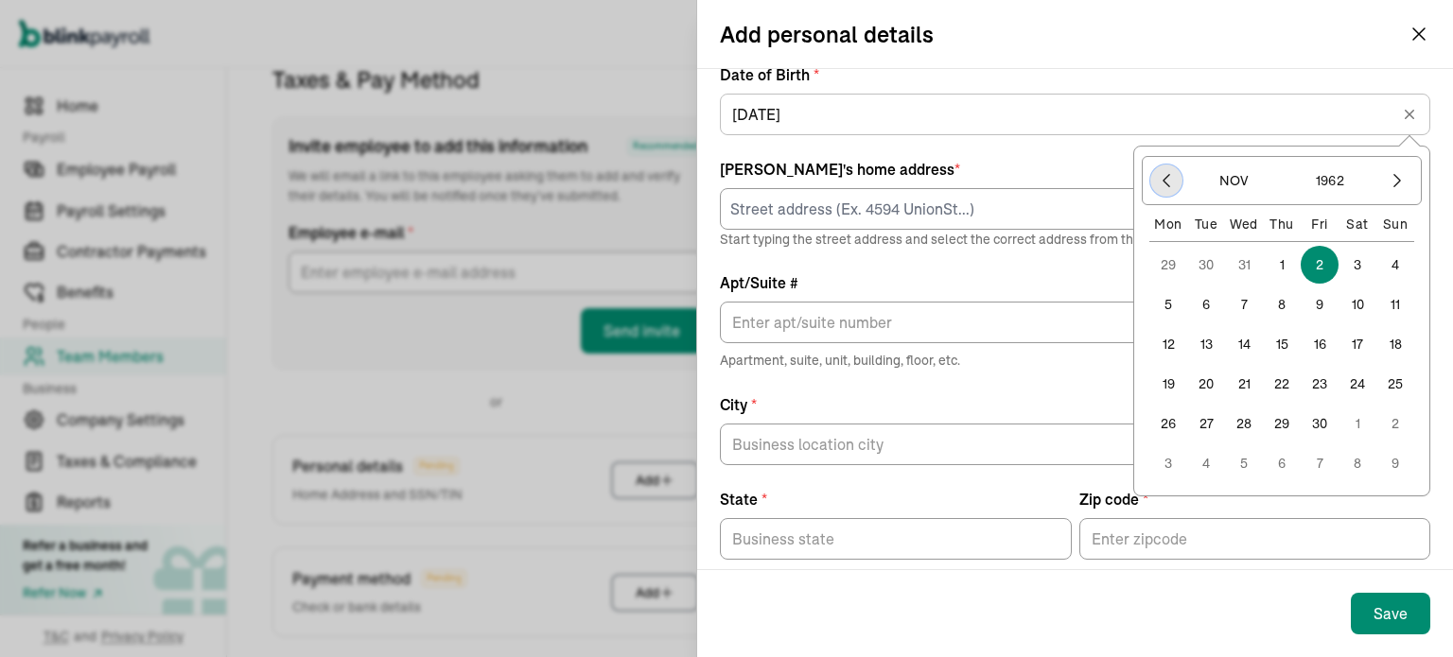
click at [1157, 184] on icon "button" at bounding box center [1166, 180] width 19 height 19
click at [1163, 183] on icon "button" at bounding box center [1166, 181] width 6 height 12
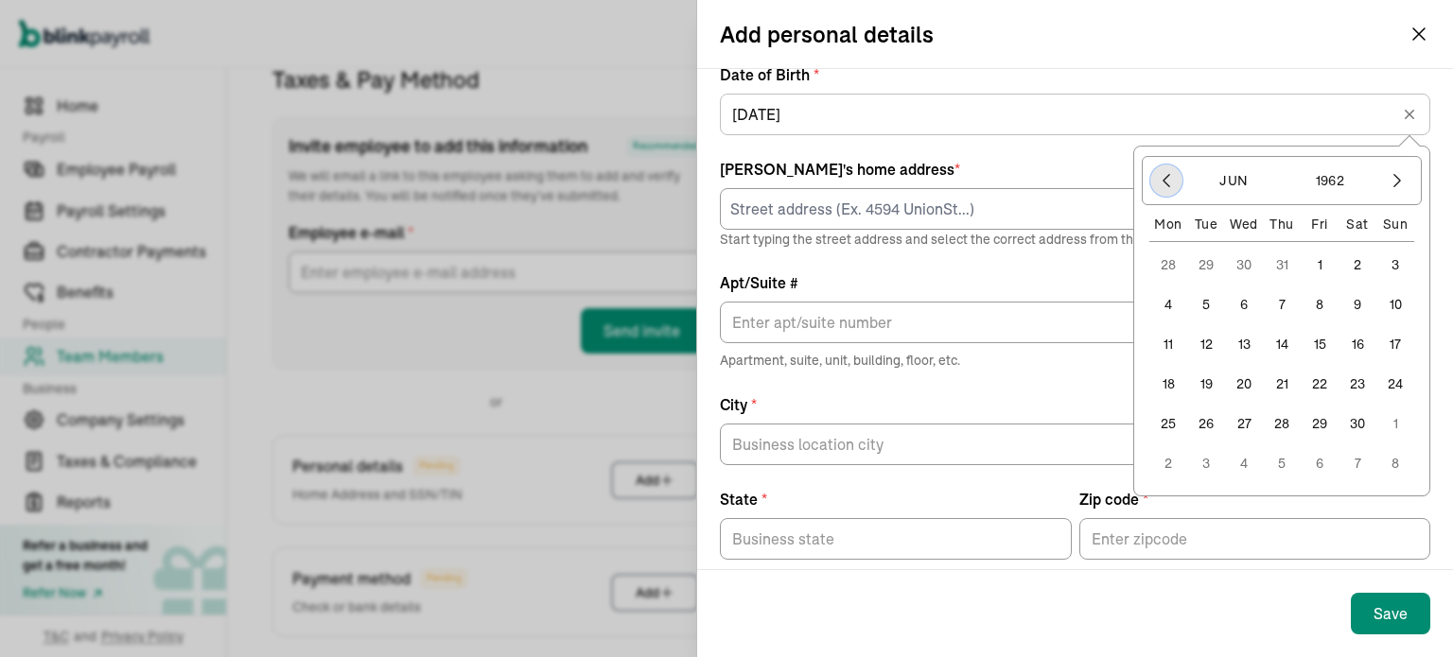
click at [1163, 183] on icon "button" at bounding box center [1166, 181] width 6 height 12
click at [1378, 299] on button "11" at bounding box center [1395, 305] width 38 height 38
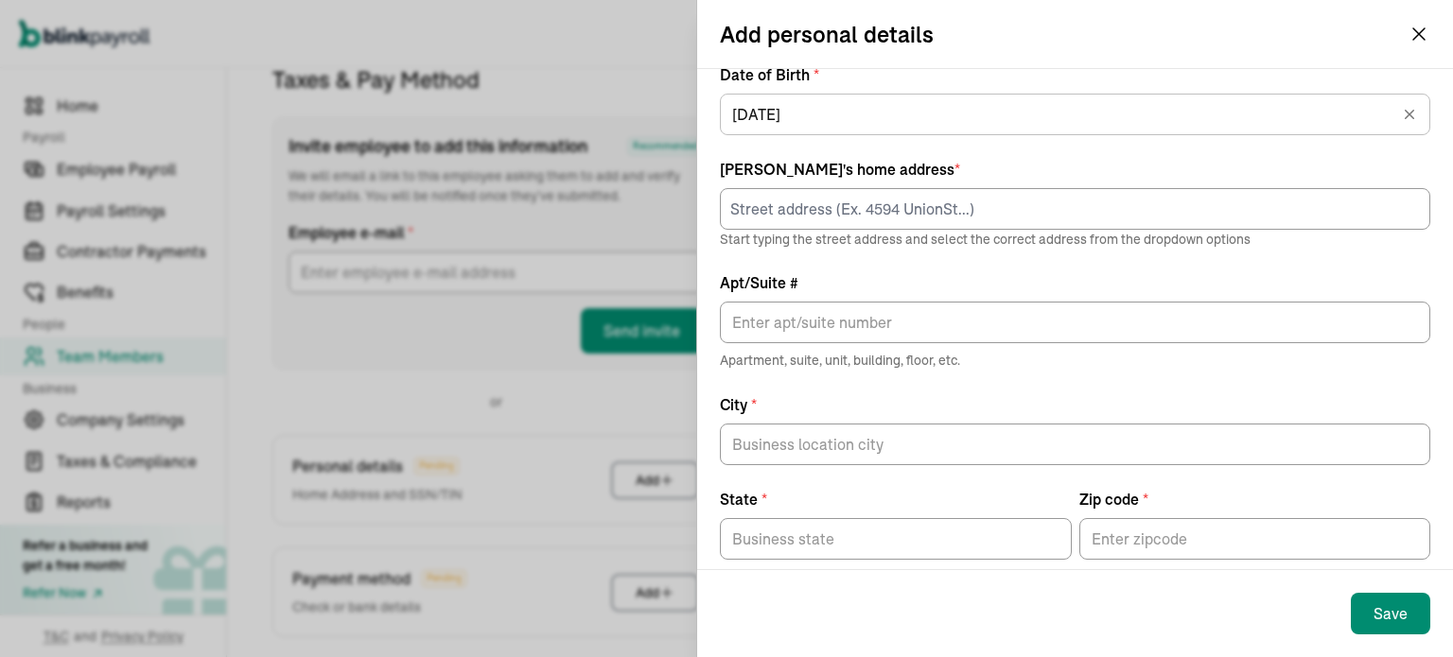
type input "02/11/1962"
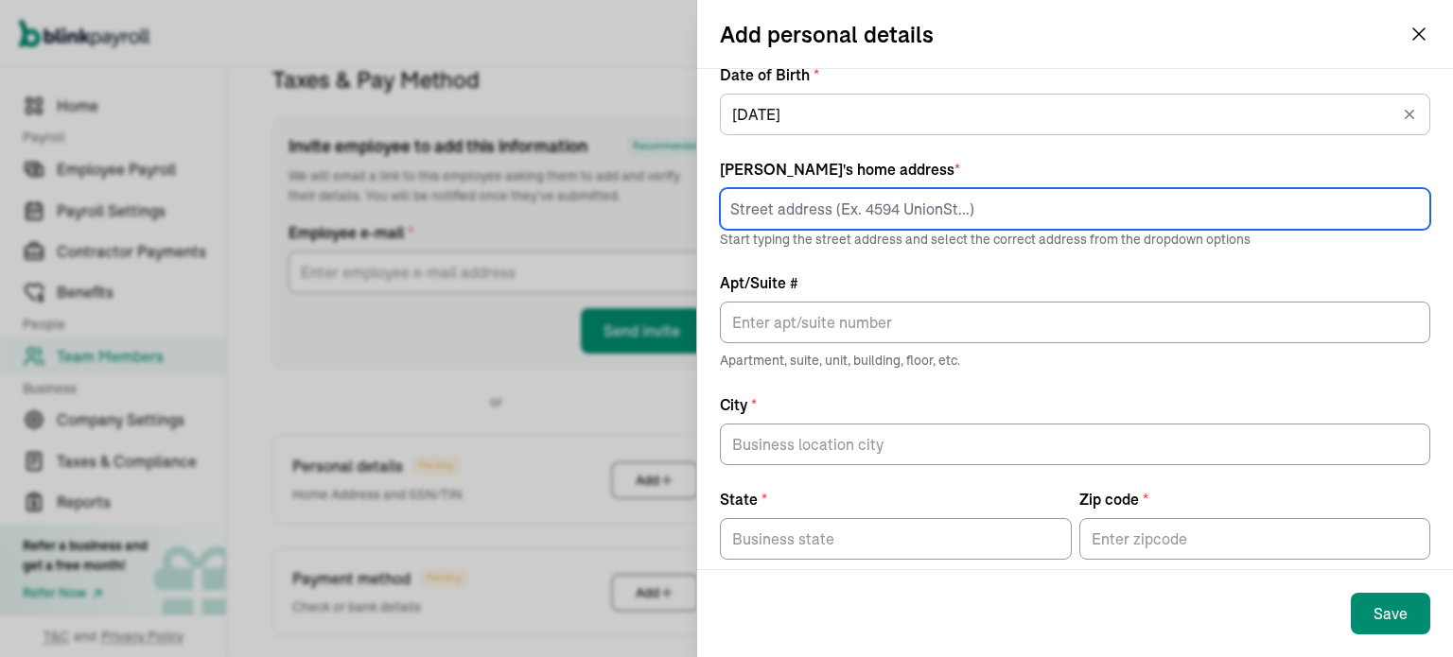
click at [762, 207] on input at bounding box center [1075, 209] width 710 height 42
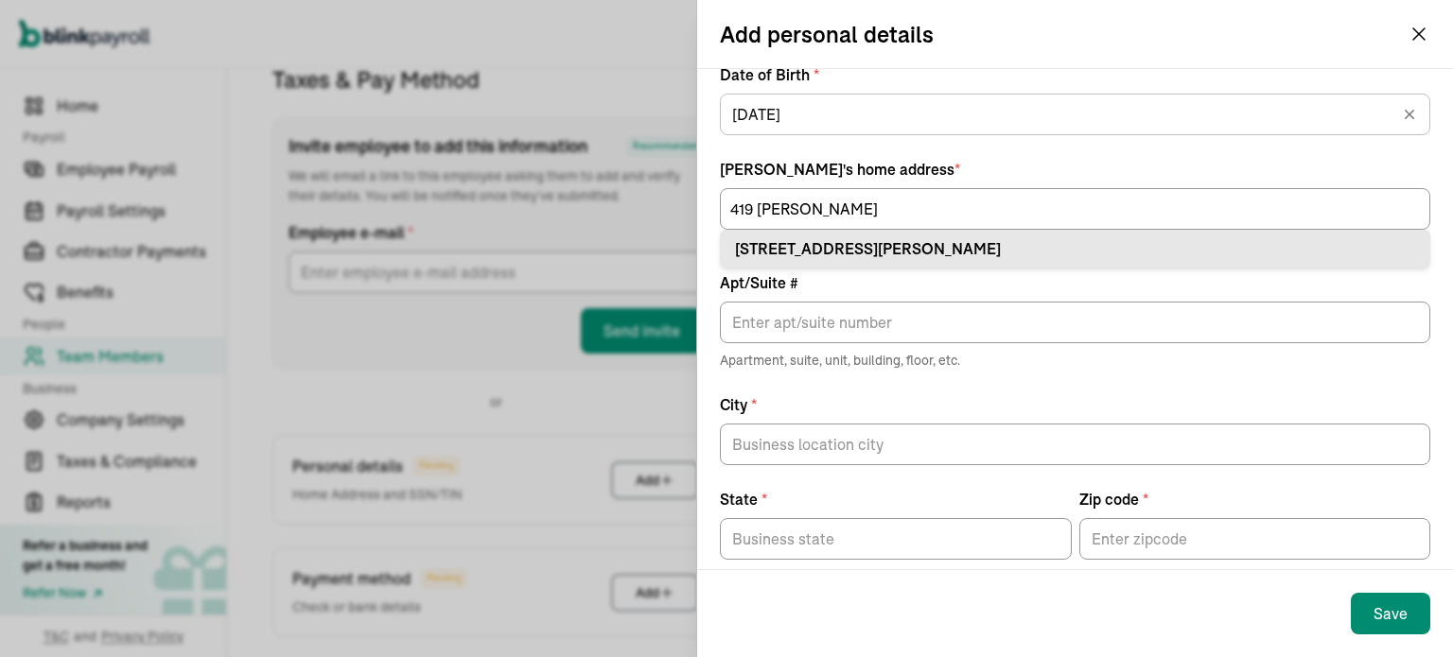
click at [847, 242] on div "419 Serpa Way Folsom, CA 95630" at bounding box center [1075, 248] width 680 height 23
type input "419 Serpa Way"
type input "Folsom"
type input "CA"
type input "95630"
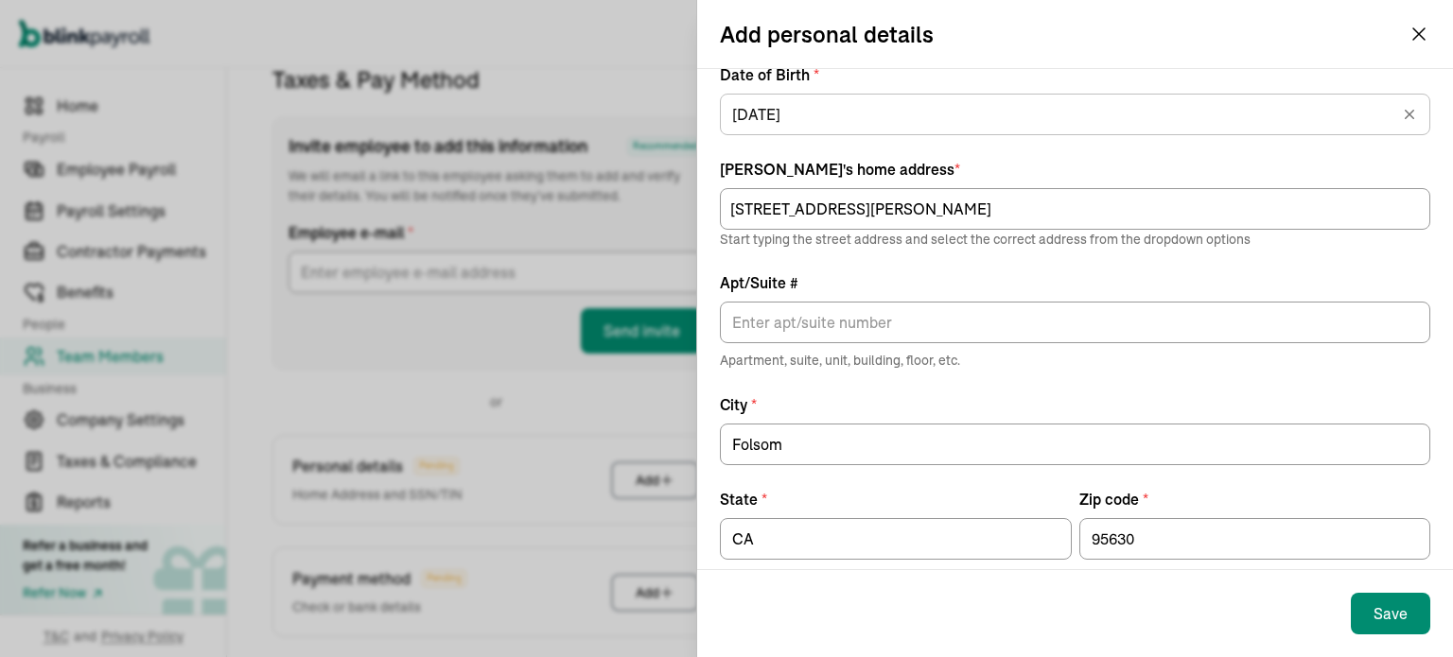
scroll to position [184, 0]
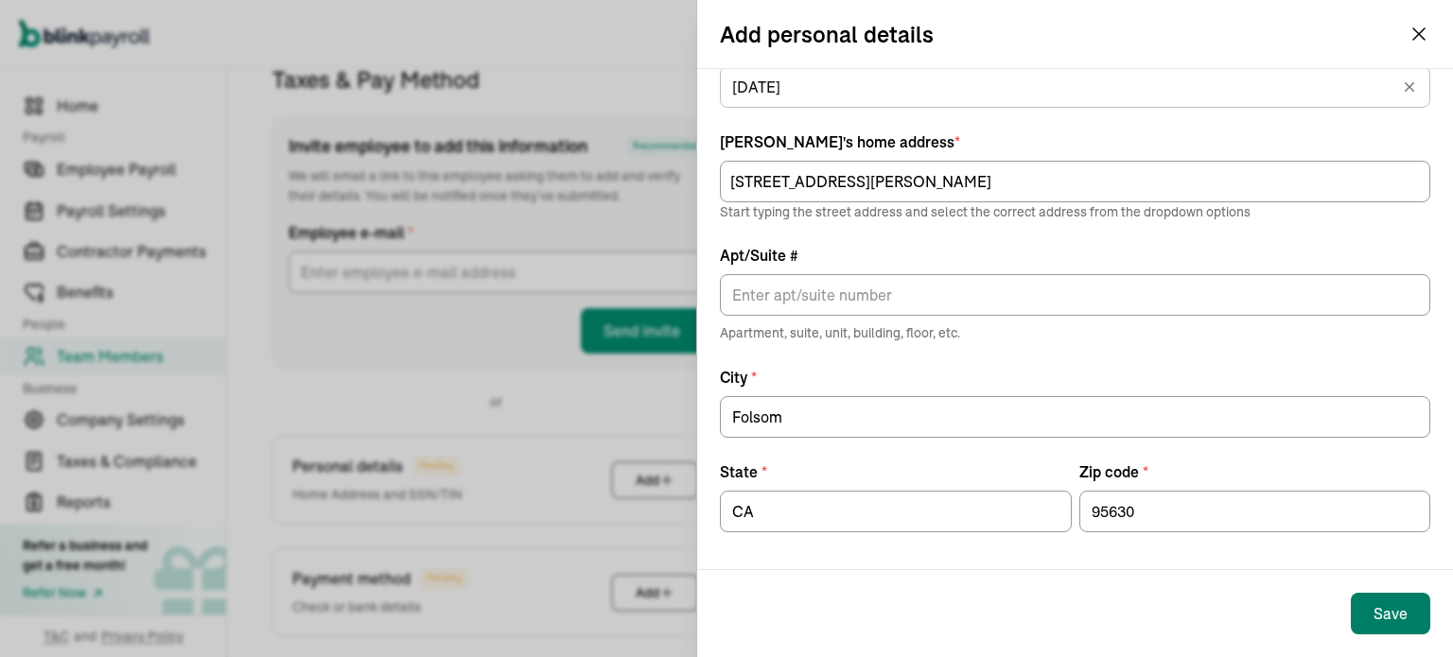
click at [1366, 606] on button "Save" at bounding box center [1390, 614] width 79 height 42
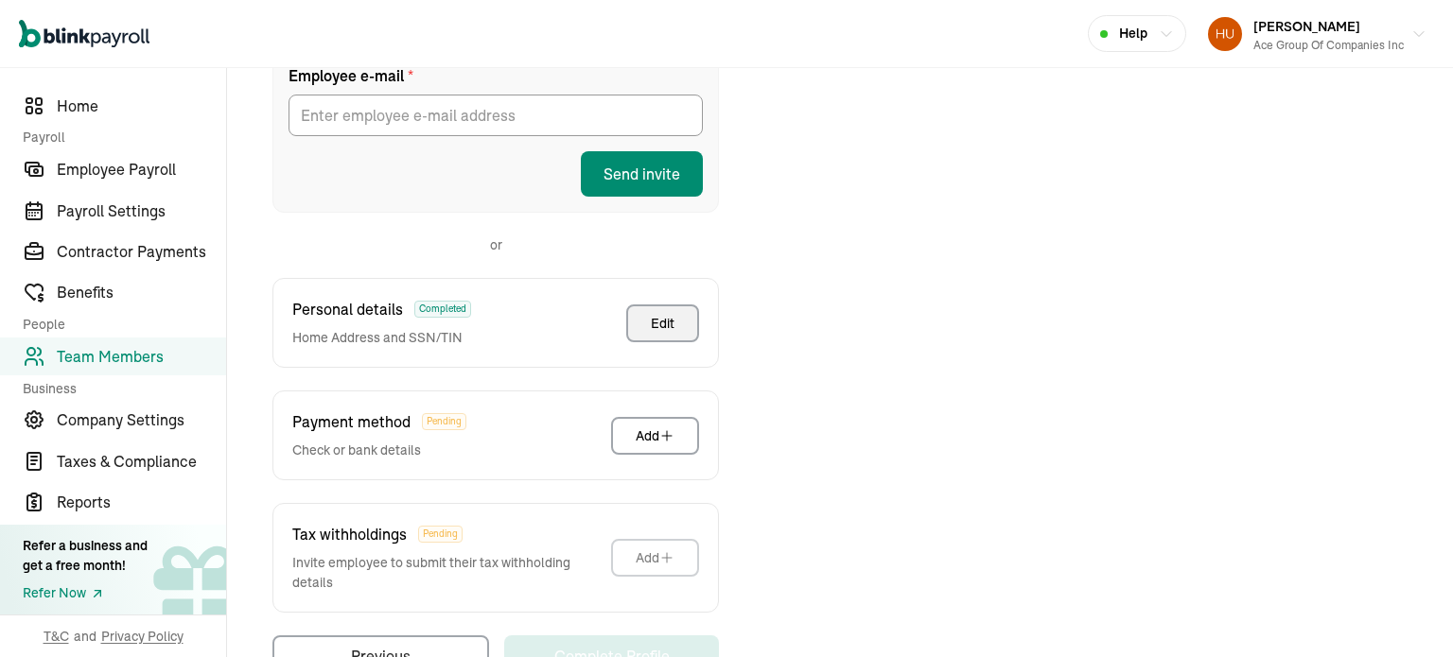
scroll to position [419, 0]
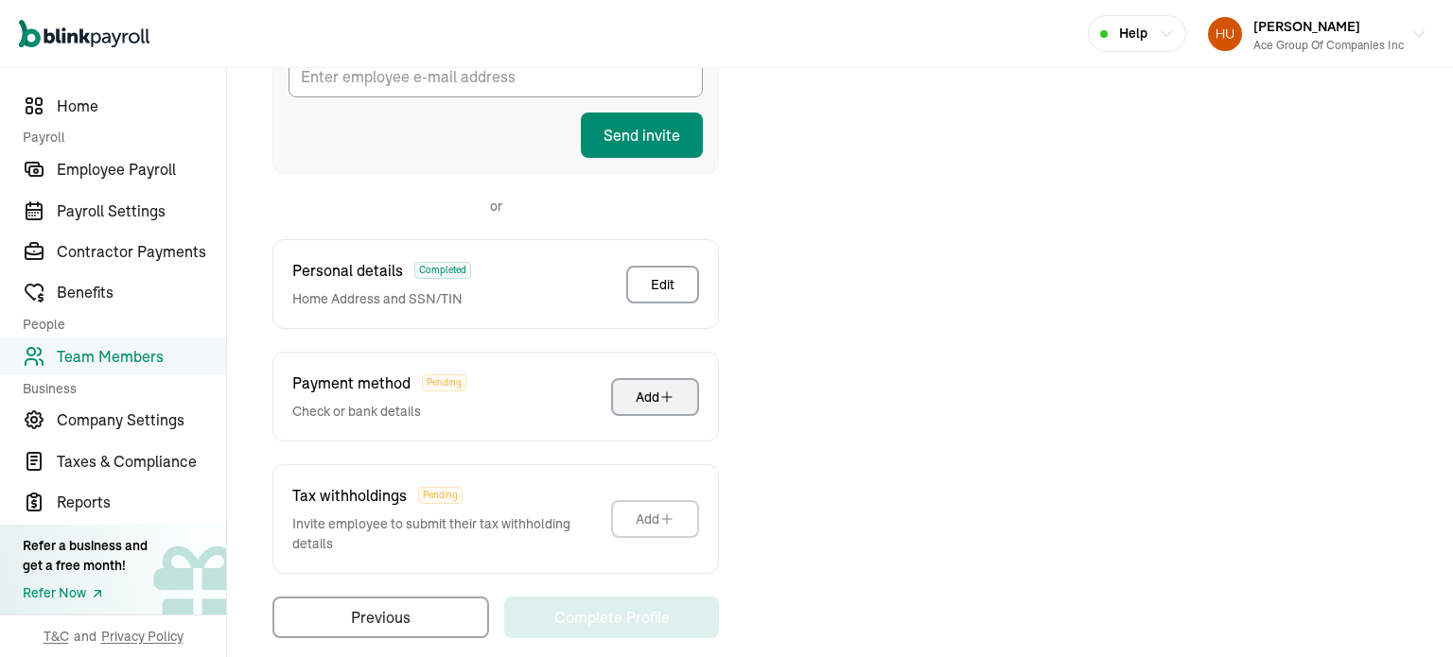
click at [658, 393] on div "Add" at bounding box center [655, 397] width 39 height 19
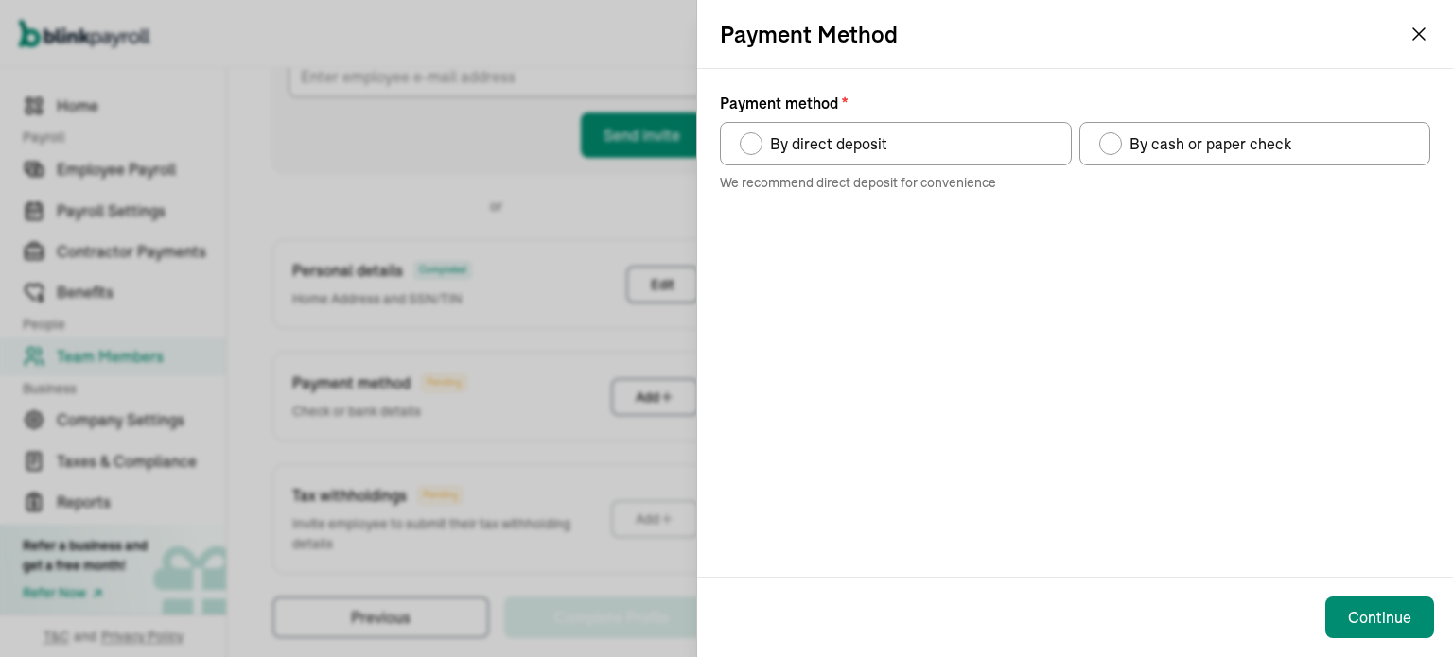
click at [1115, 148] on div "Payment method" at bounding box center [1110, 143] width 15 height 15
click at [1113, 147] on input "By cash or paper check" at bounding box center [1105, 138] width 15 height 15
radio input "true"
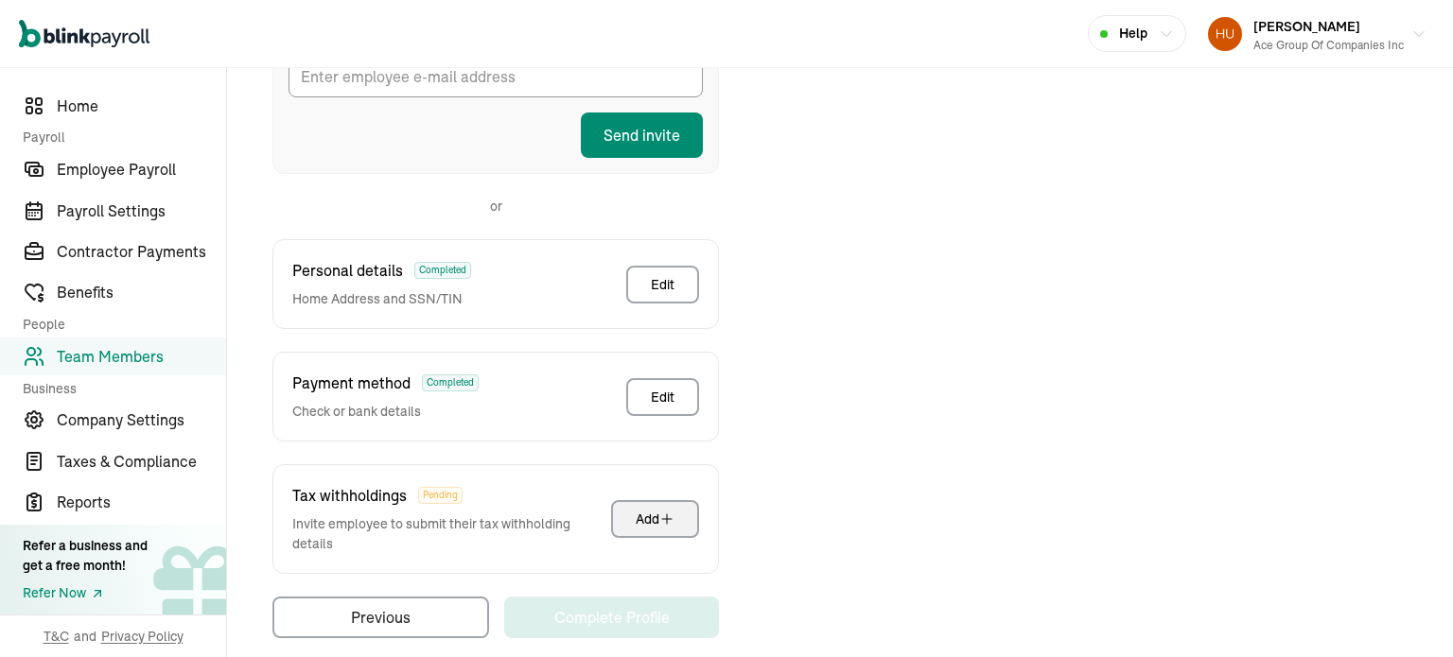
click at [648, 510] on div "Add" at bounding box center [655, 519] width 39 height 19
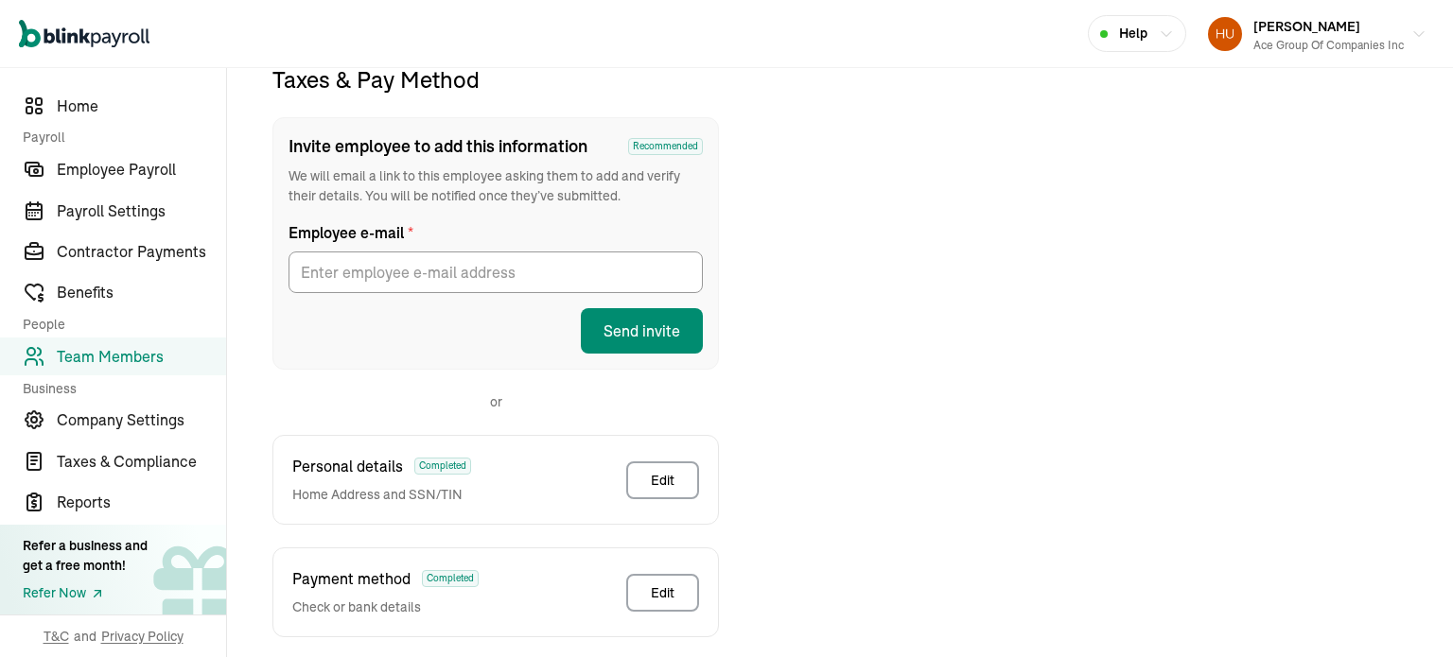
click at [984, 208] on div "Taxes & Pay Method Invite employee to add this information Recommended We will …" at bounding box center [840, 449] width 1180 height 770
click at [69, 101] on span "Home" at bounding box center [141, 106] width 169 height 23
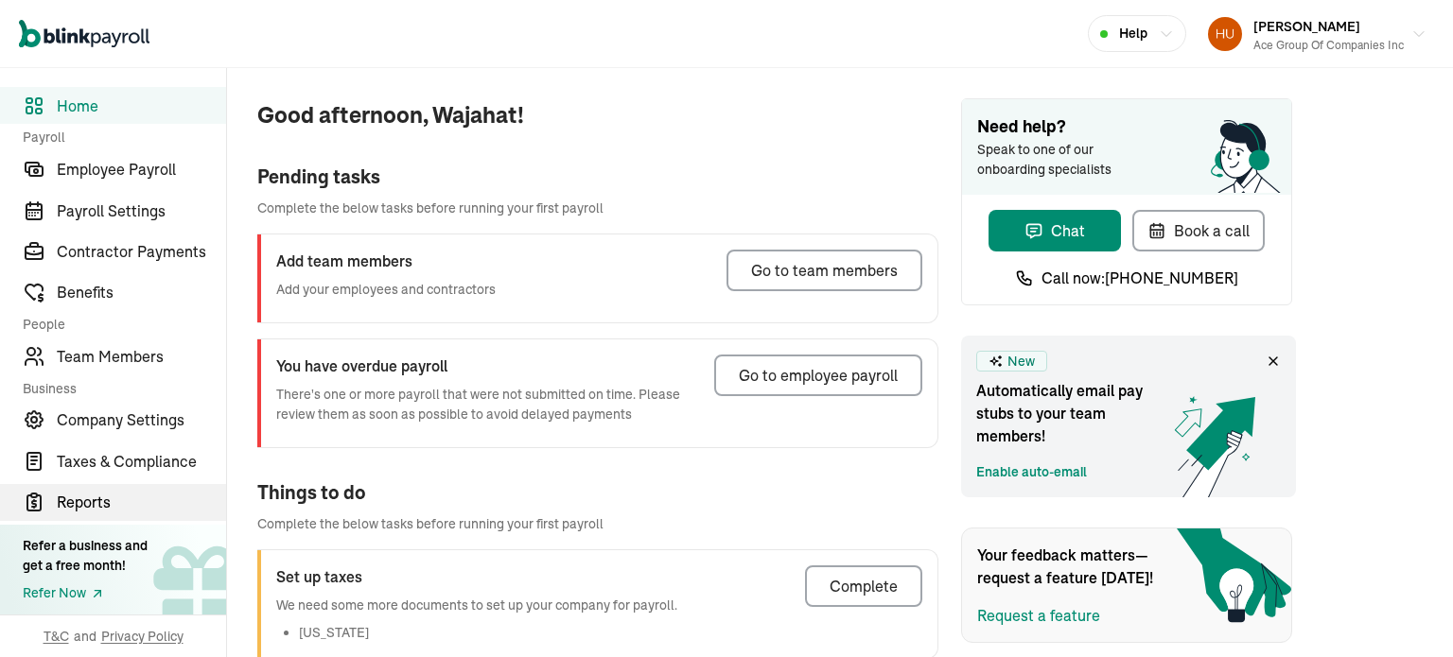
click at [86, 506] on span "Reports" at bounding box center [141, 502] width 169 height 23
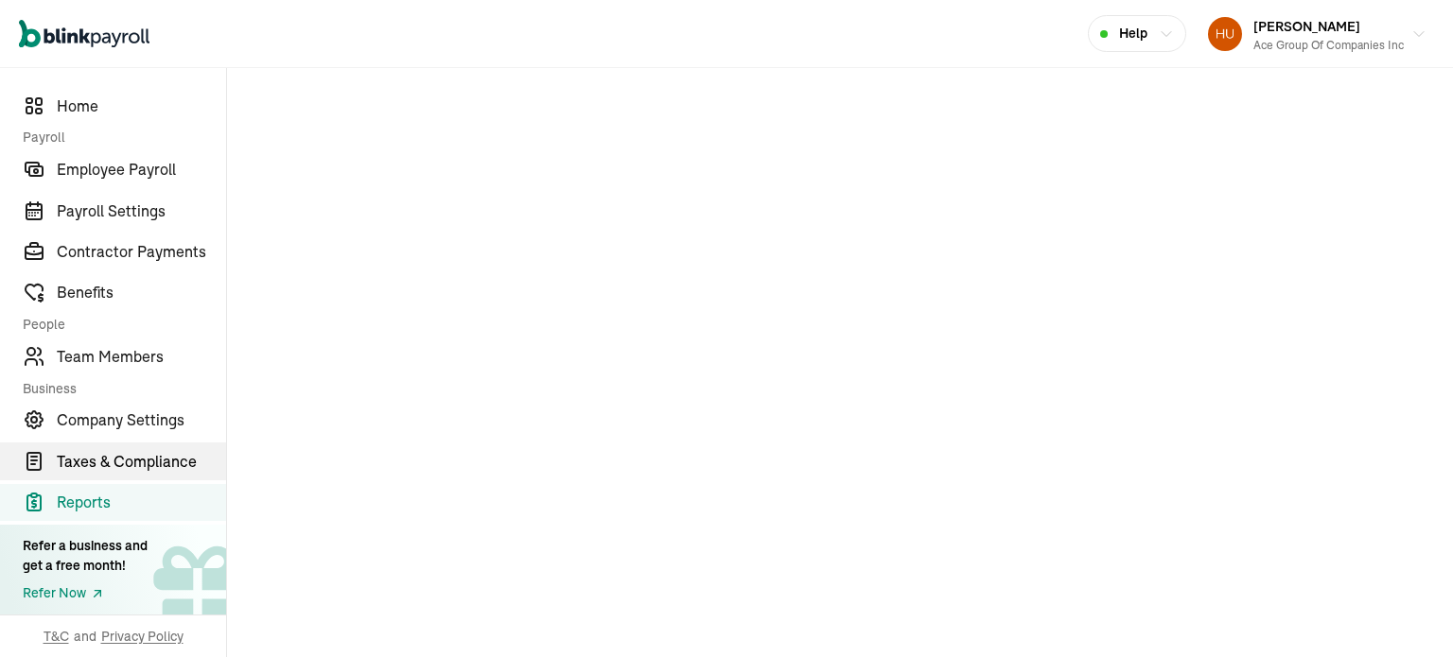
drag, startPoint x: 116, startPoint y: 463, endPoint x: 130, endPoint y: 471, distance: 15.3
click at [116, 463] on span "Taxes & Compliance" at bounding box center [141, 461] width 169 height 23
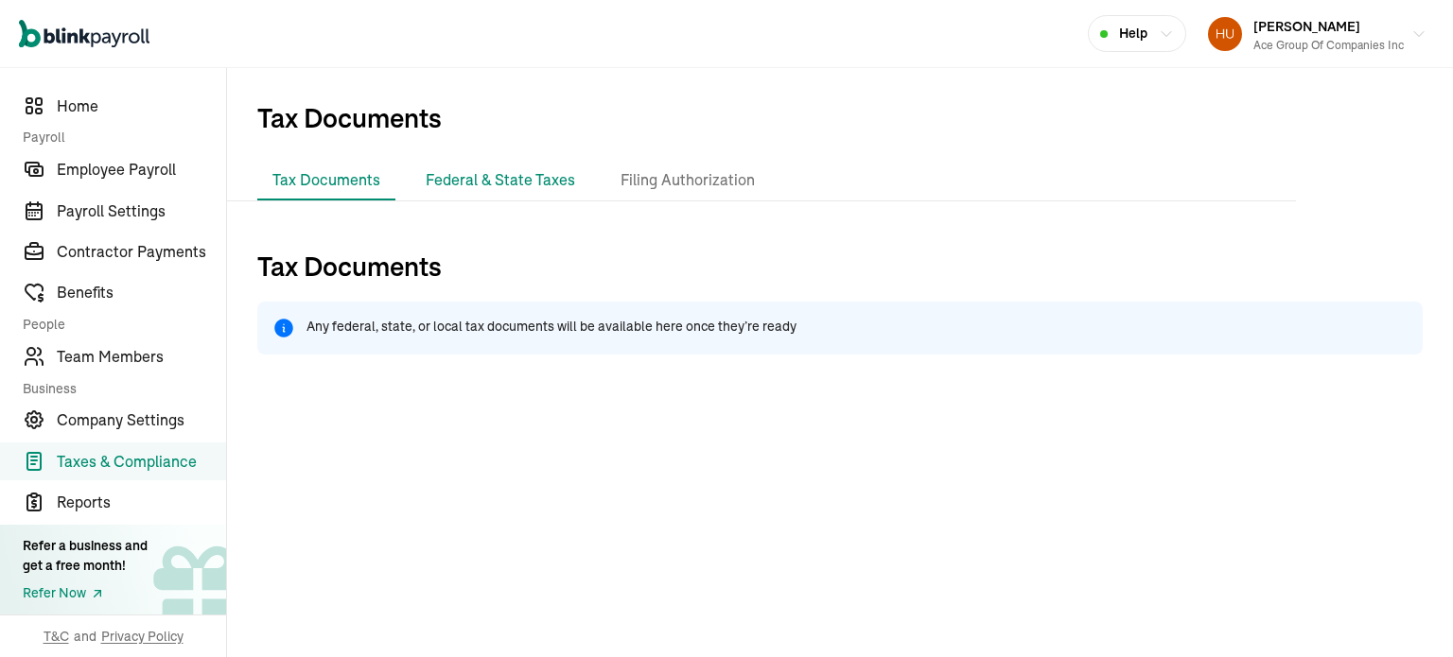
click at [499, 171] on li "Federal & State Taxes" at bounding box center [501, 181] width 180 height 40
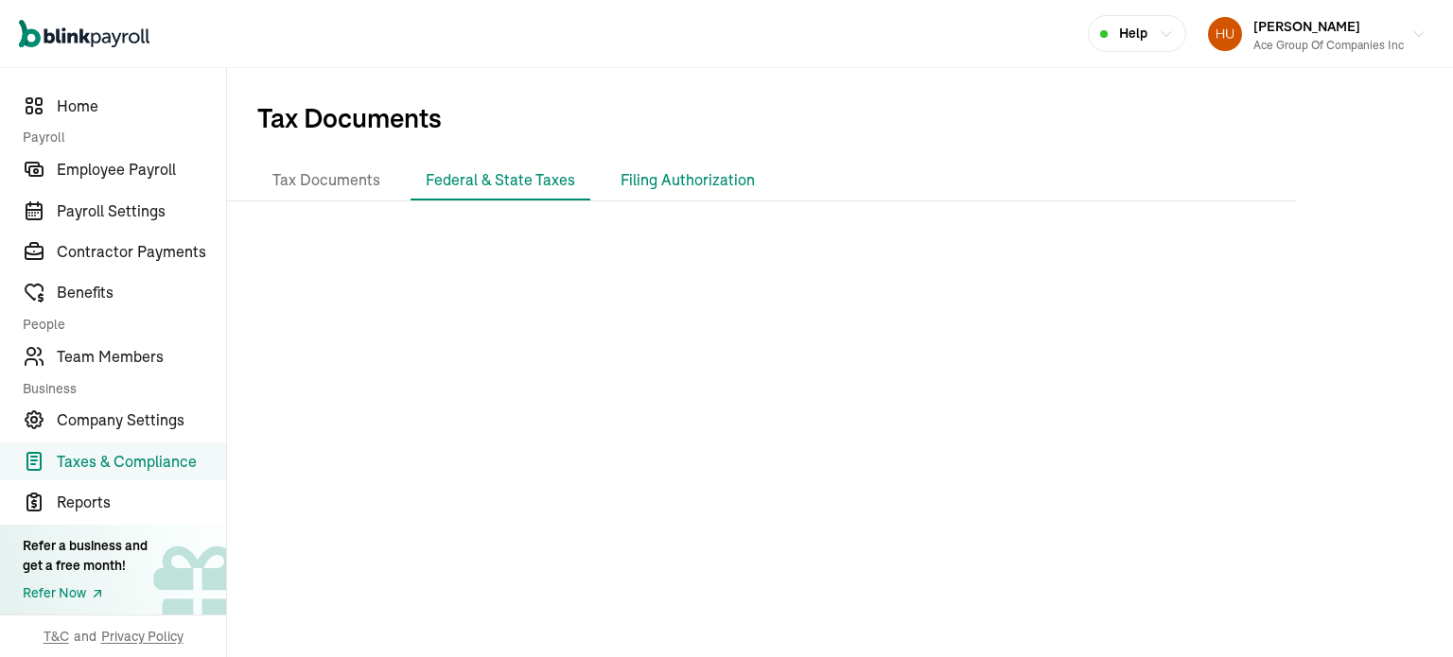
click at [659, 184] on li "Filing Authorization" at bounding box center [687, 181] width 165 height 40
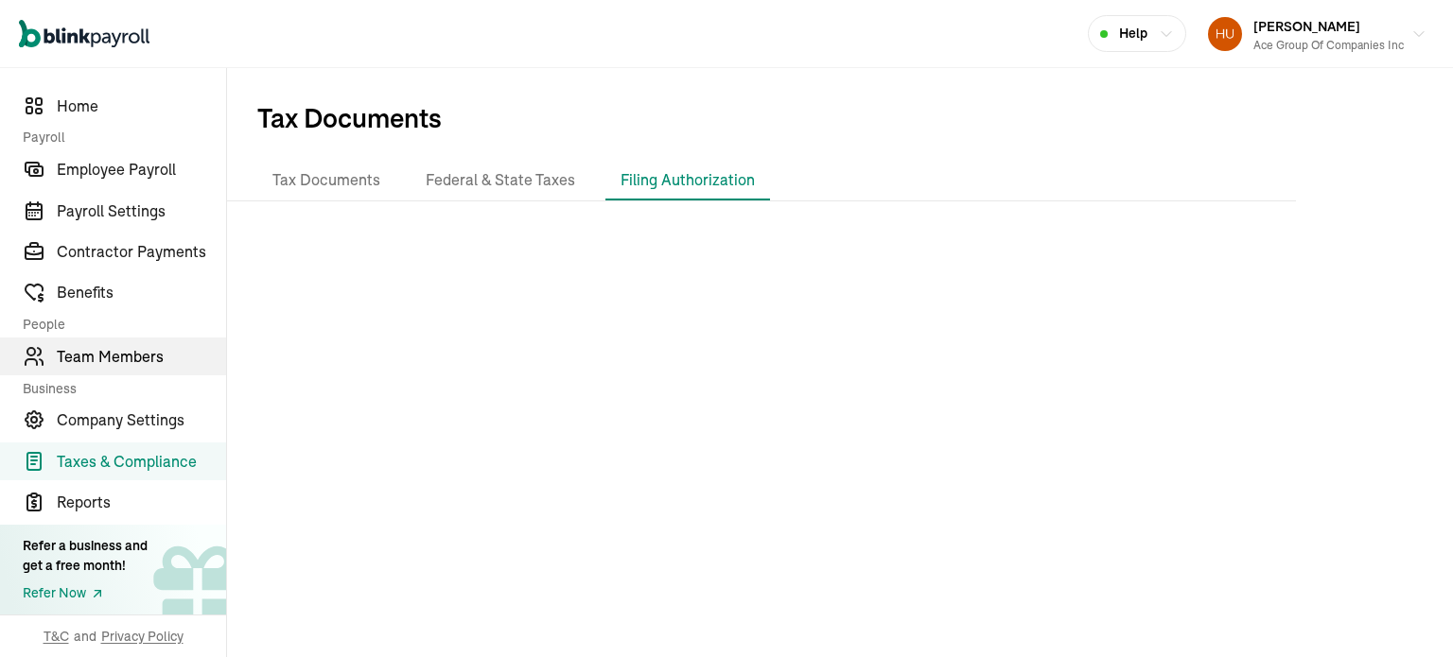
click at [95, 355] on span "Team Members" at bounding box center [141, 356] width 169 height 23
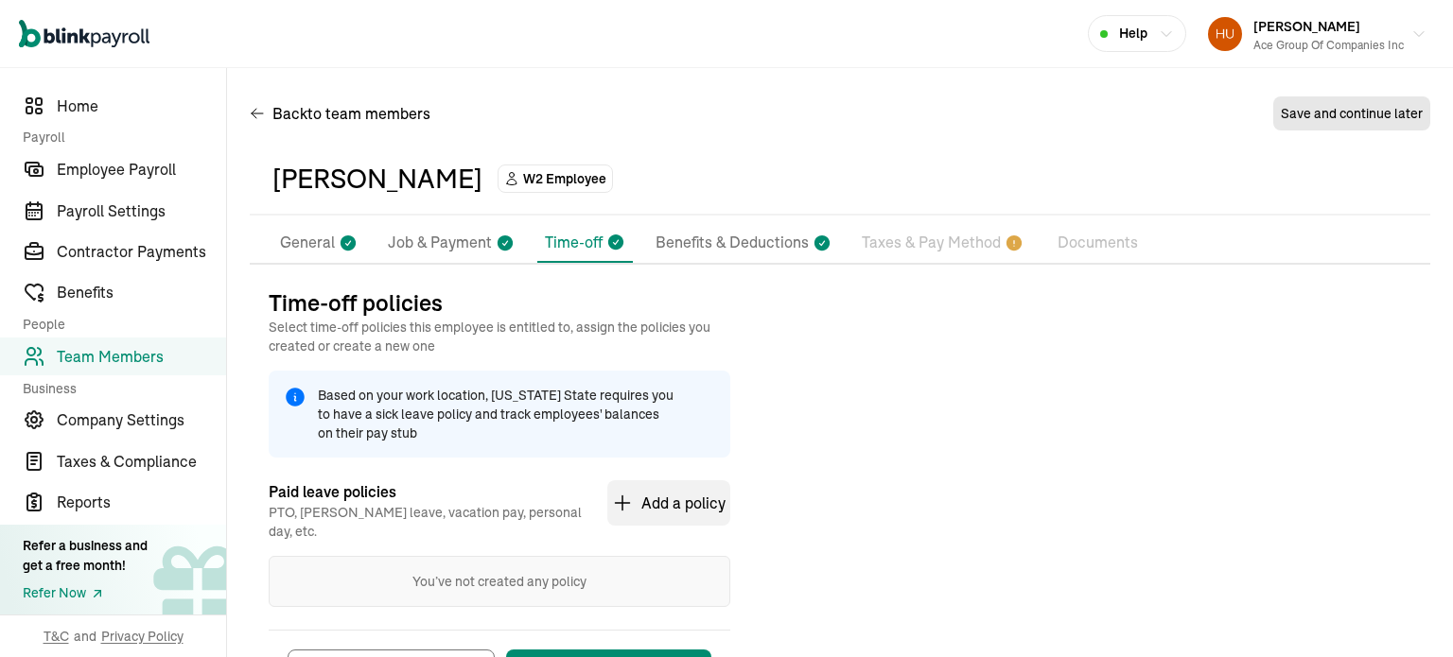
scroll to position [81, 0]
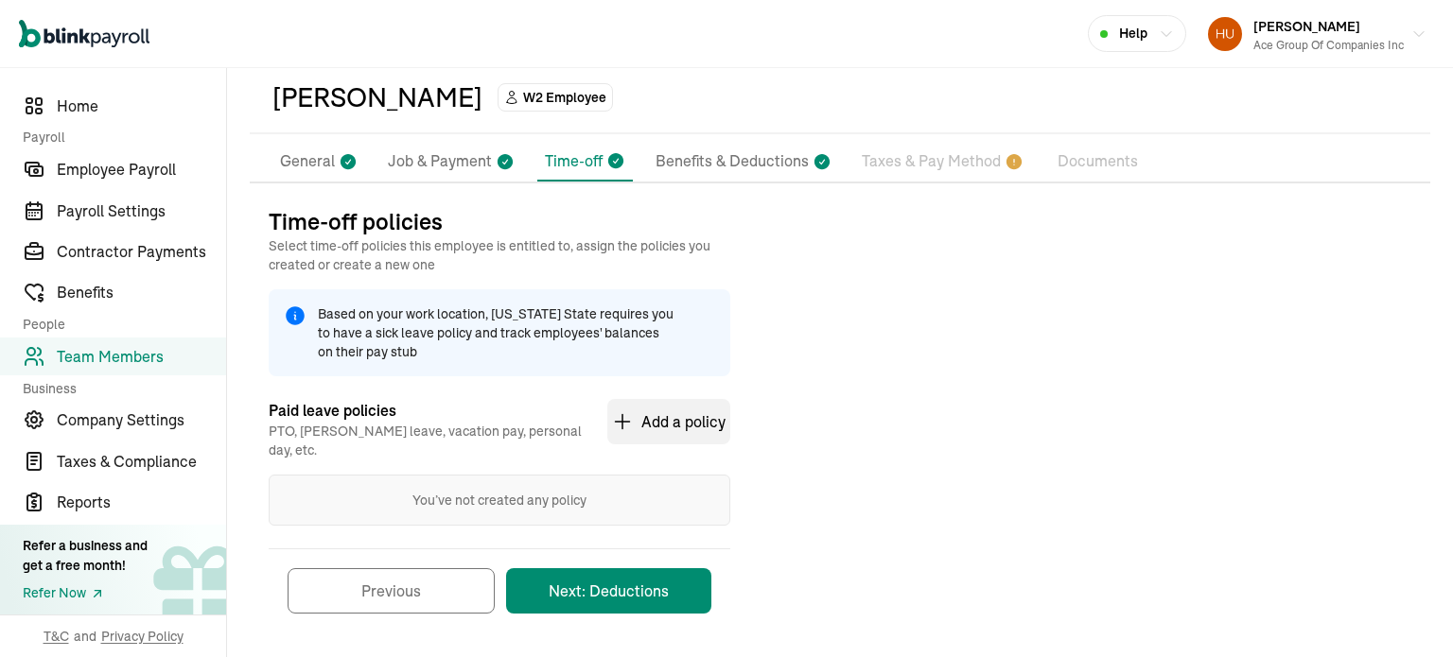
click at [946, 165] on p "Taxes & Pay Method" at bounding box center [931, 161] width 139 height 25
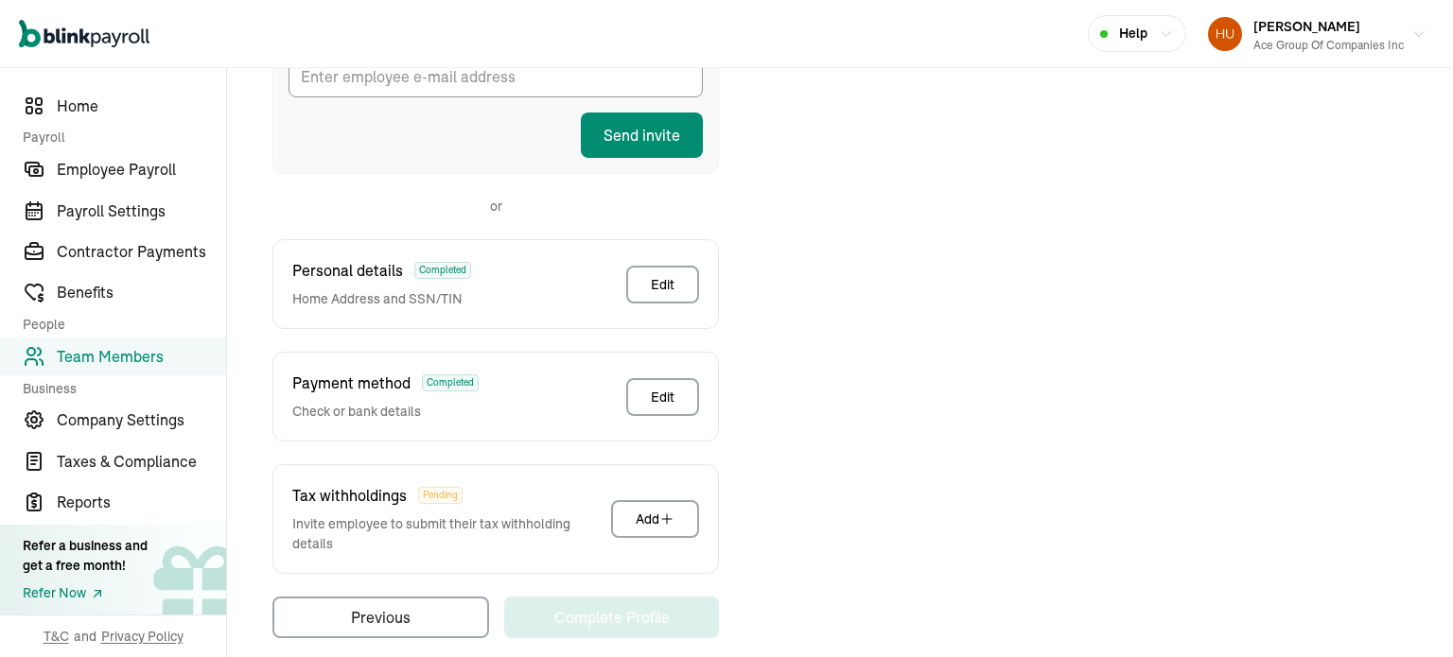
scroll to position [103, 0]
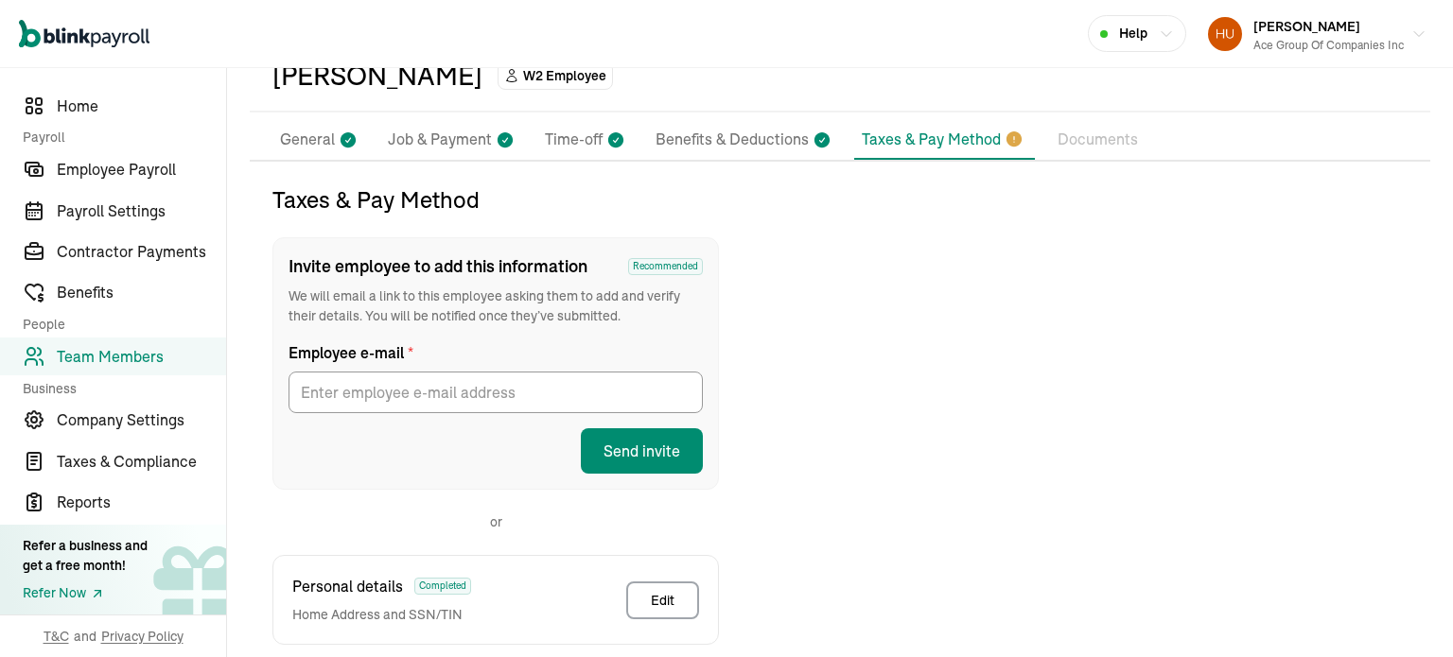
click at [1159, 32] on icon "button" at bounding box center [1166, 33] width 15 height 15
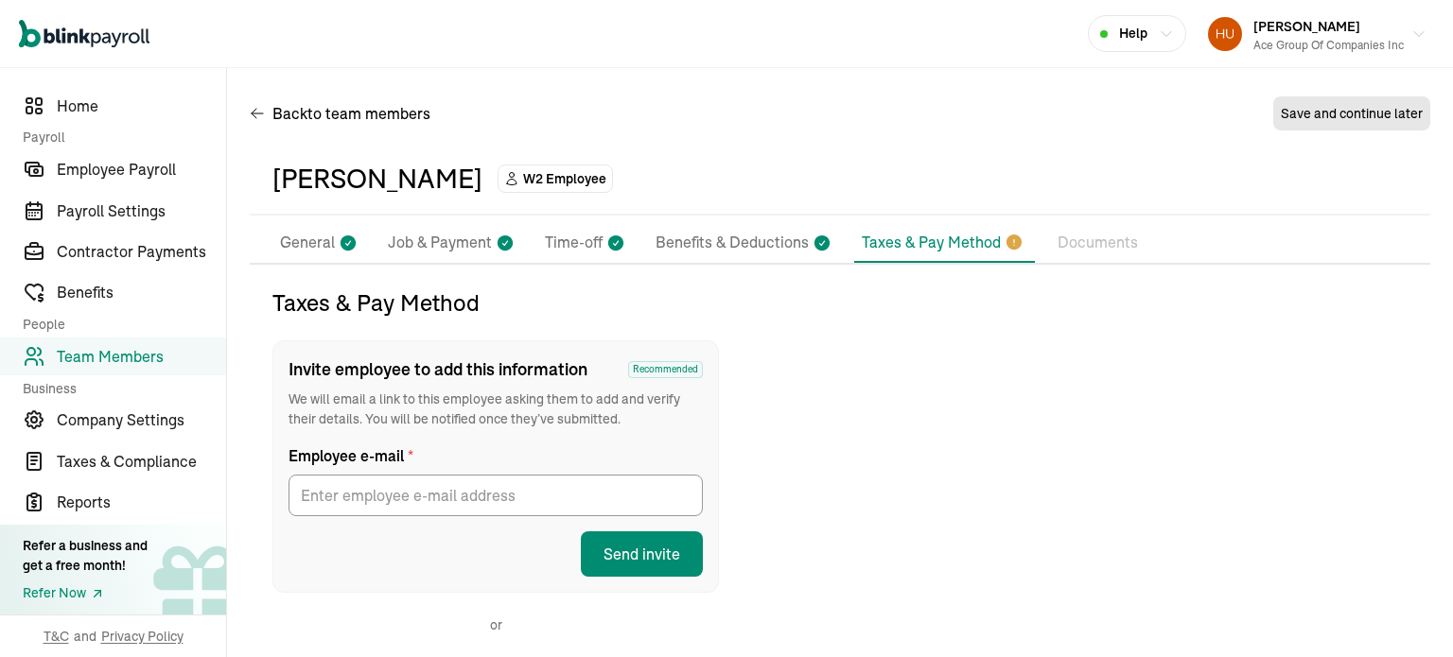
scroll to position [223, 0]
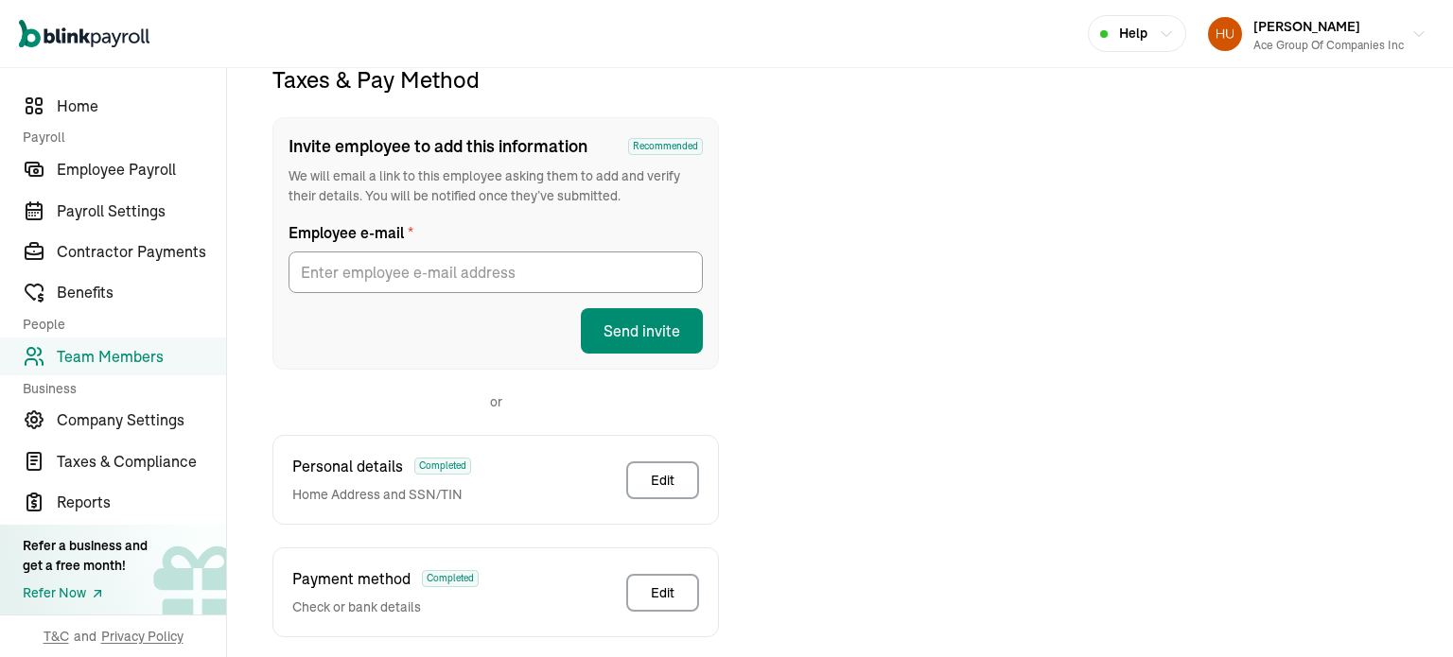
click at [1290, 398] on div "Taxes & Pay Method Invite employee to add this information Recommended We will …" at bounding box center [840, 449] width 1180 height 770
drag, startPoint x: 919, startPoint y: 247, endPoint x: 904, endPoint y: 268, distance: 25.7
click at [917, 246] on div "Taxes & Pay Method Invite employee to add this information Recommended We will …" at bounding box center [840, 449] width 1180 height 770
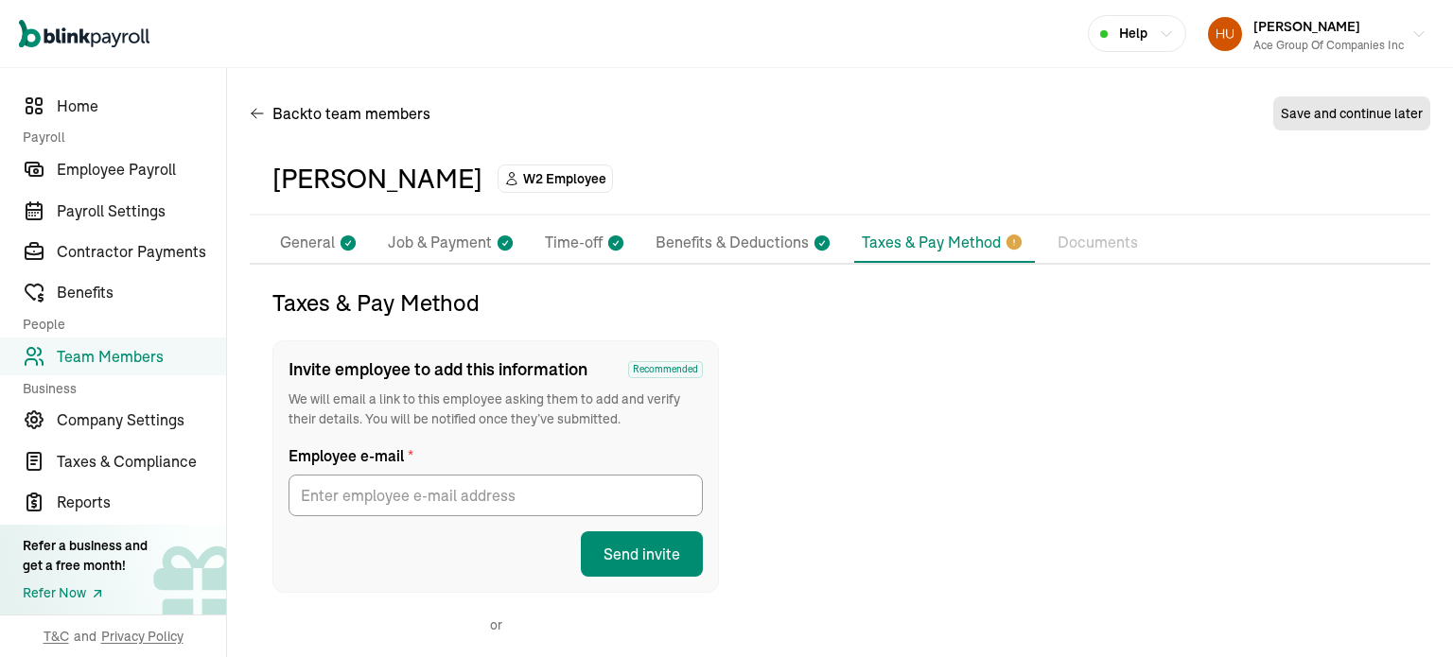
scroll to position [419, 0]
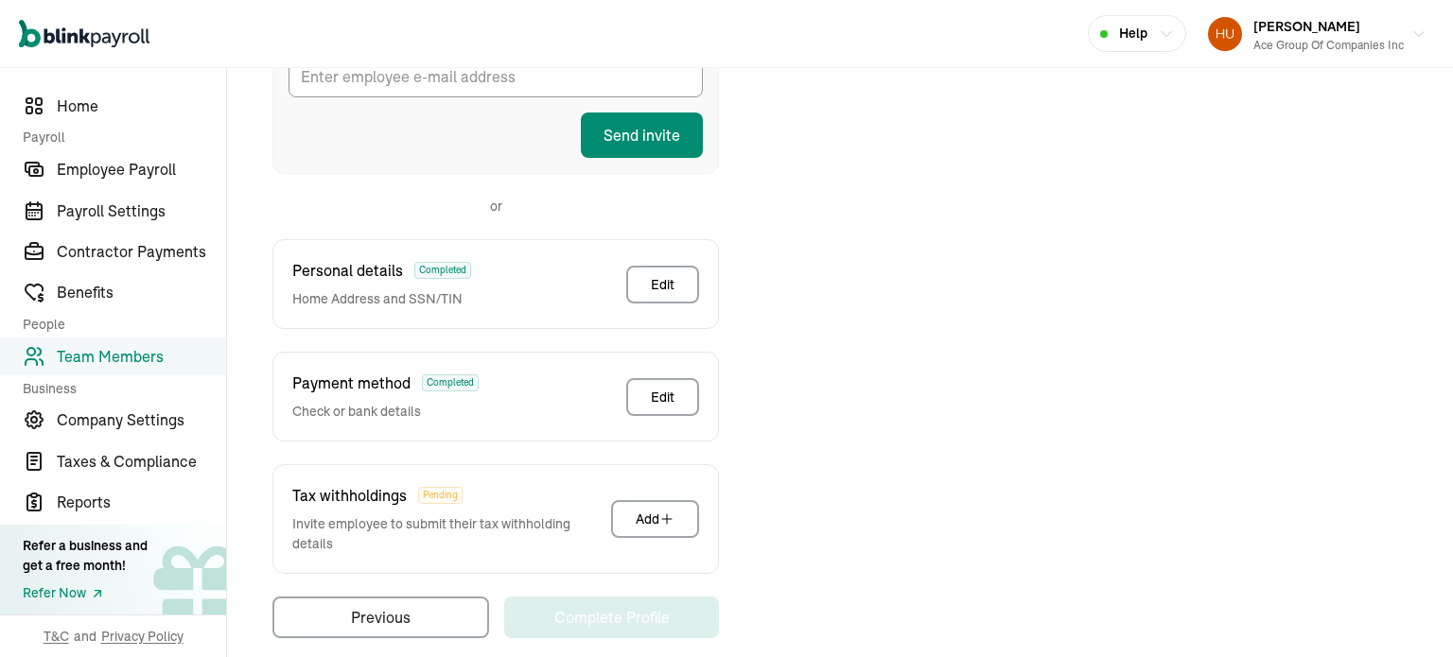
click at [1010, 345] on div "Taxes & Pay Method Invite employee to add this information Recommended We will …" at bounding box center [840, 254] width 1180 height 770
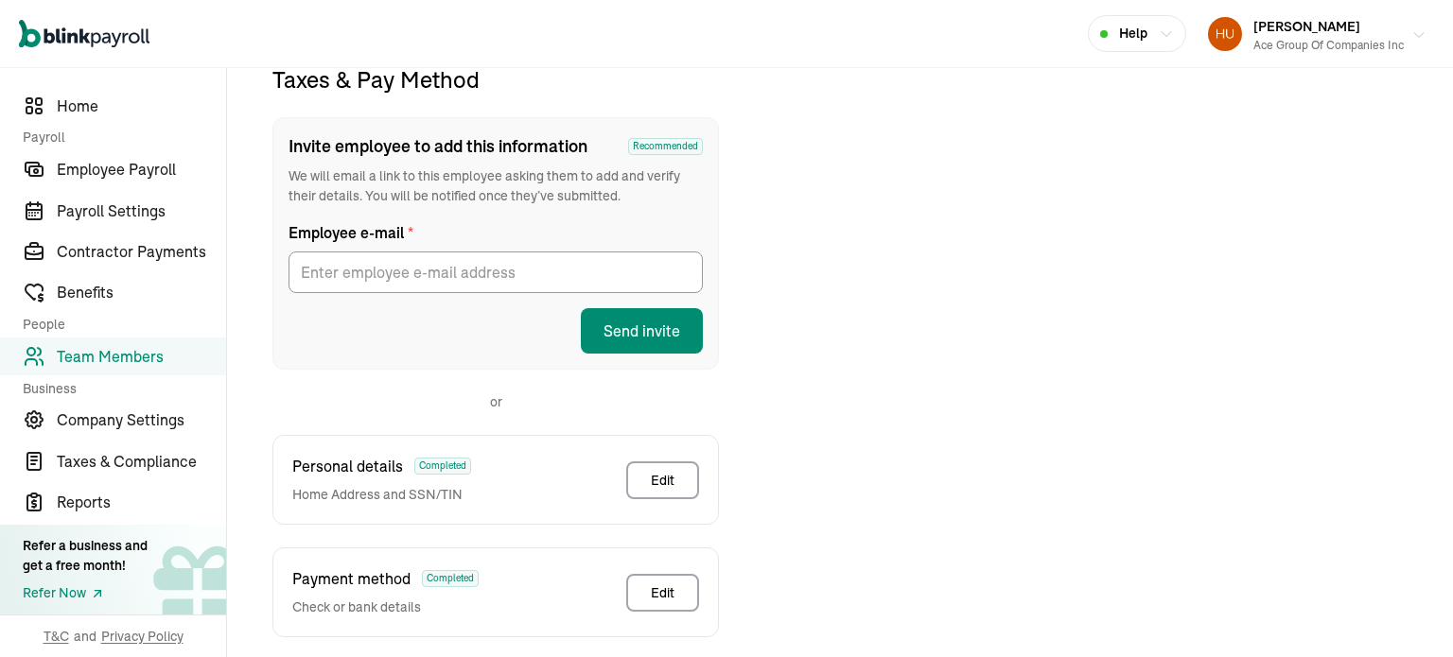
click at [1365, 22] on div "Wajahat Husain Ace Group of Companies Inc" at bounding box center [1328, 34] width 150 height 40
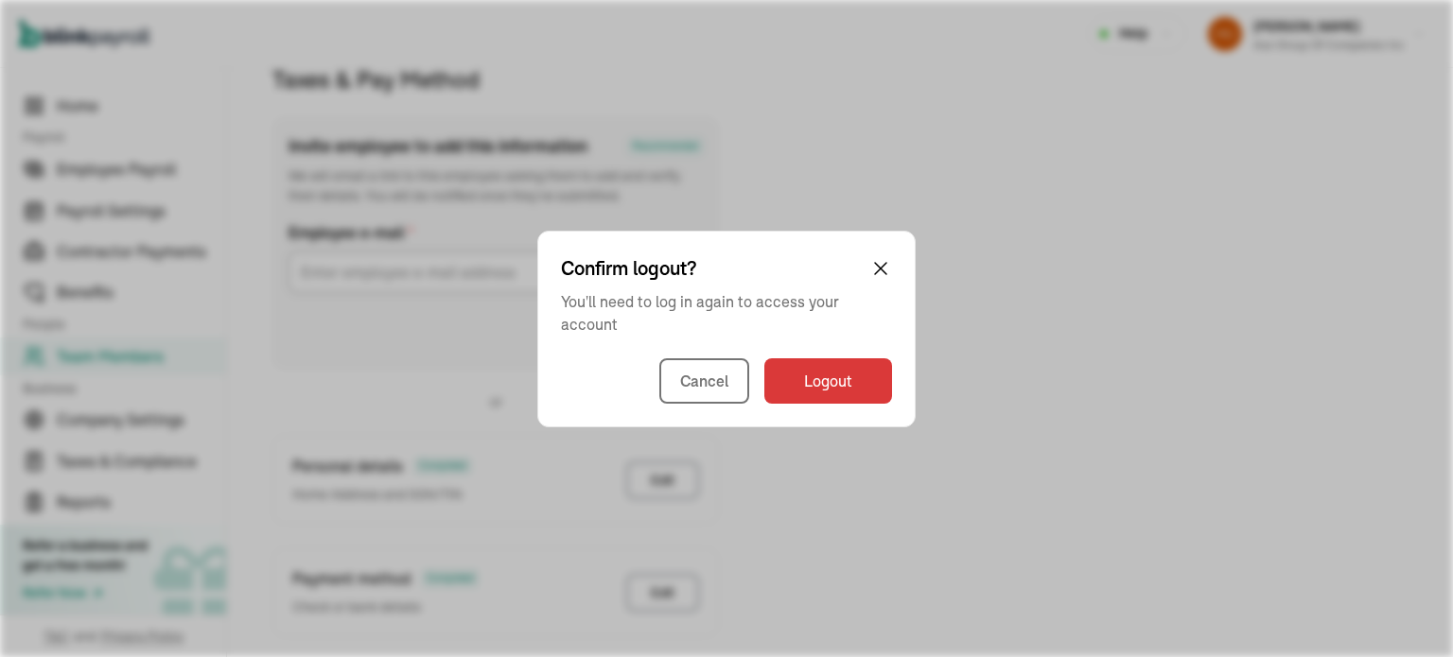
click at [884, 254] on div "Confirm logout?" at bounding box center [726, 268] width 331 height 28
click at [862, 259] on div "Confirm logout?" at bounding box center [726, 268] width 331 height 28
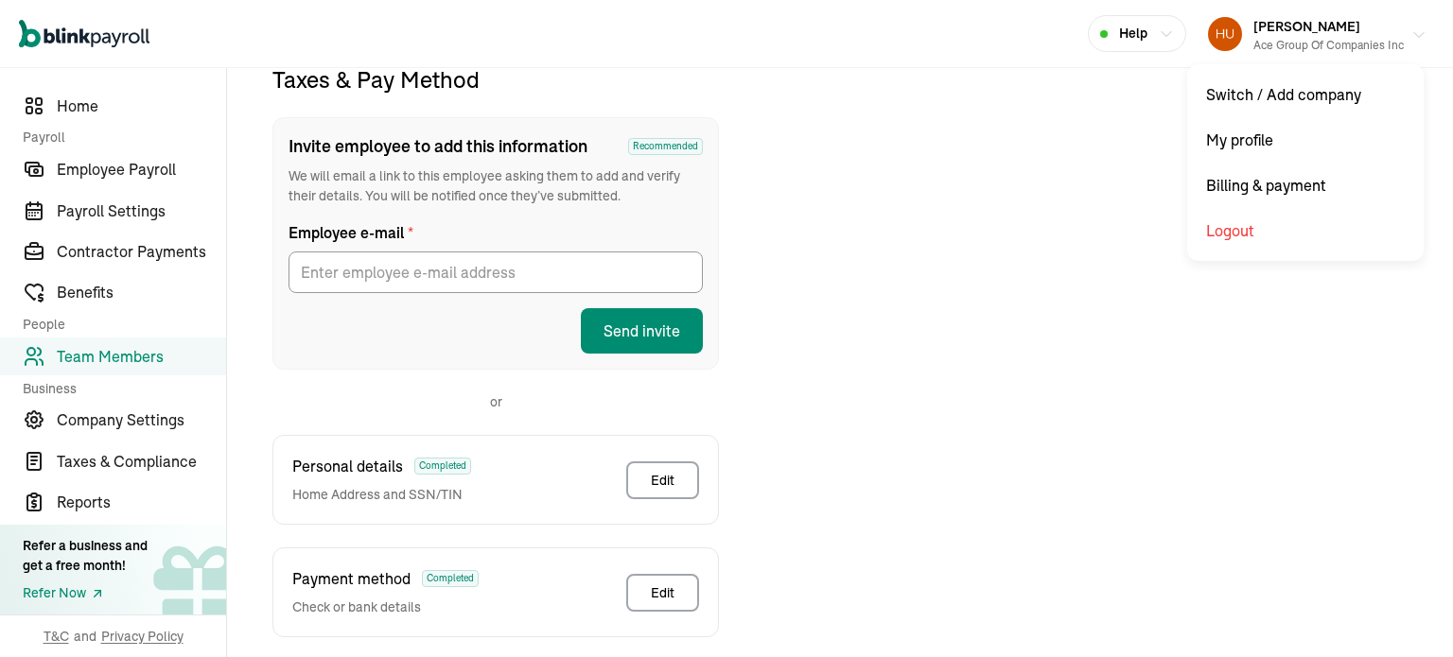
click at [1388, 20] on div "Wajahat Husain Ace Group of Companies Inc" at bounding box center [1328, 34] width 150 height 40
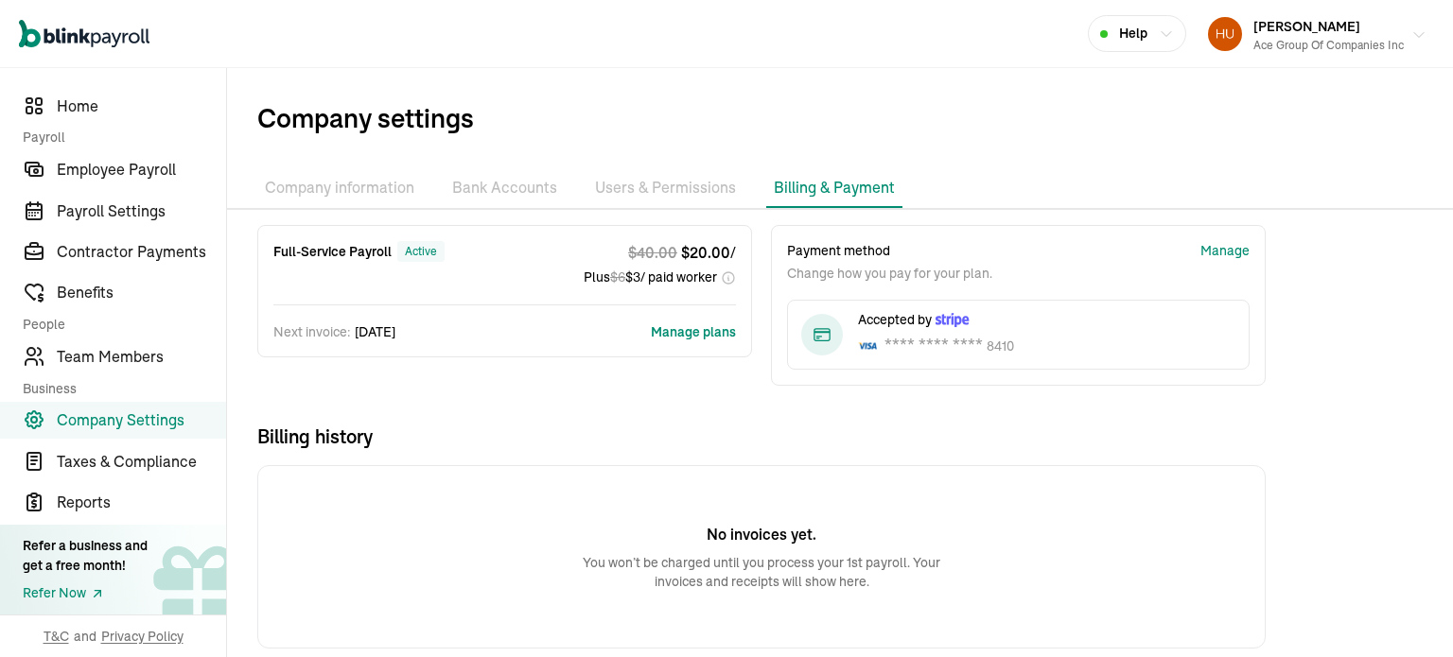
click at [1393, 30] on button "Wajahat Husain Ace Group of Companies Inc" at bounding box center [1317, 33] width 234 height 47
